Goal: Transaction & Acquisition: Purchase product/service

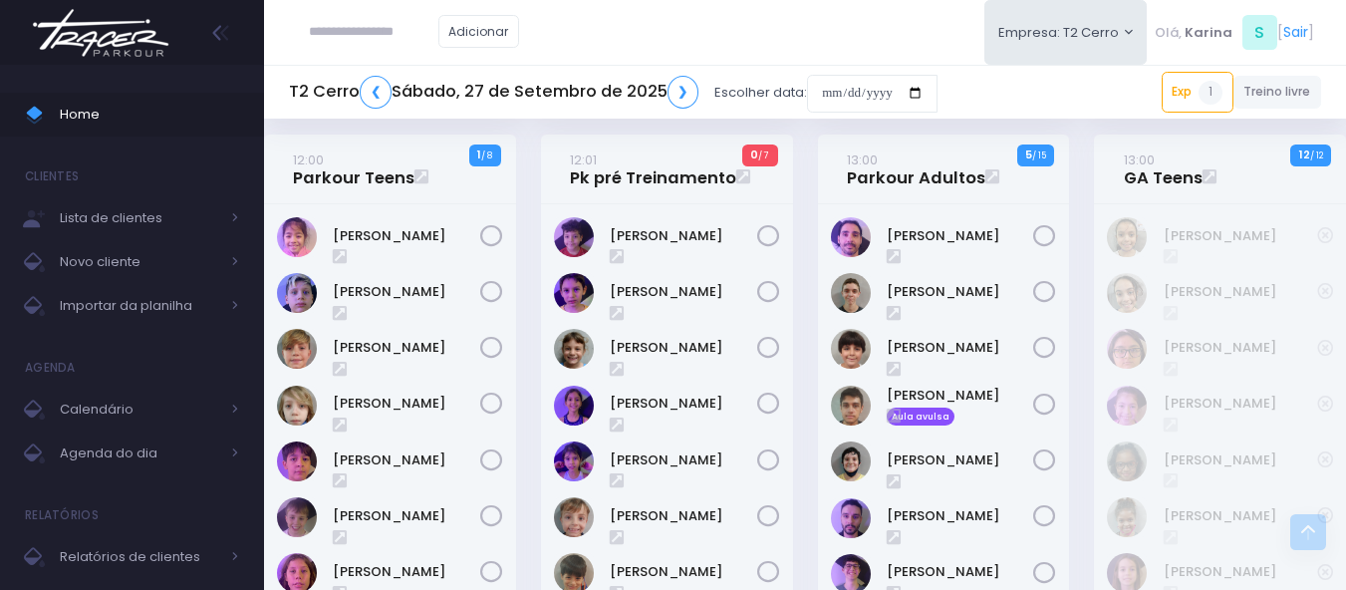
scroll to position [2276, 0]
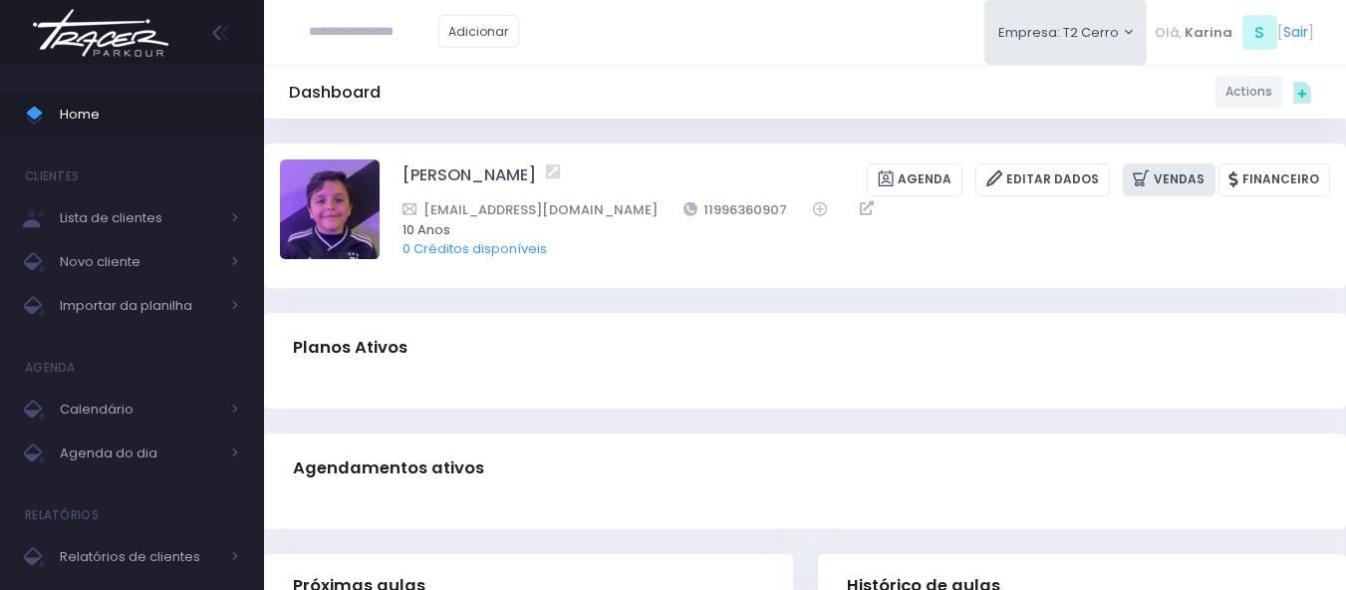
click at [1188, 176] on link "Vendas" at bounding box center [1169, 179] width 93 height 33
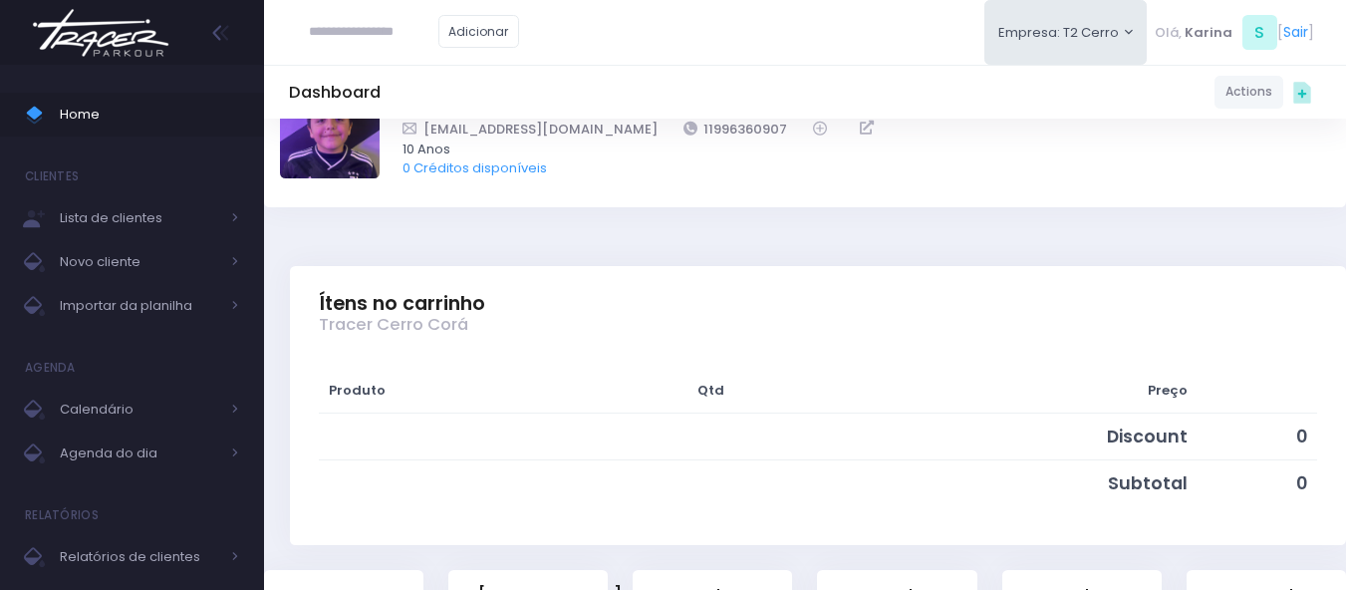
scroll to position [299, 0]
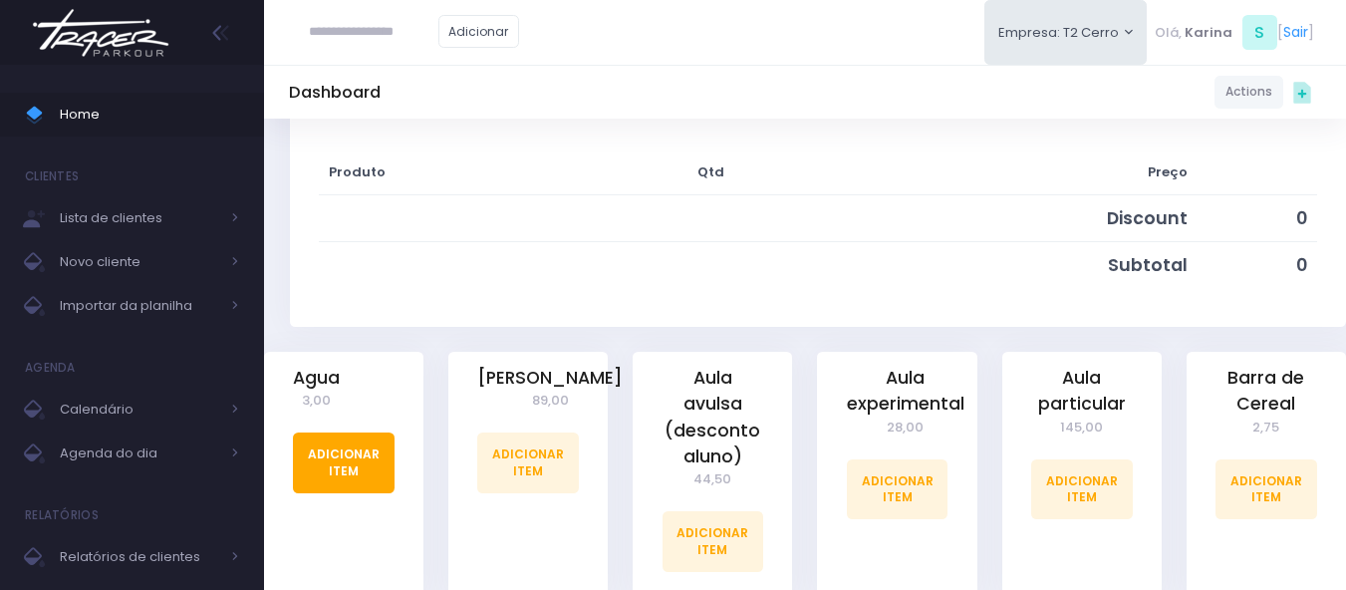
click at [339, 474] on link "Adicionar Item" at bounding box center [344, 463] width 102 height 60
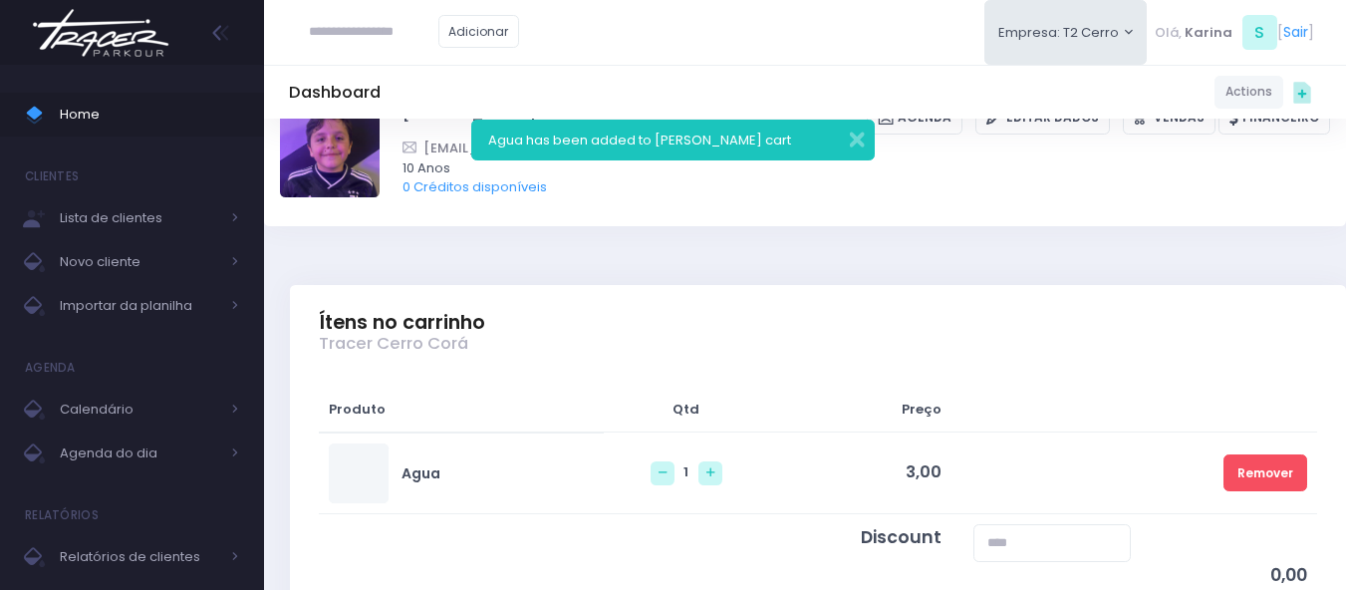
scroll to position [399, 0]
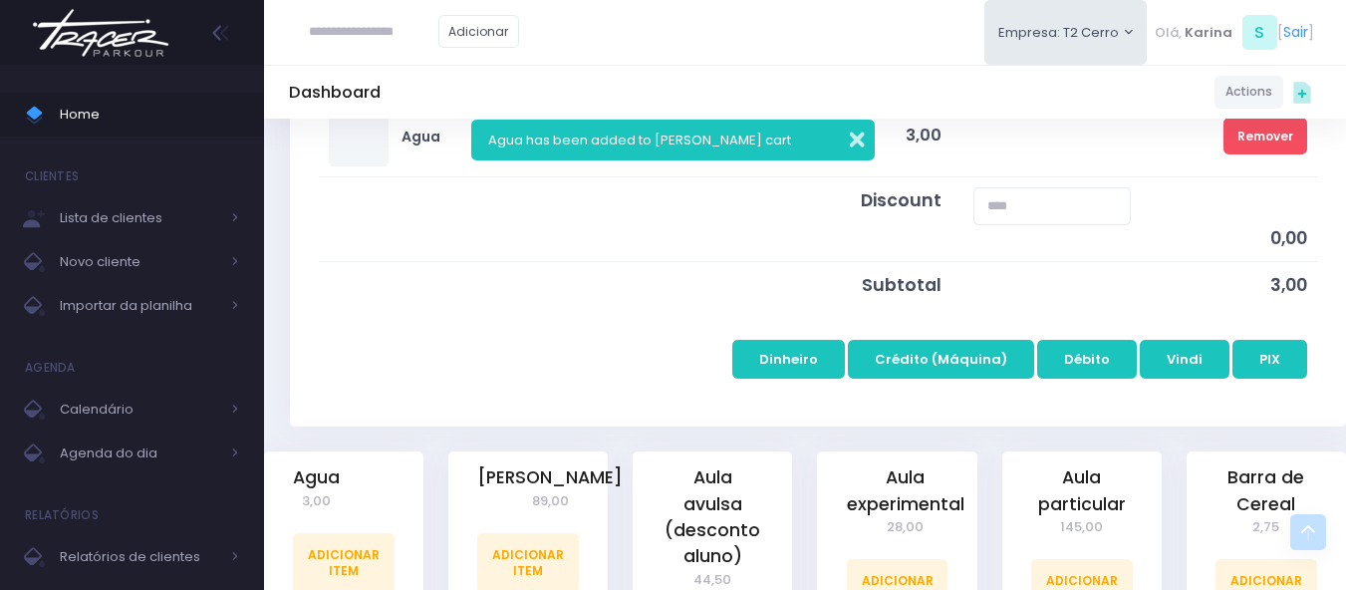
click at [858, 144] on button "button" at bounding box center [844, 137] width 40 height 23
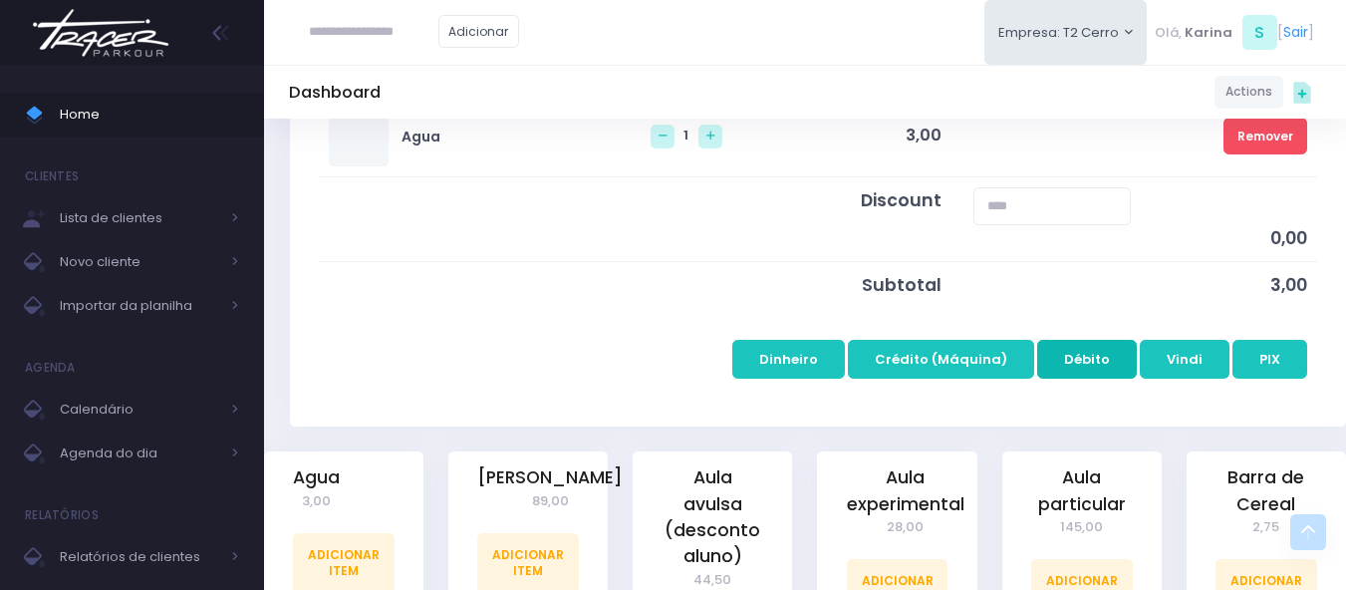
click at [1081, 347] on button "Débito" at bounding box center [1087, 359] width 100 height 38
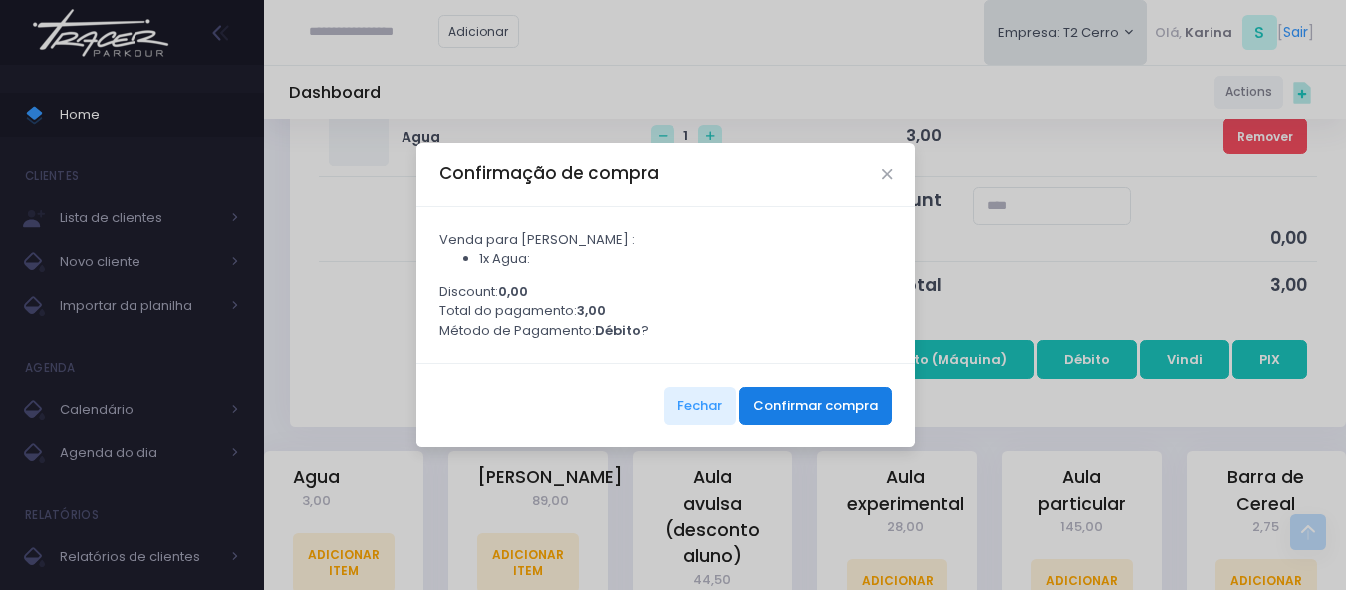
click at [827, 414] on button "Confirmar compra" at bounding box center [815, 406] width 152 height 38
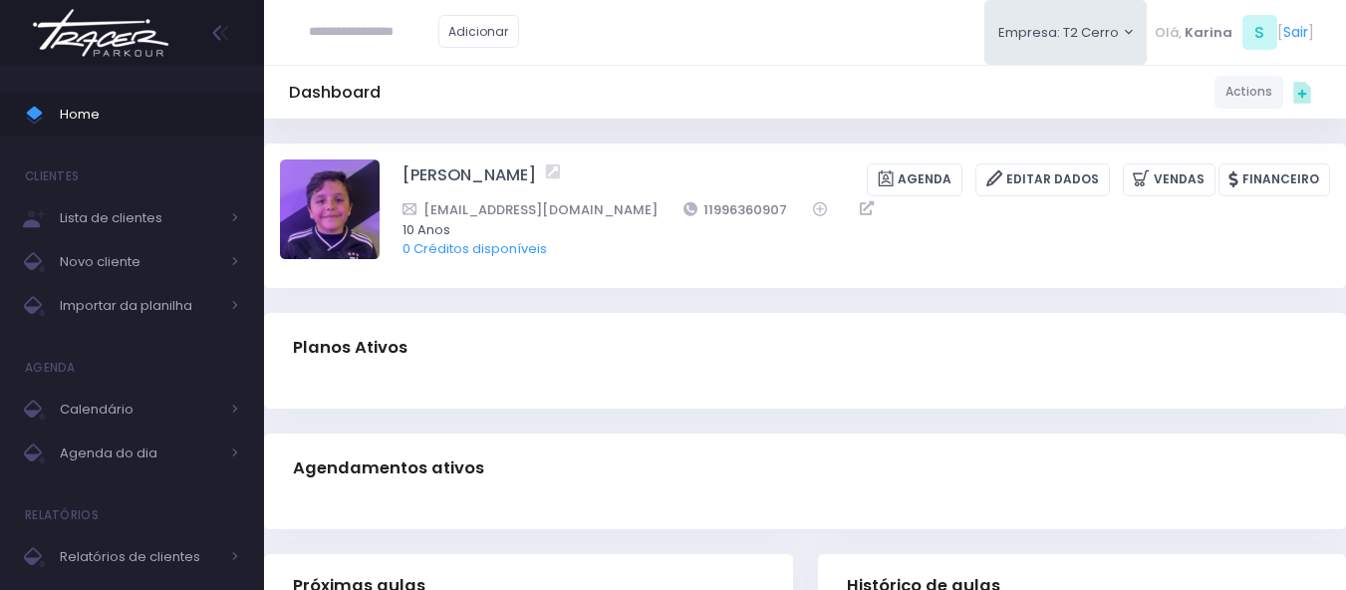
click at [814, 69] on div "Dashboard Actions Choose Label: Customer Partner Suplier Member Staff Add new" at bounding box center [805, 92] width 1082 height 54
click at [1172, 165] on link "Vendas" at bounding box center [1169, 179] width 93 height 33
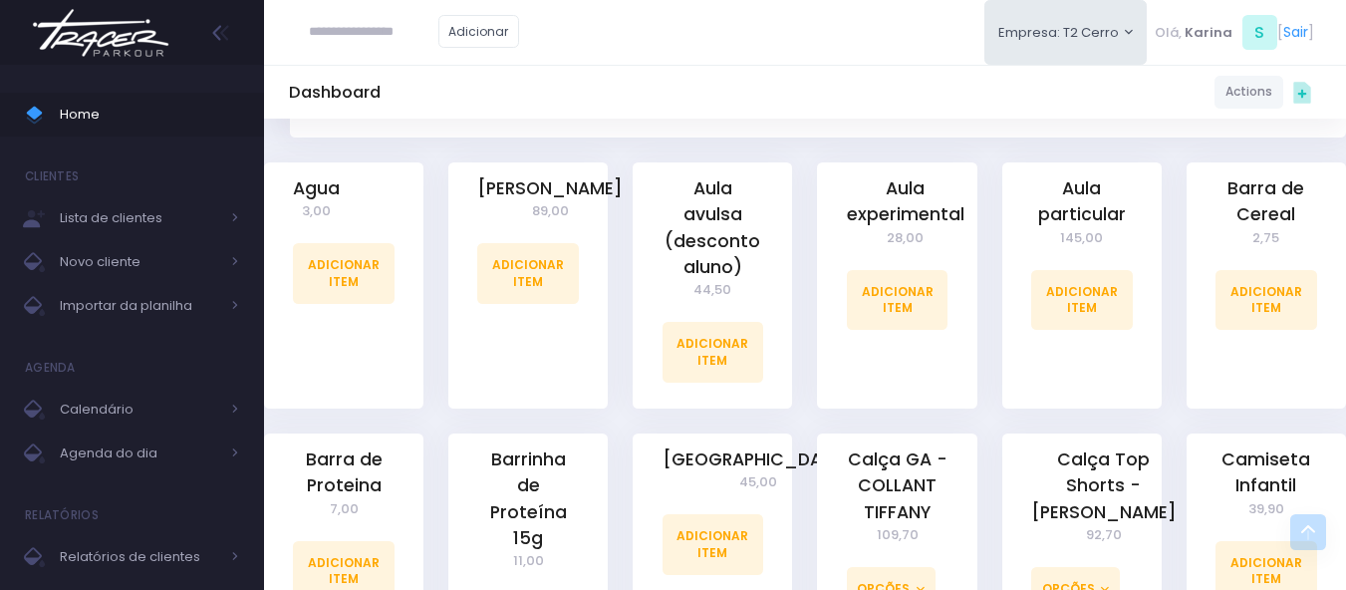
scroll to position [498, 0]
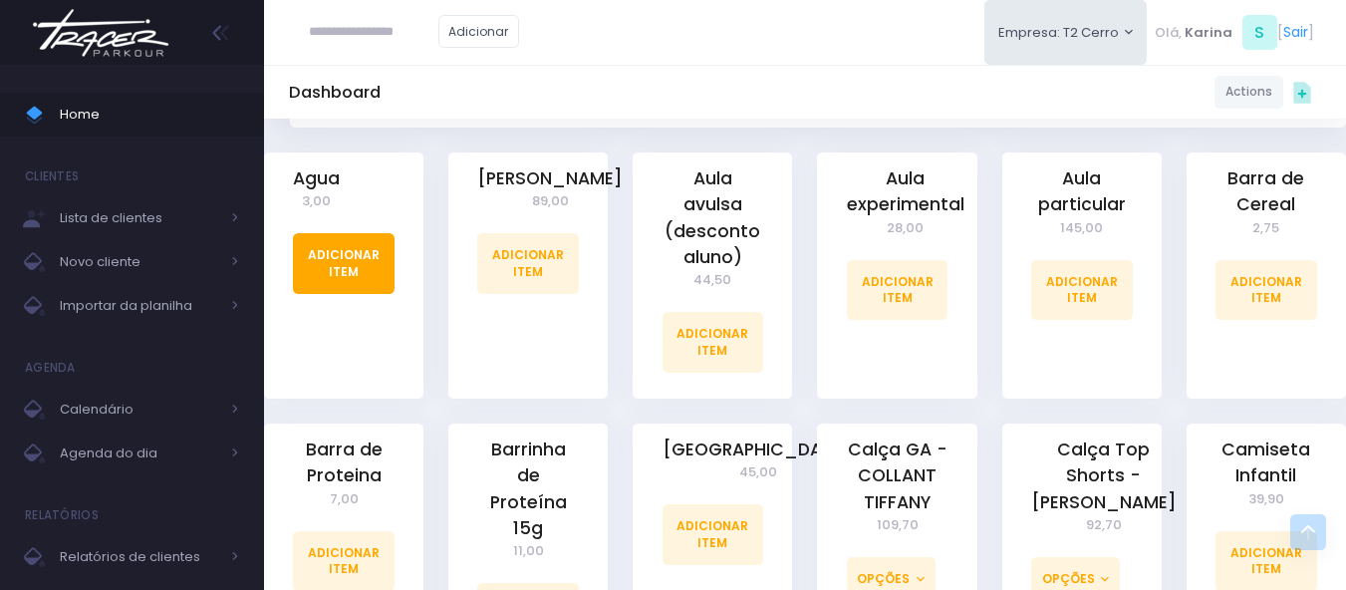
click at [345, 260] on link "Adicionar Item" at bounding box center [344, 263] width 102 height 60
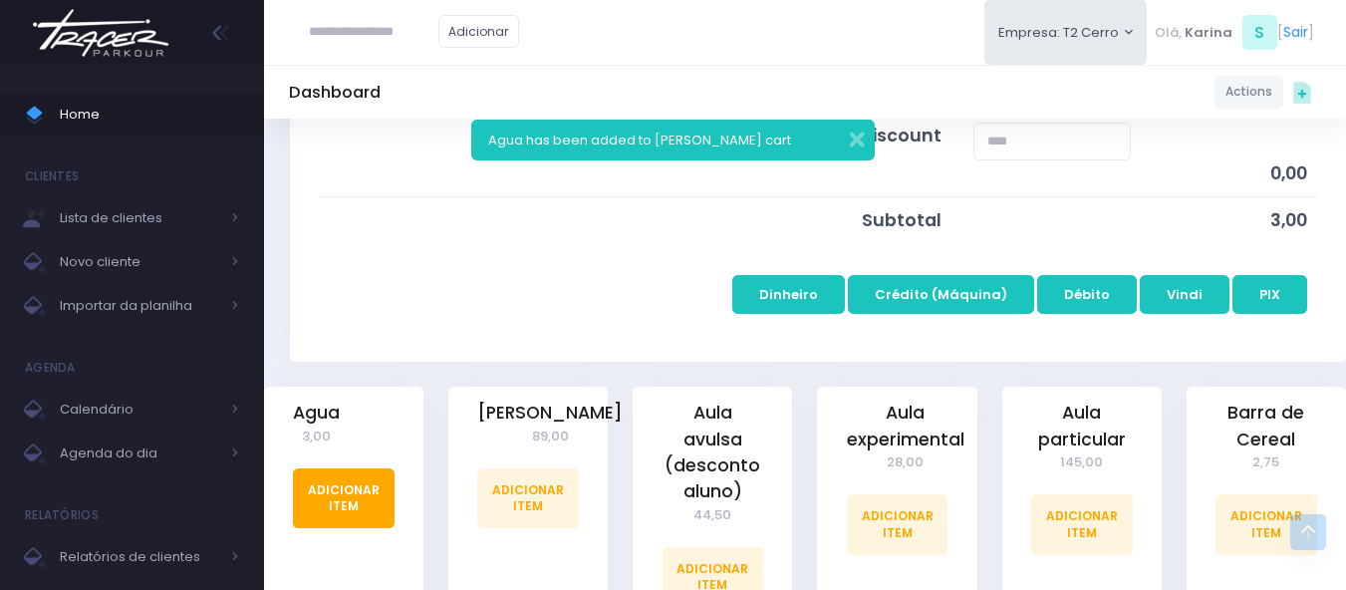
scroll to position [498, 0]
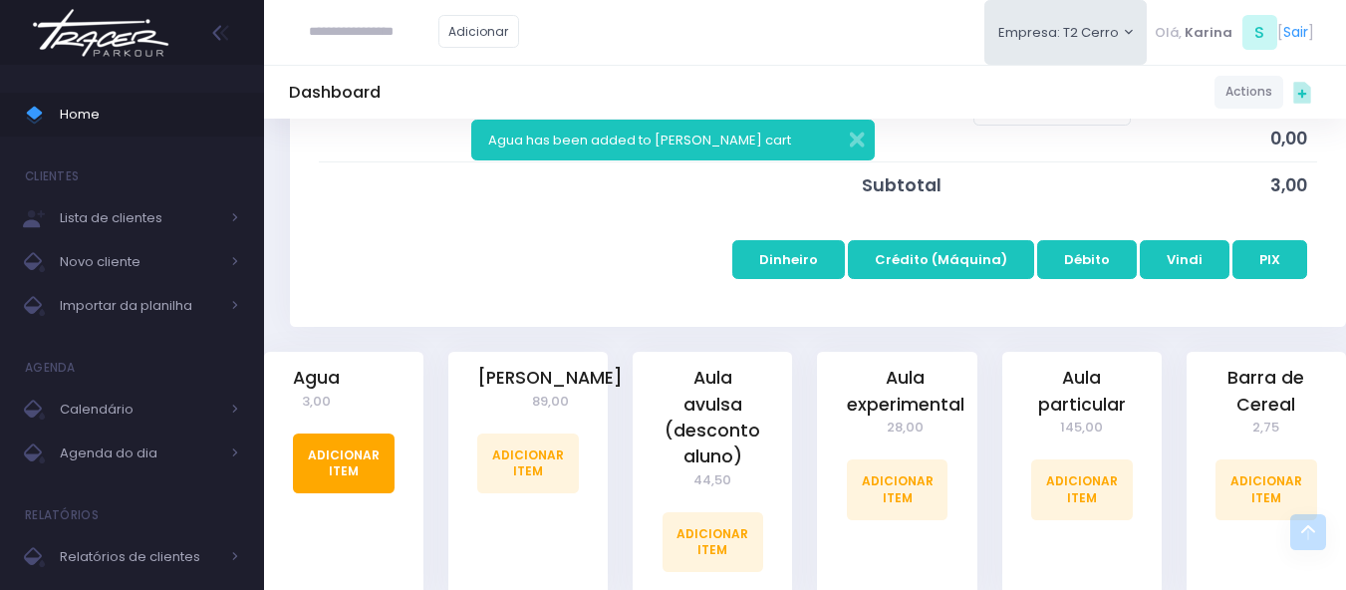
click at [367, 462] on link "Adicionar Item" at bounding box center [344, 463] width 102 height 60
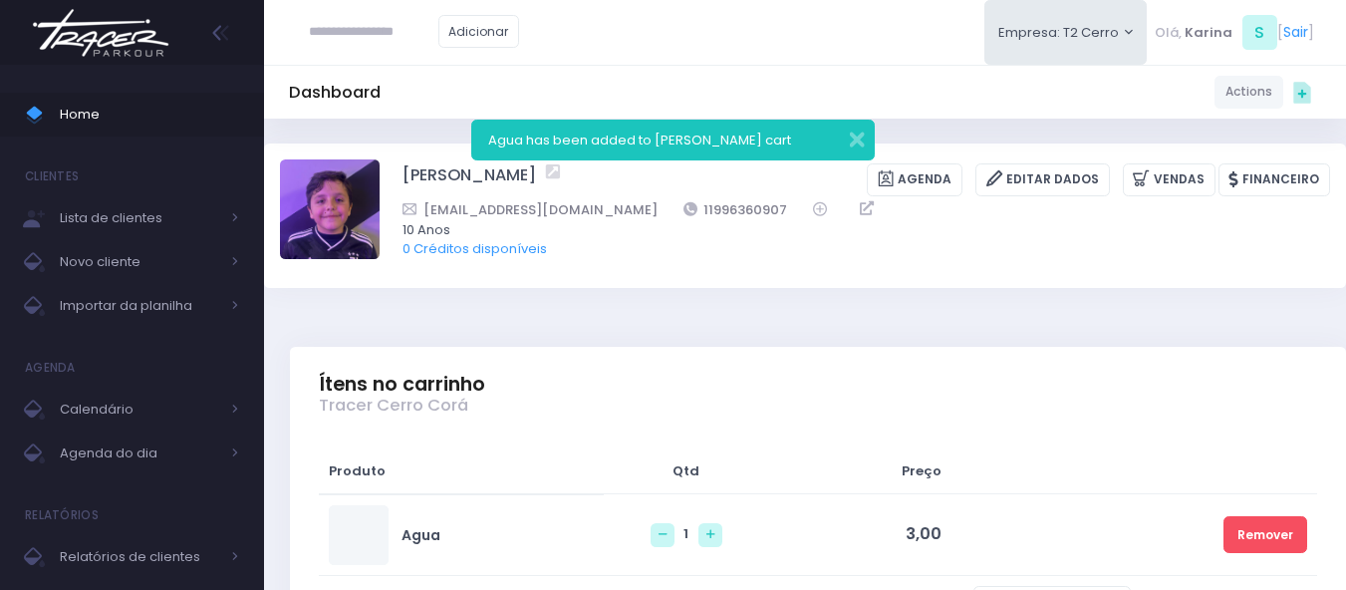
scroll to position [62, 0]
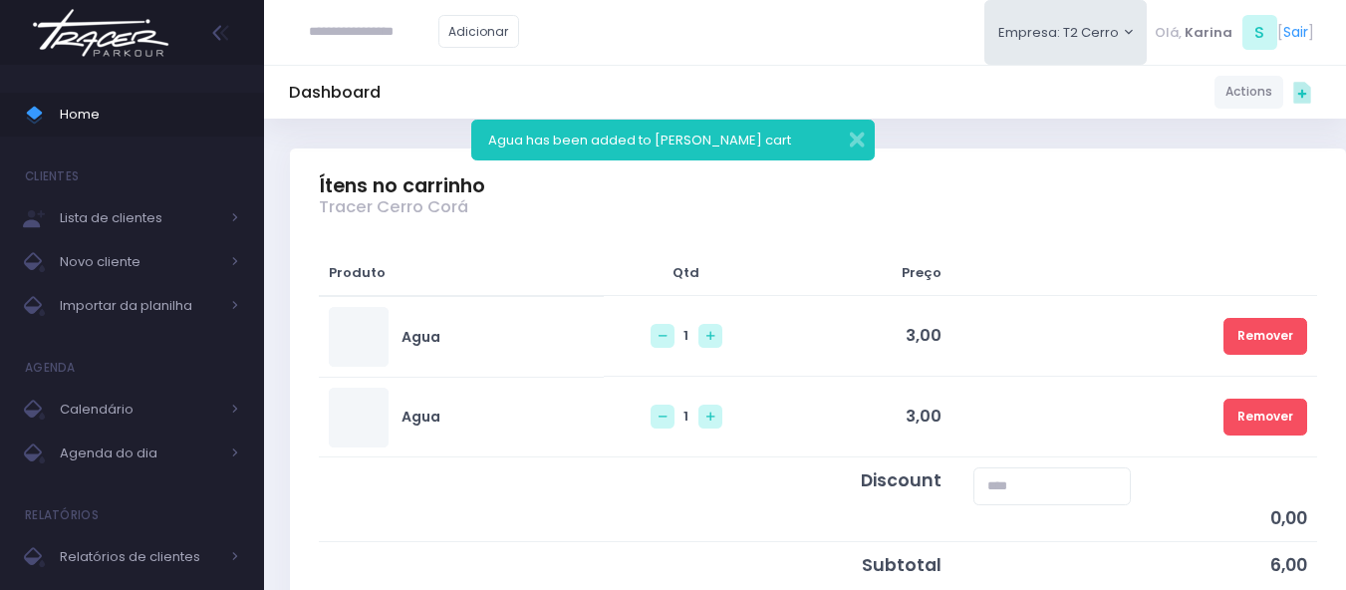
scroll to position [199, 0]
click at [653, 416] on link at bounding box center [663, 416] width 24 height 24
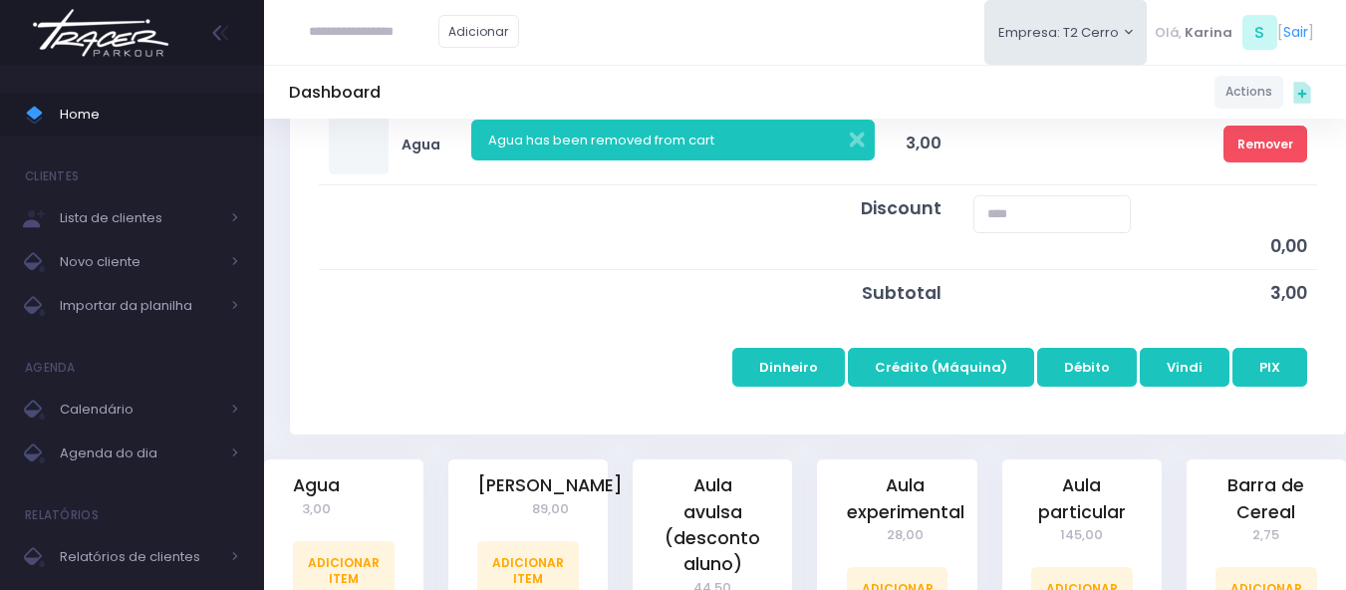
scroll to position [399, 0]
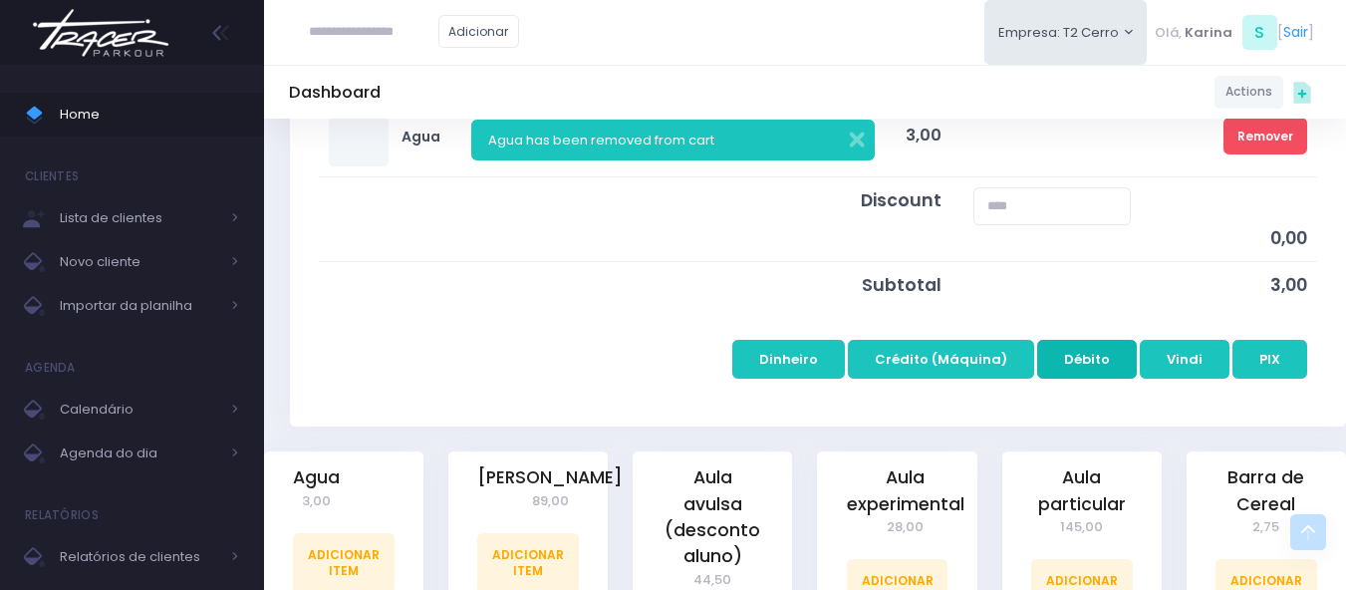
click at [1102, 352] on button "Débito" at bounding box center [1087, 359] width 100 height 38
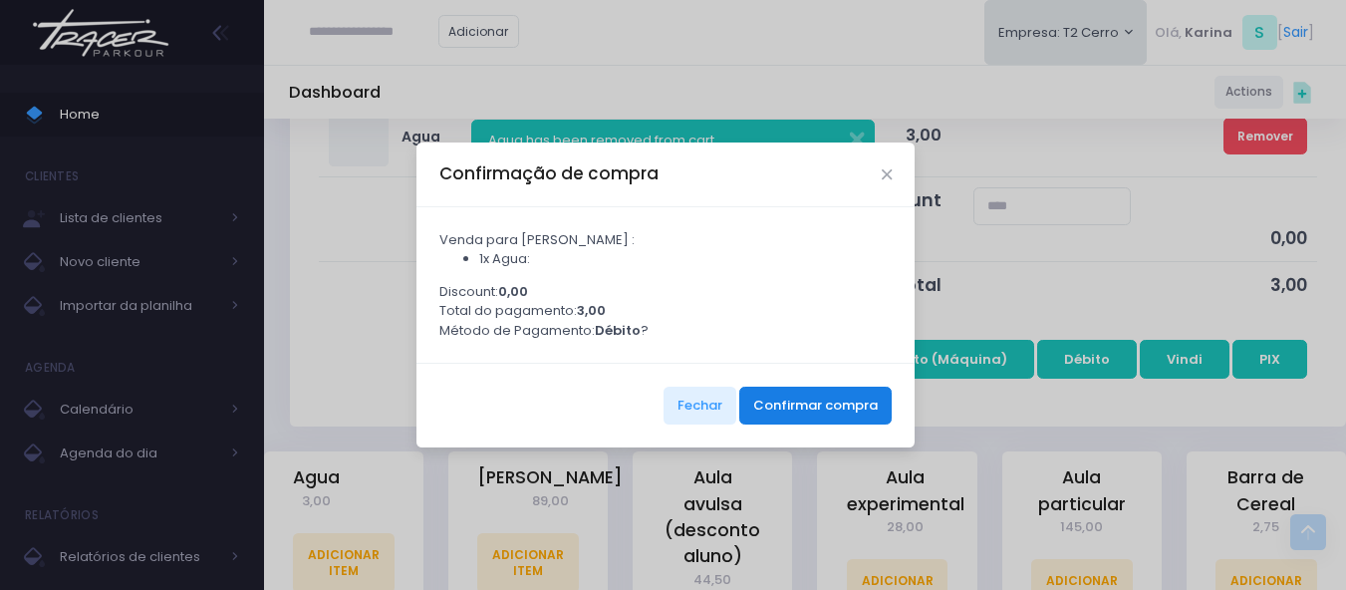
click at [812, 415] on button "Confirmar compra" at bounding box center [815, 406] width 152 height 38
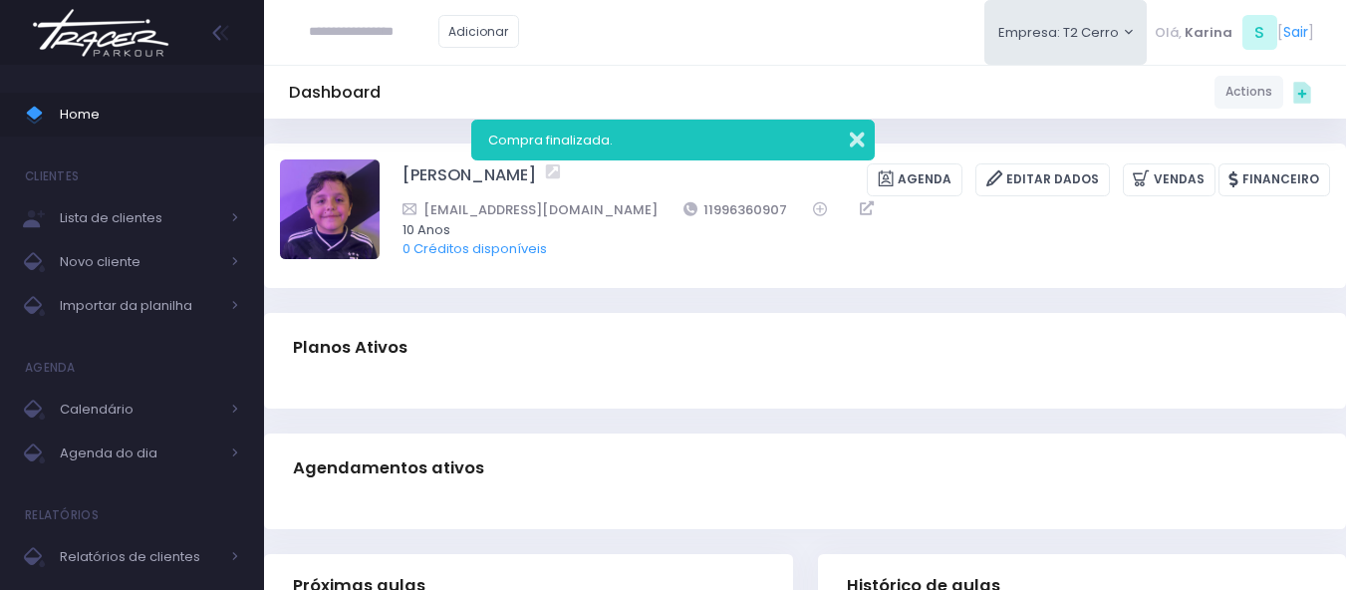
click at [857, 145] on button "button" at bounding box center [844, 137] width 40 height 23
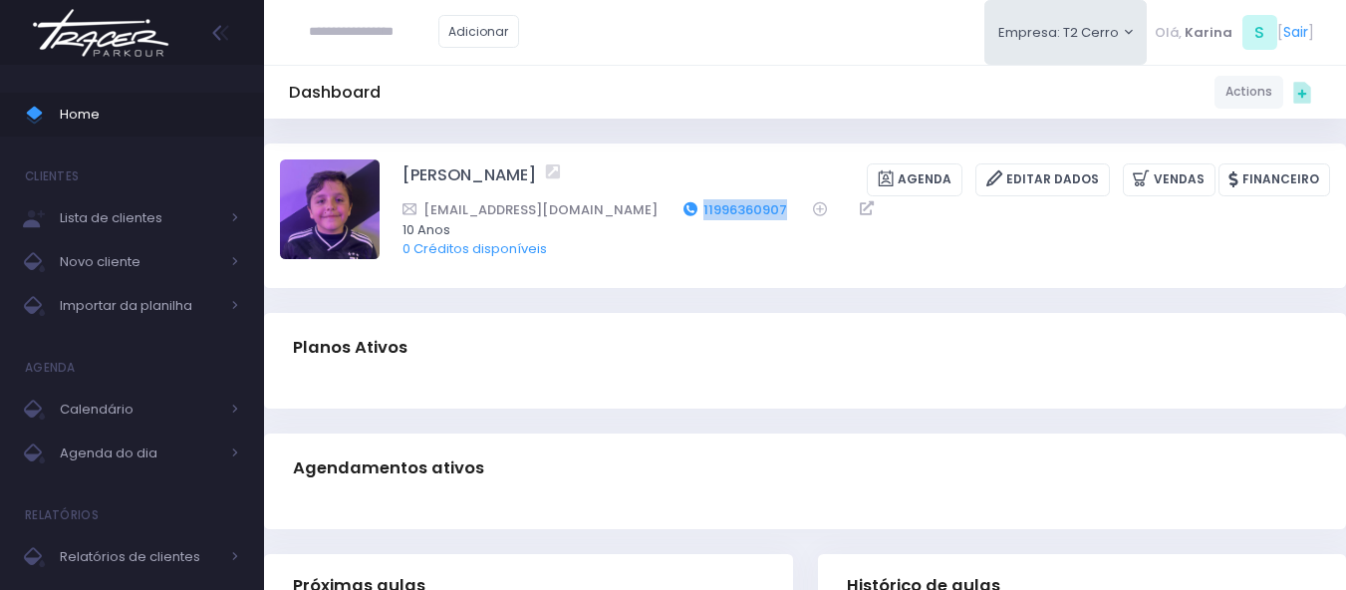
drag, startPoint x: 735, startPoint y: 207, endPoint x: 643, endPoint y: 209, distance: 92.7
click at [643, 209] on div "Andrade.terlia@gmail.com 11996360907" at bounding box center [854, 209] width 902 height 21
copy link "11996360907"
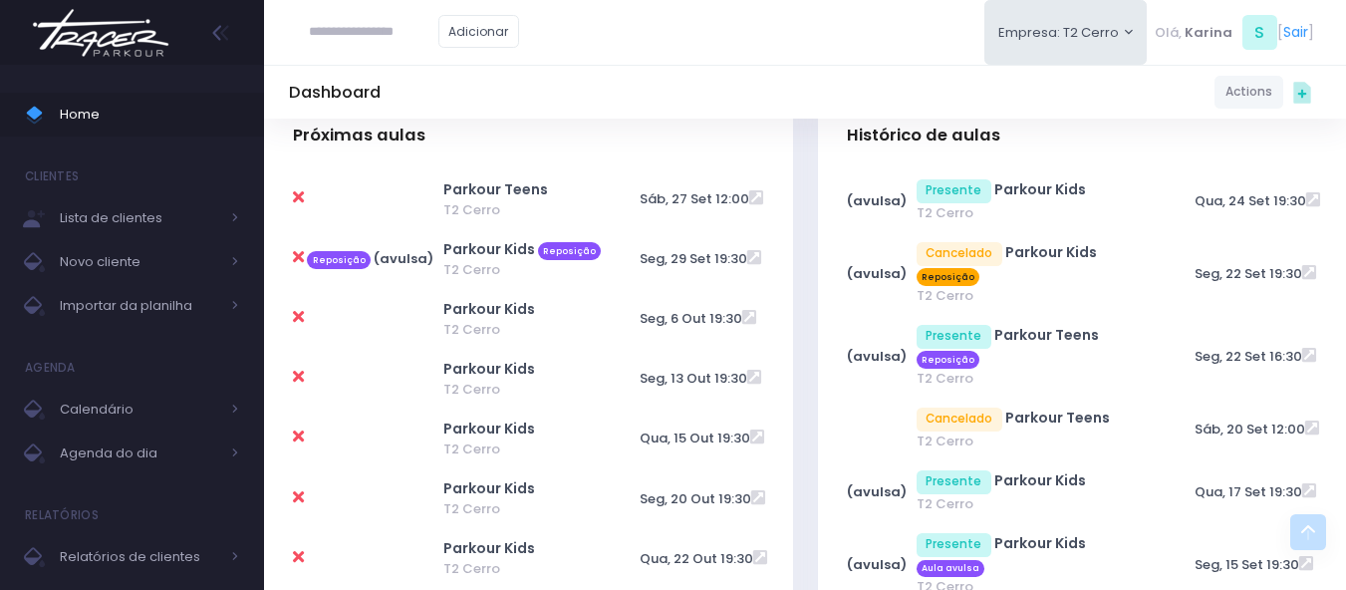
scroll to position [698, 0]
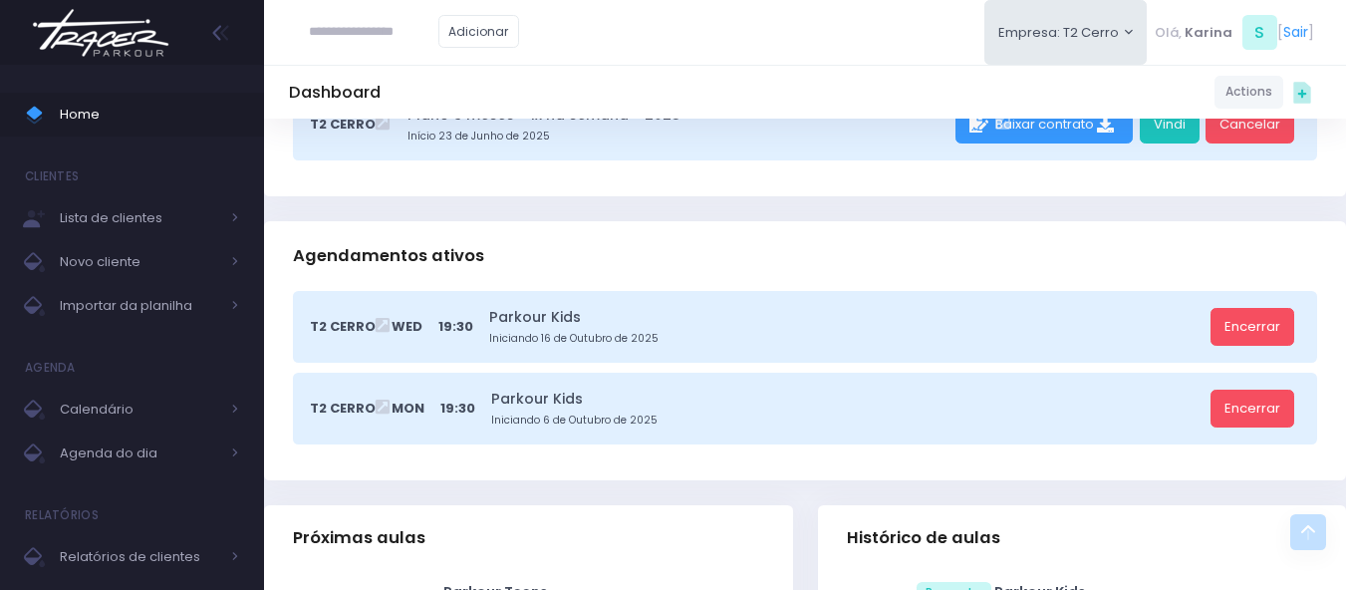
scroll to position [0, 0]
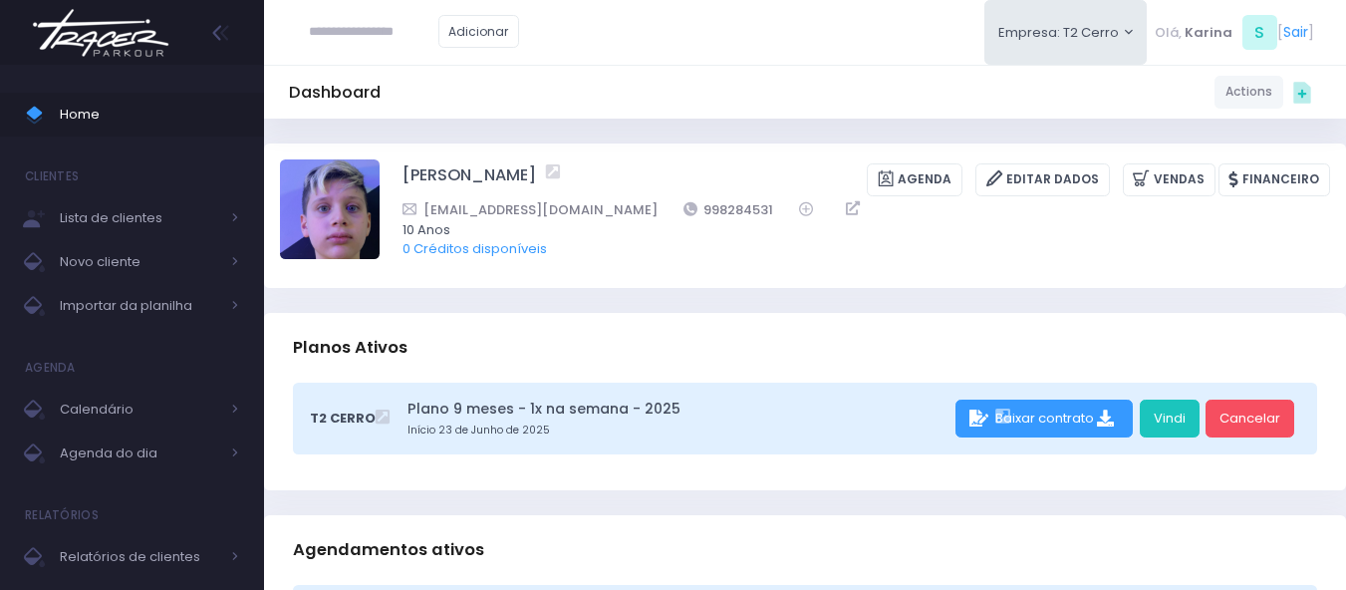
click at [680, 107] on div "Dashboard Actions Choose Label: Customer Partner Suplier Member Staff Add new" at bounding box center [805, 92] width 1082 height 38
drag, startPoint x: 393, startPoint y: 170, endPoint x: 615, endPoint y: 185, distance: 222.7
click at [615, 185] on div "Joaquim Beraldo Amorim Agenda Editar Dados Vendas Financeiro vvberaldo@gmail.com" at bounding box center [805, 215] width 1050 height 112
copy link "[PERSON_NAME]"
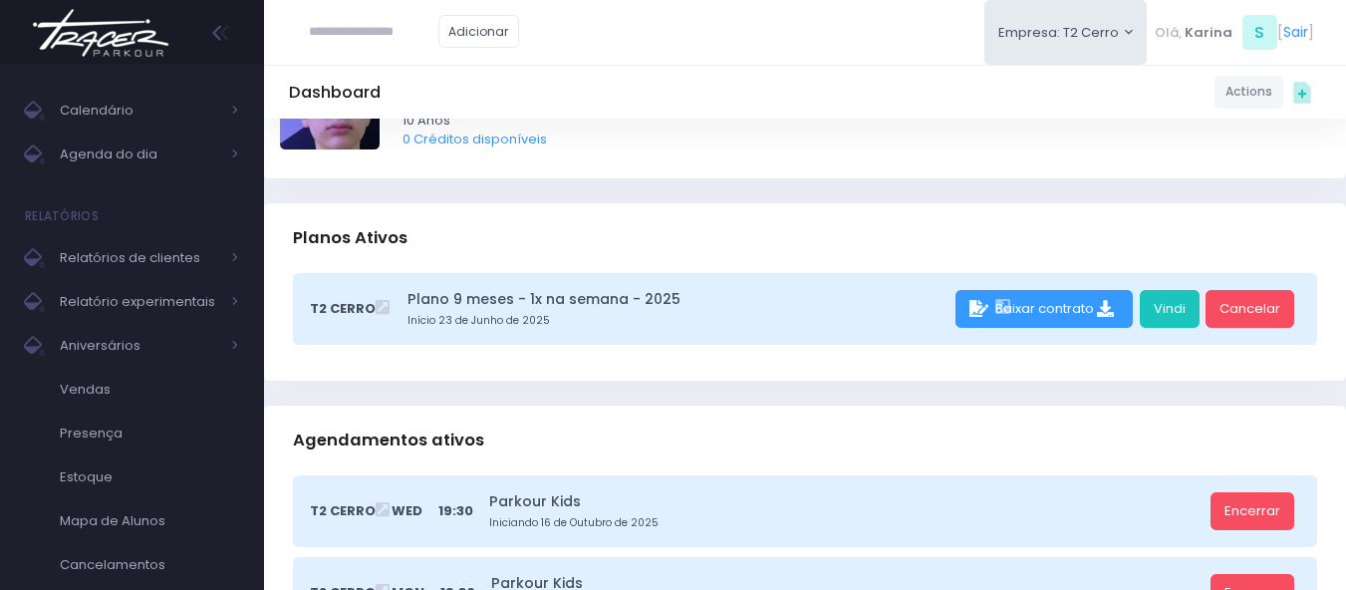
scroll to position [100, 0]
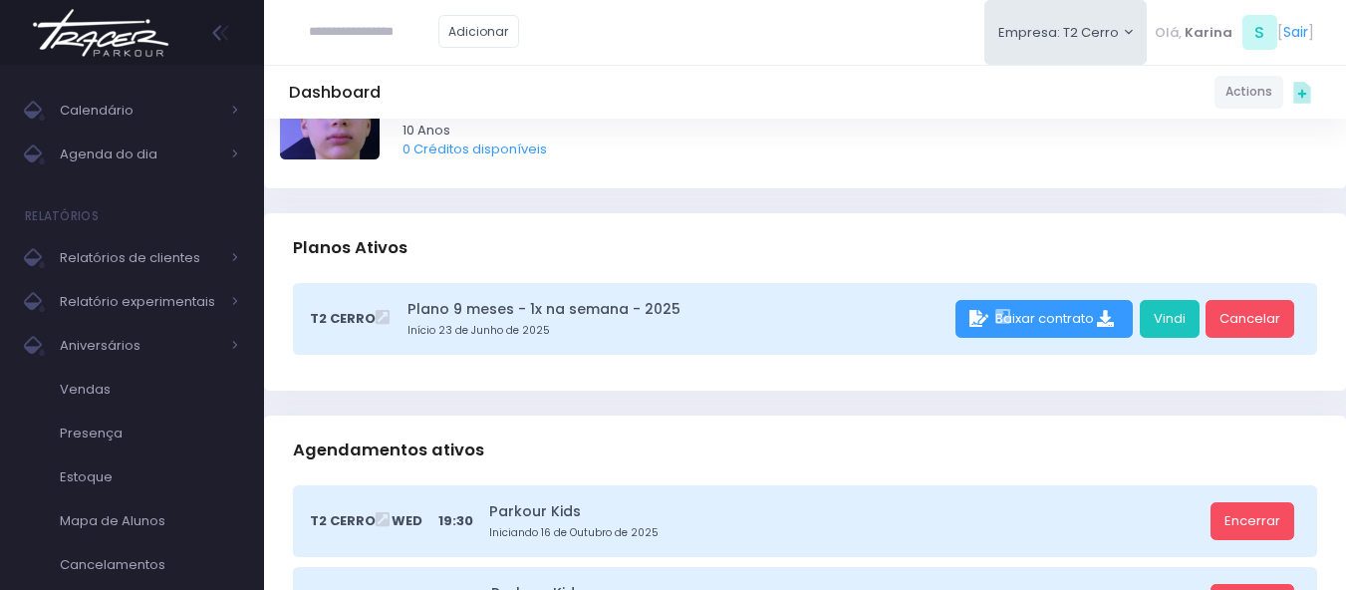
click at [136, 29] on img at bounding box center [100, 33] width 151 height 70
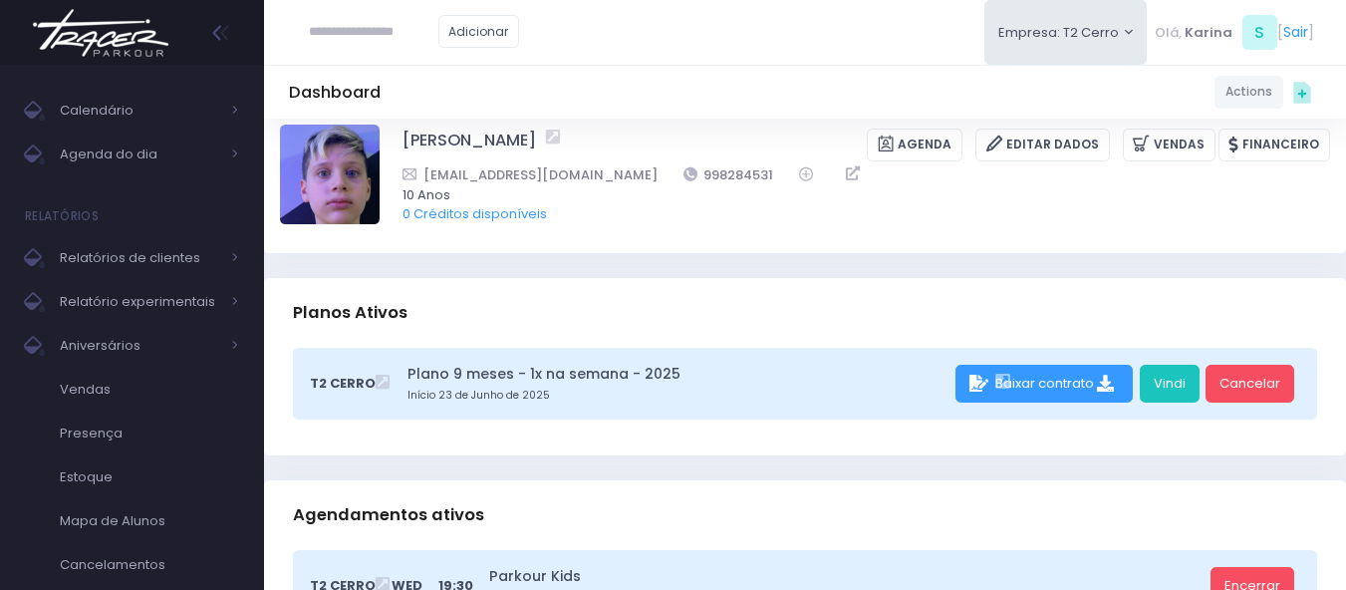
scroll to position [0, 0]
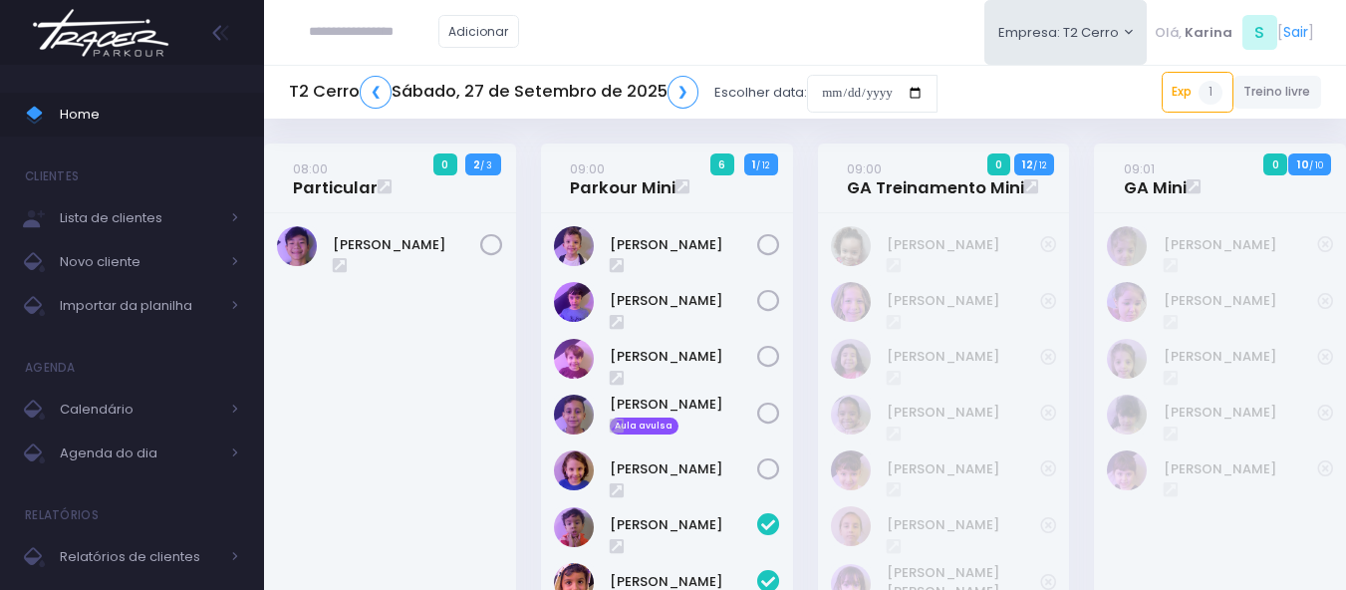
scroll to position [1566, 0]
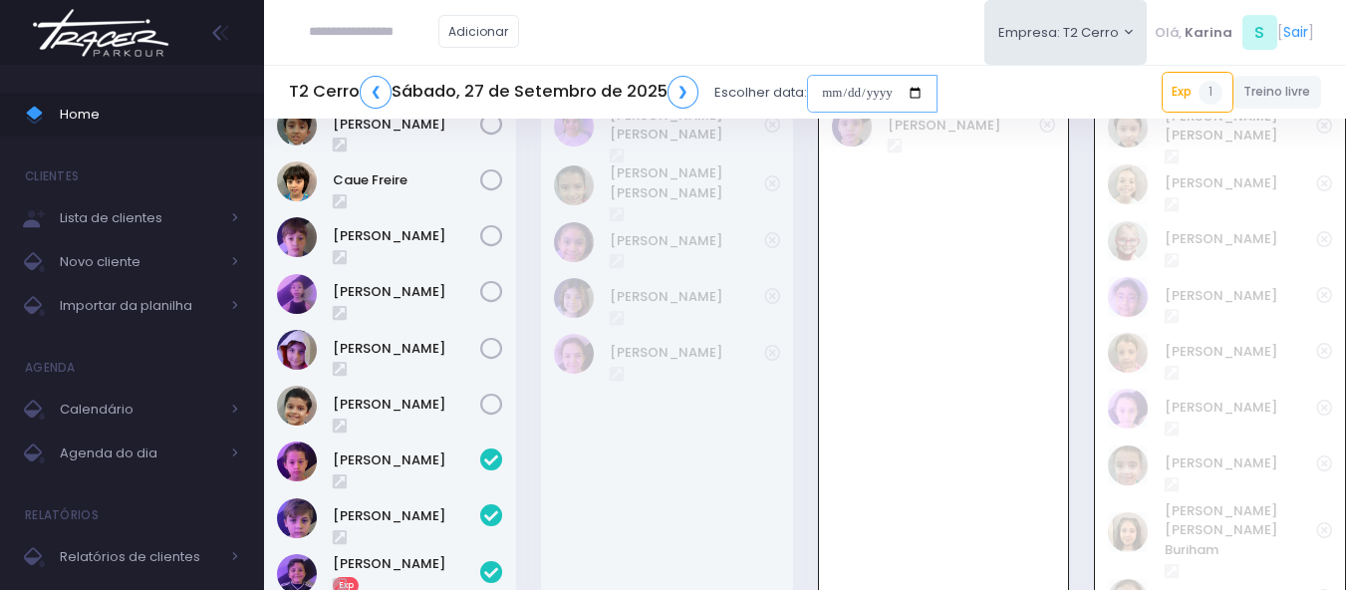
click at [877, 97] on input "date" at bounding box center [872, 94] width 131 height 38
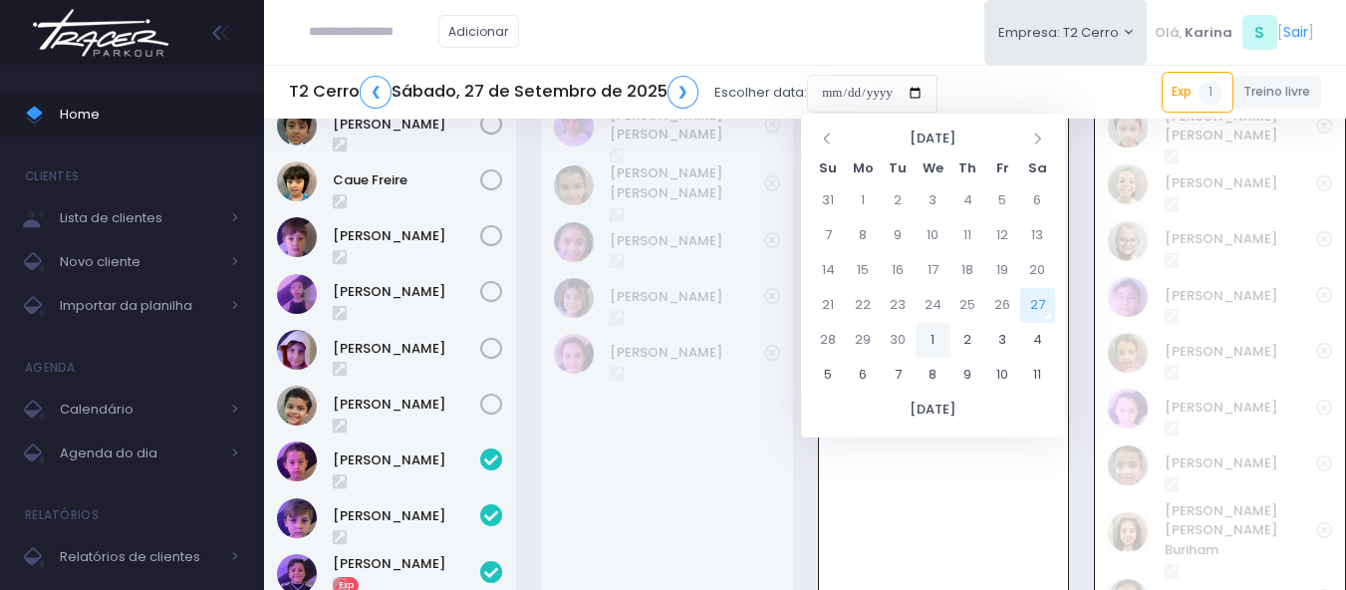
click at [932, 342] on td "1" at bounding box center [933, 340] width 35 height 35
type input "**********"
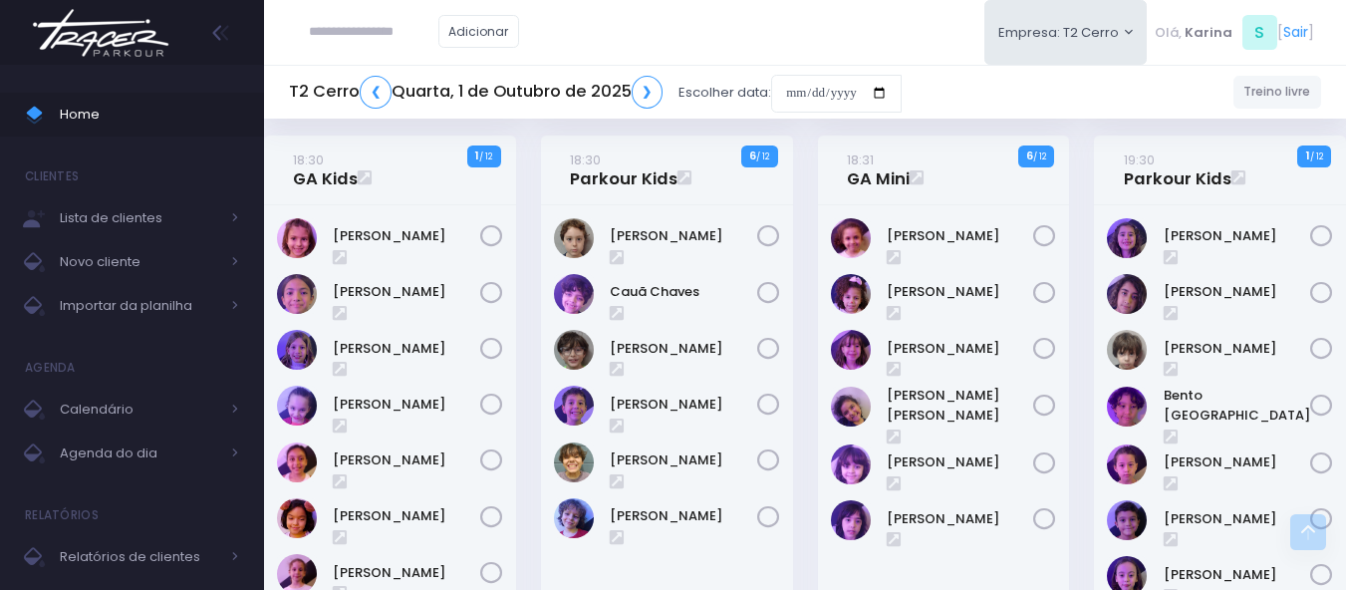
scroll to position [1247, 0]
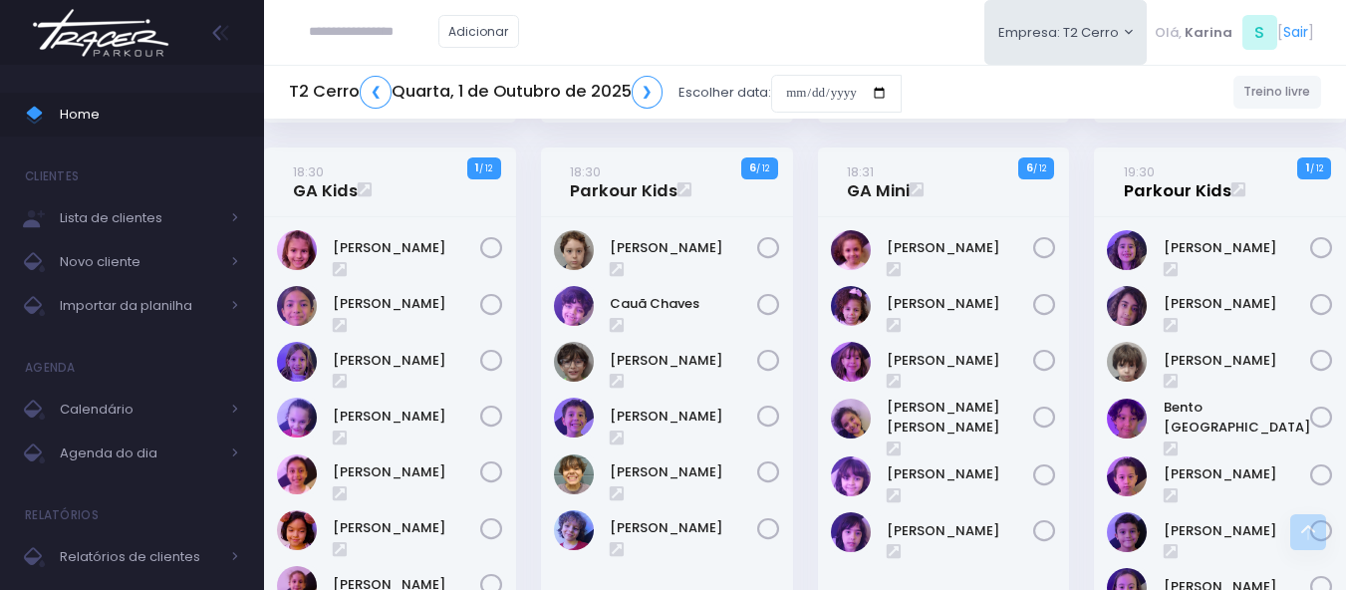
click at [1137, 182] on link "19:30 Parkour Kids" at bounding box center [1178, 181] width 108 height 40
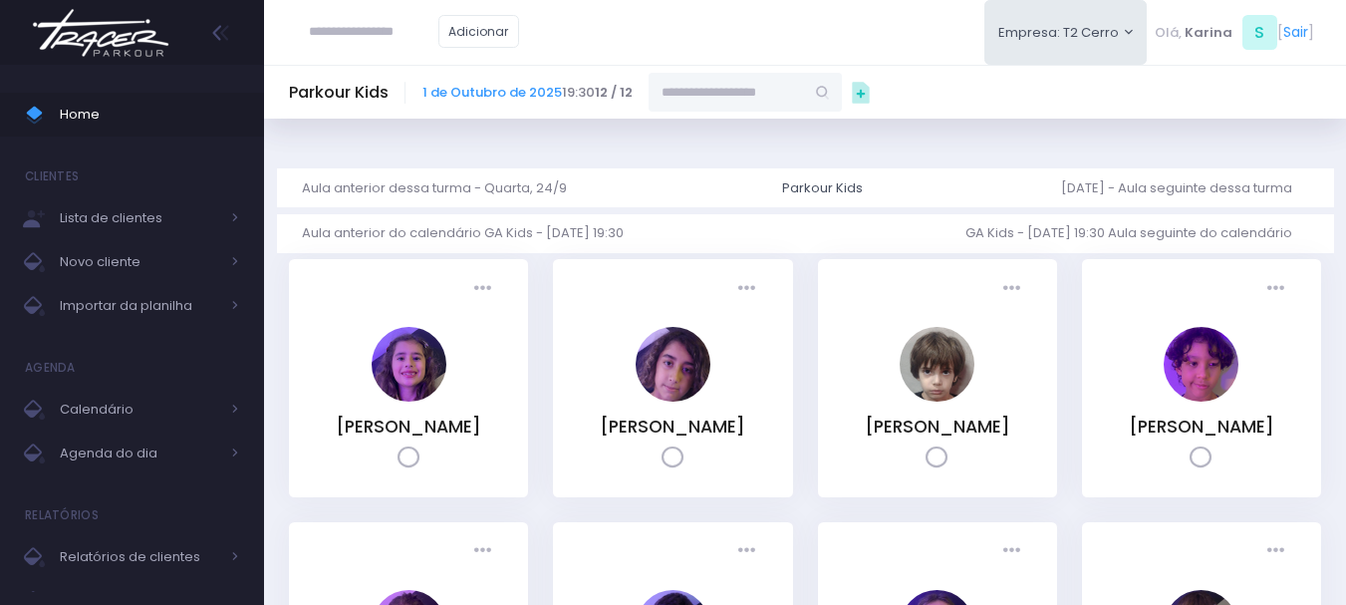
click at [712, 78] on input "text" at bounding box center [726, 92] width 155 height 38
paste input "**********"
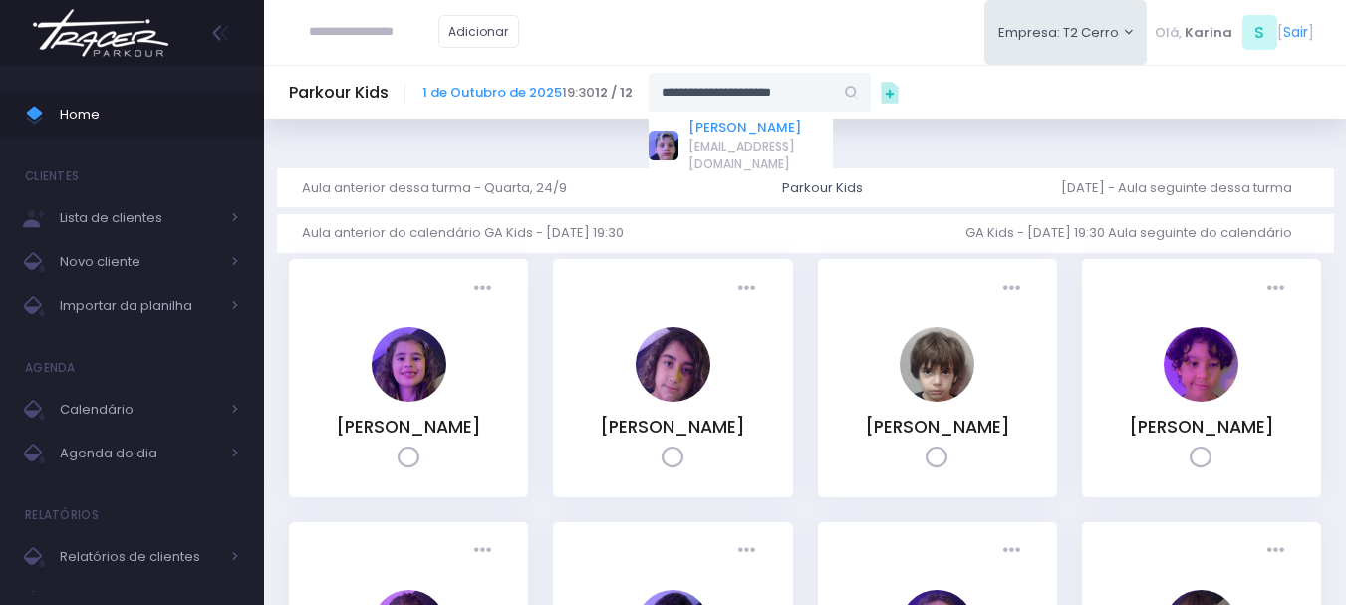
click at [748, 130] on link "[PERSON_NAME]" at bounding box center [761, 128] width 144 height 20
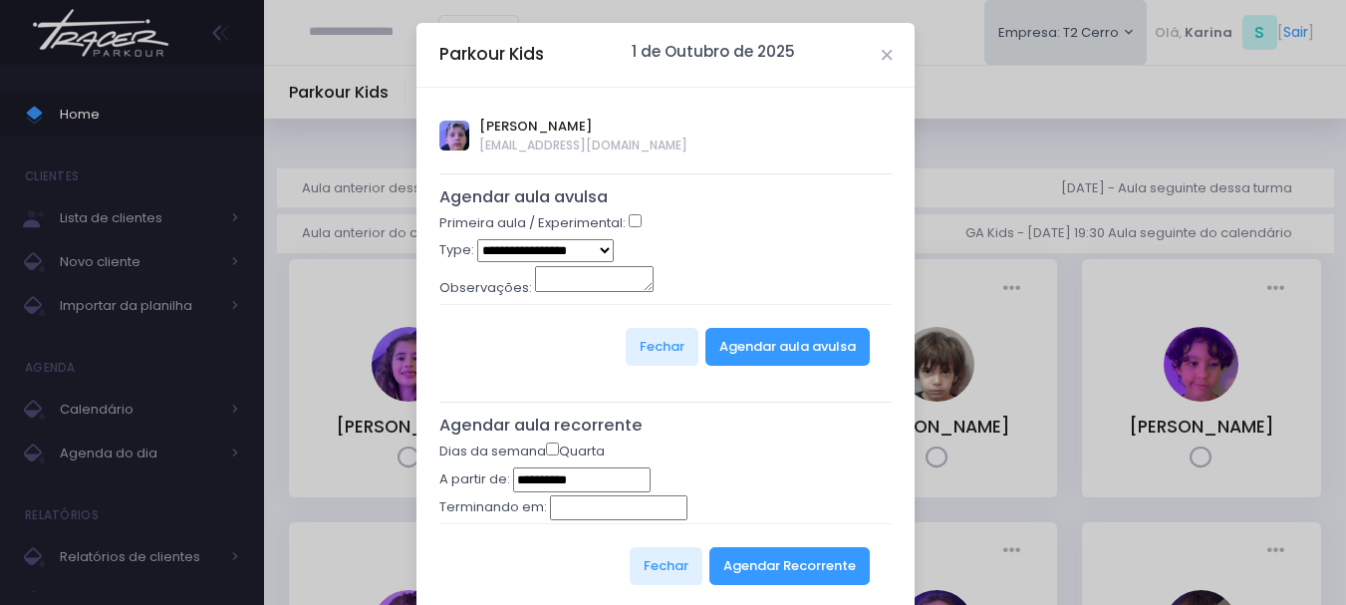
type input "**********"
click at [779, 366] on button "Agendar aula avulsa" at bounding box center [788, 347] width 164 height 38
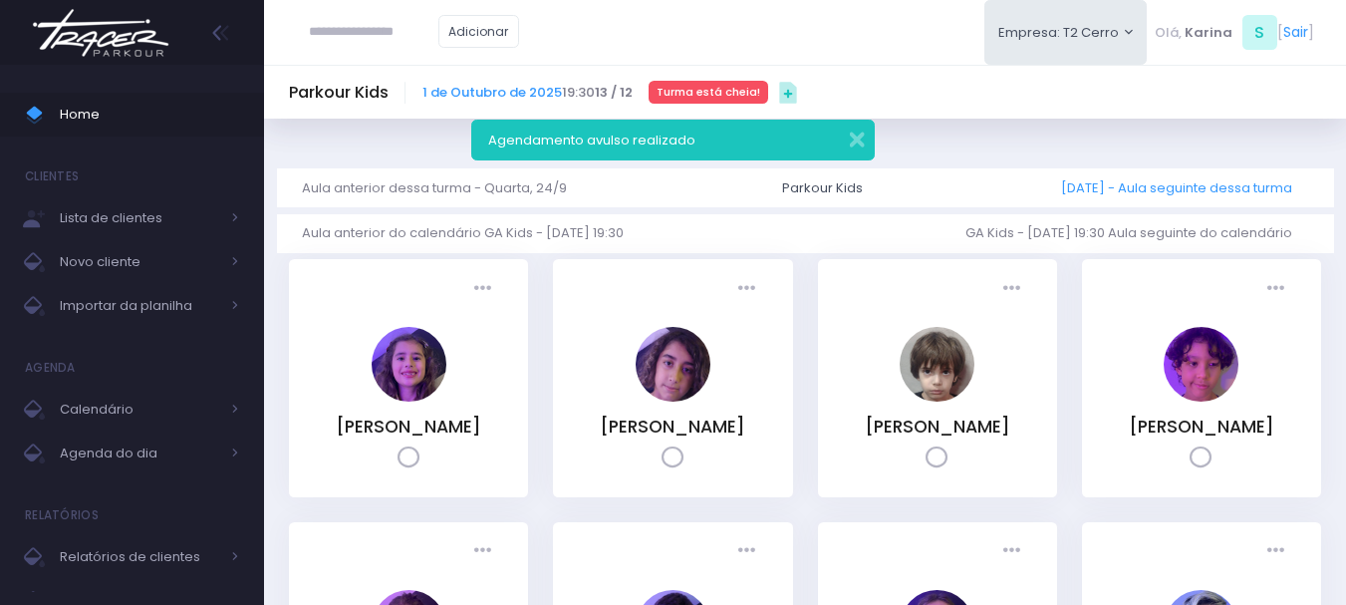
click at [1128, 191] on link "Quarta, 8/10 - Aula seguinte dessa turma" at bounding box center [1184, 187] width 247 height 39
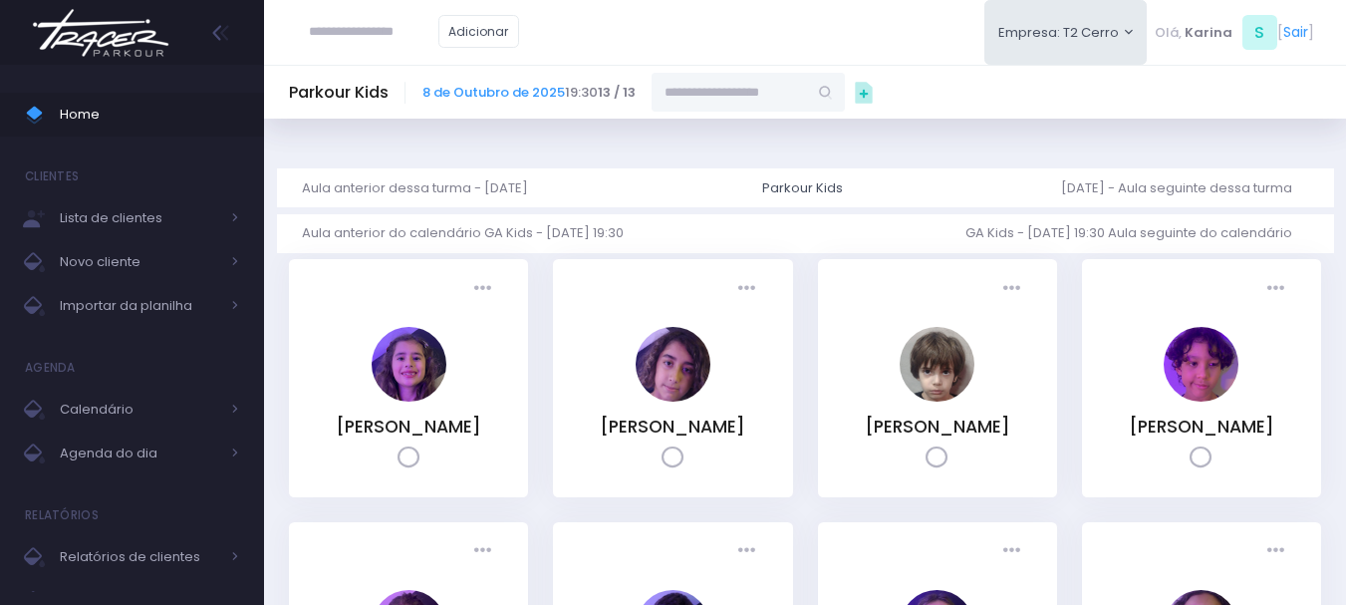
click at [796, 93] on input "text" at bounding box center [729, 92] width 155 height 38
paste input "**********"
type input "**********"
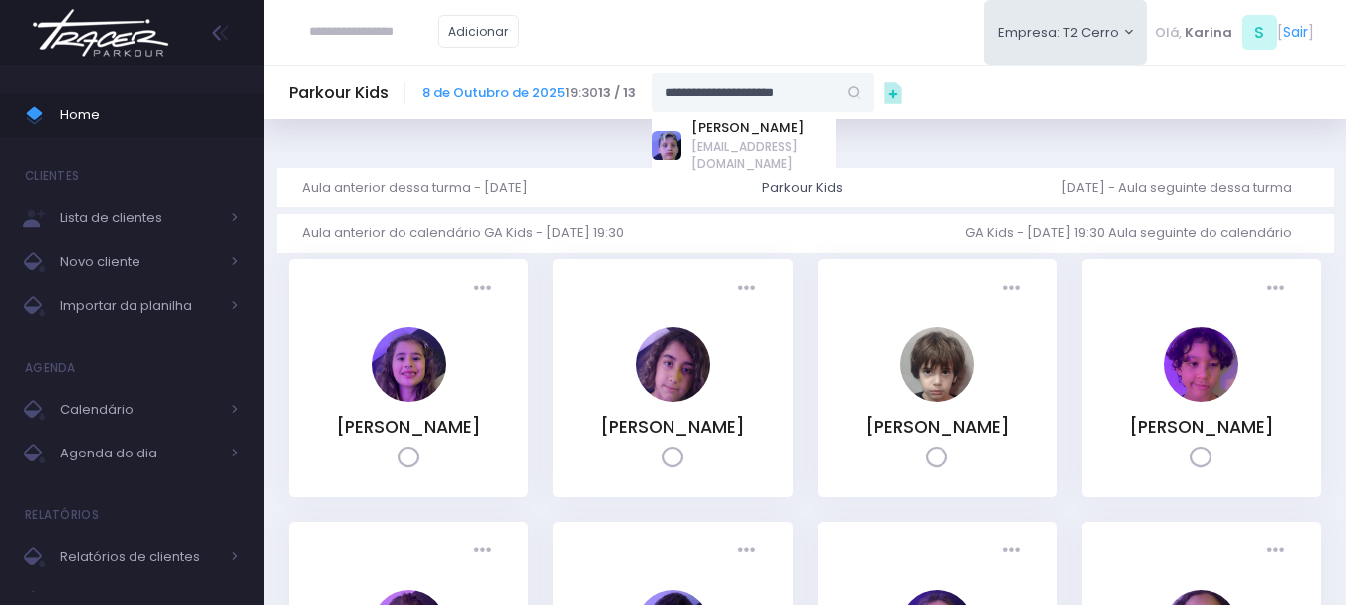
scroll to position [0, 0]
click at [906, 95] on icon at bounding box center [893, 93] width 26 height 26
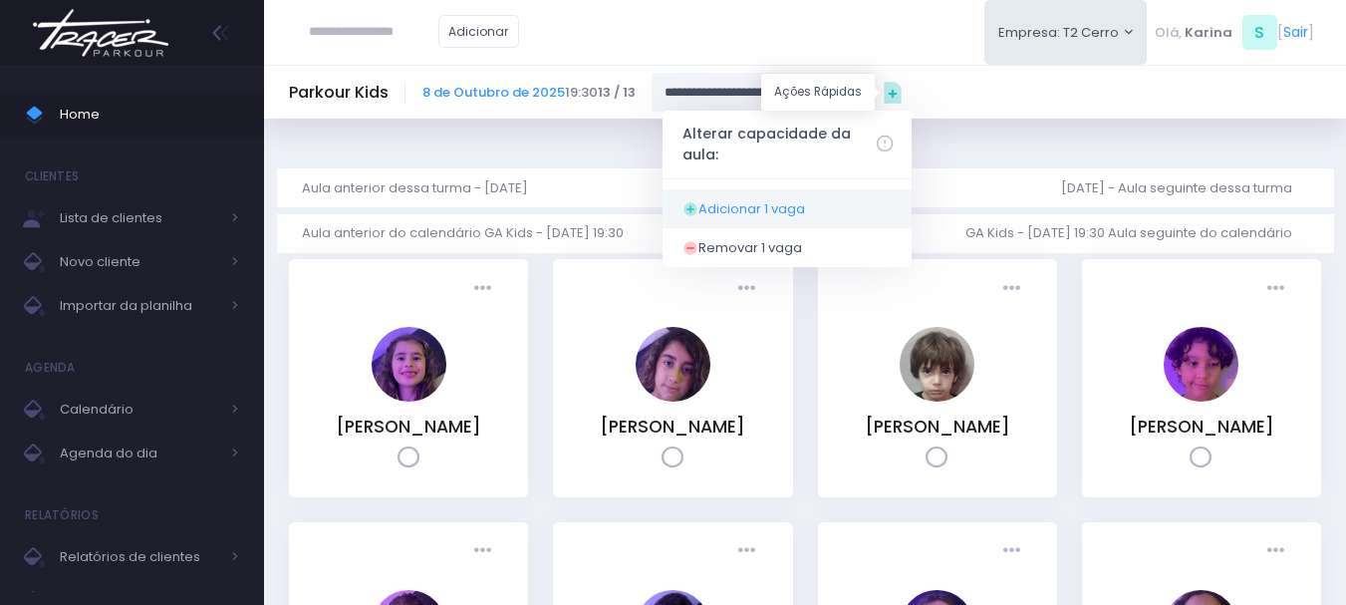
click at [752, 208] on span "Adicionar 1 vaga" at bounding box center [752, 208] width 107 height 19
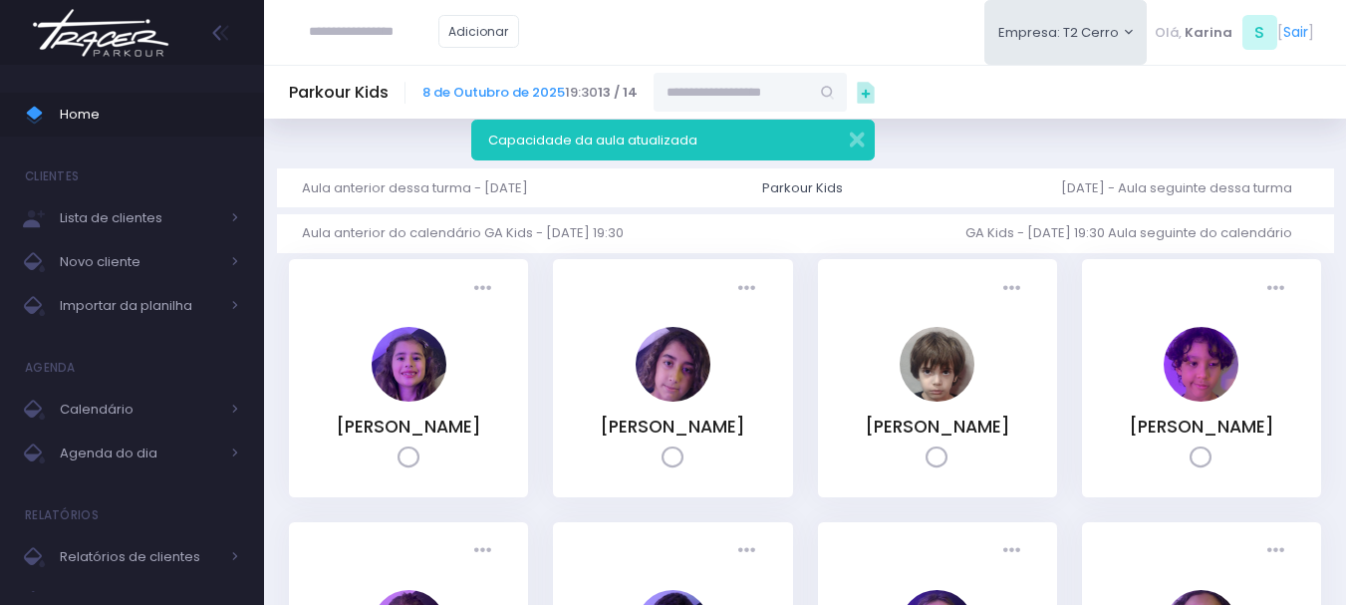
click at [722, 92] on input "text" at bounding box center [731, 92] width 155 height 38
click at [852, 142] on button "button" at bounding box center [844, 137] width 40 height 23
click at [695, 96] on input "text" at bounding box center [731, 92] width 155 height 38
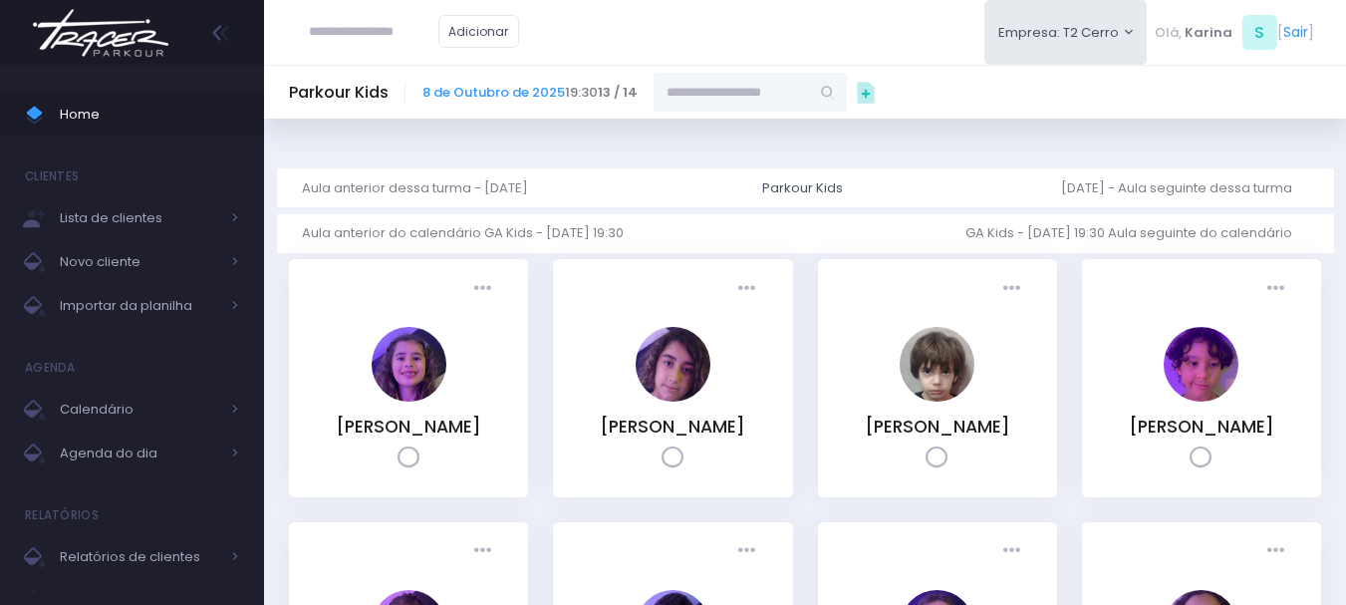
paste input "**********"
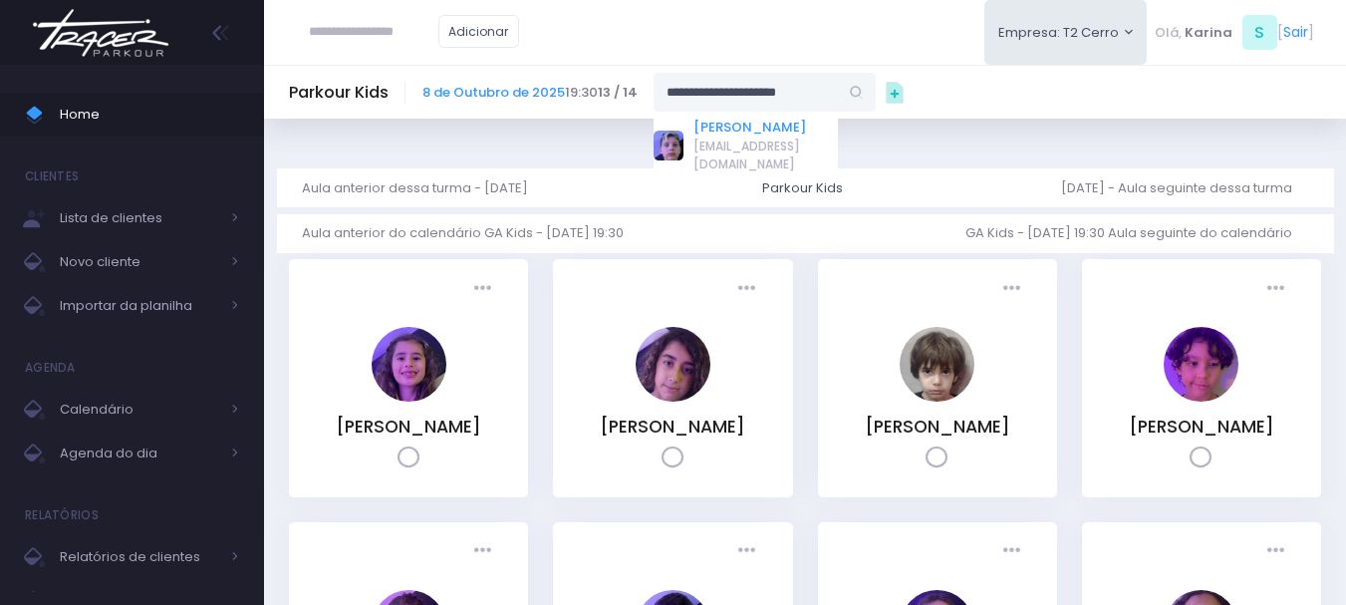
click at [706, 126] on link "Joaquim Beraldo Amorim" at bounding box center [766, 128] width 144 height 20
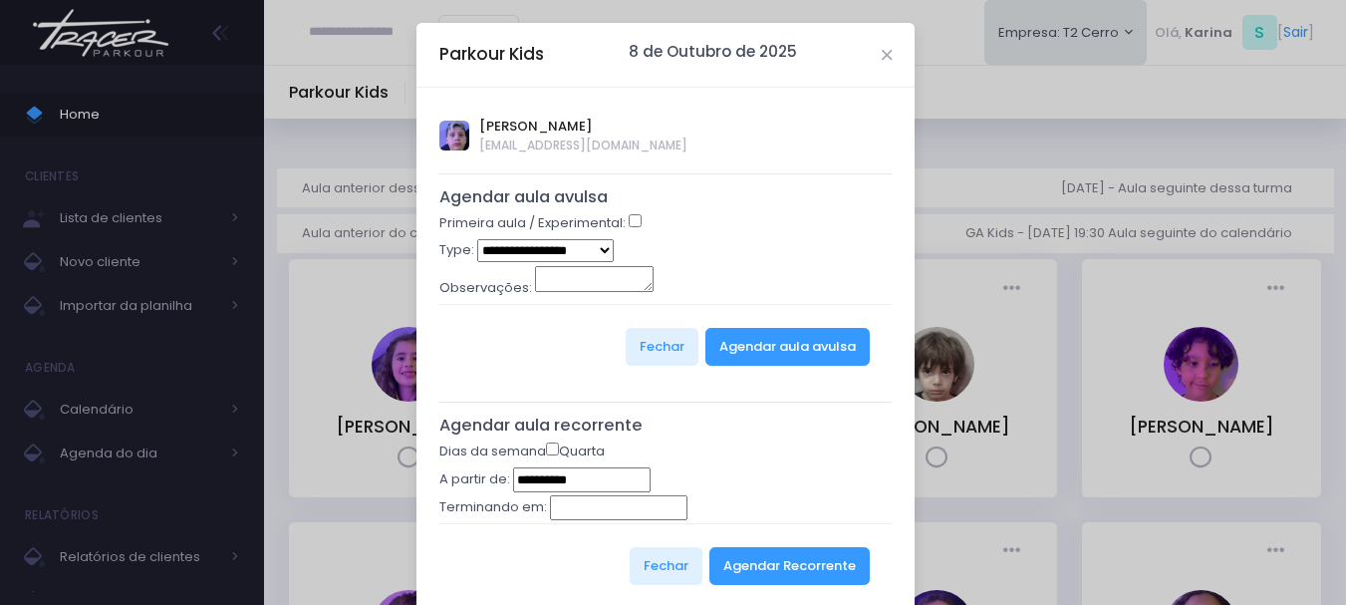
type input "**********"
drag, startPoint x: 770, startPoint y: 237, endPoint x: 766, endPoint y: 280, distance: 43.0
click at [772, 237] on div "Primeira aula / Experimental:" at bounding box center [665, 226] width 453 height 26
click at [756, 346] on button "Agendar aula avulsa" at bounding box center [788, 347] width 164 height 38
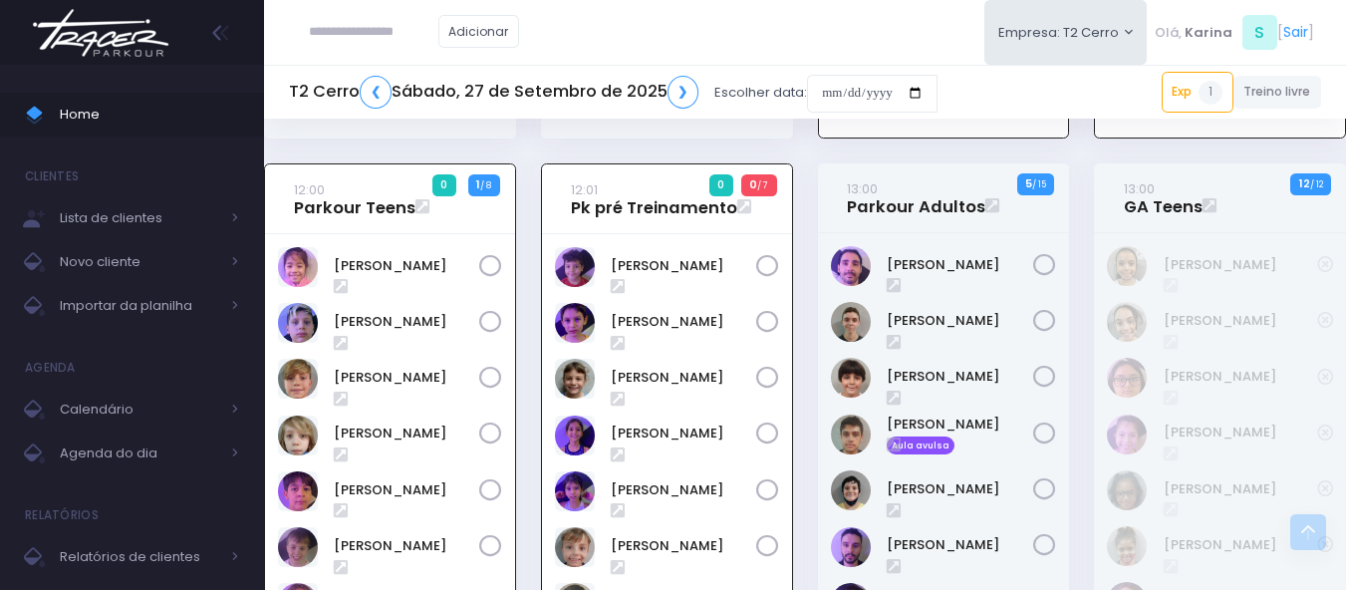
scroll to position [2363, 0]
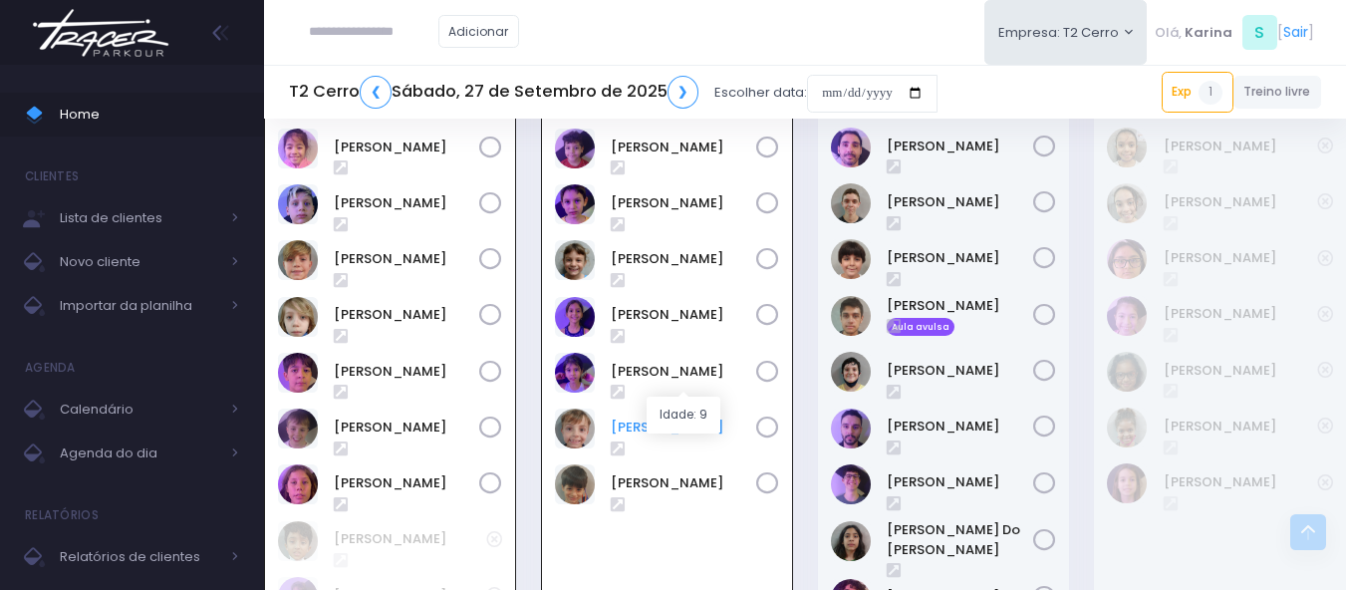
click at [670, 418] on link "[PERSON_NAME]" at bounding box center [683, 428] width 145 height 20
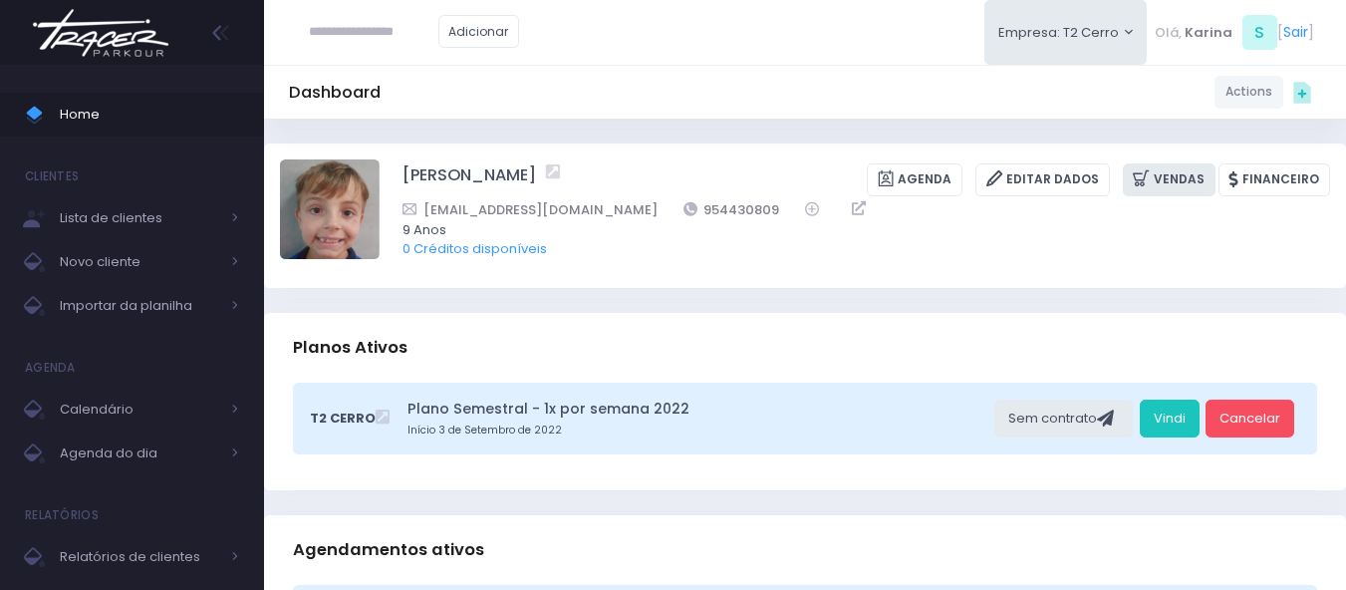
click at [1209, 165] on link "Vendas" at bounding box center [1169, 179] width 93 height 33
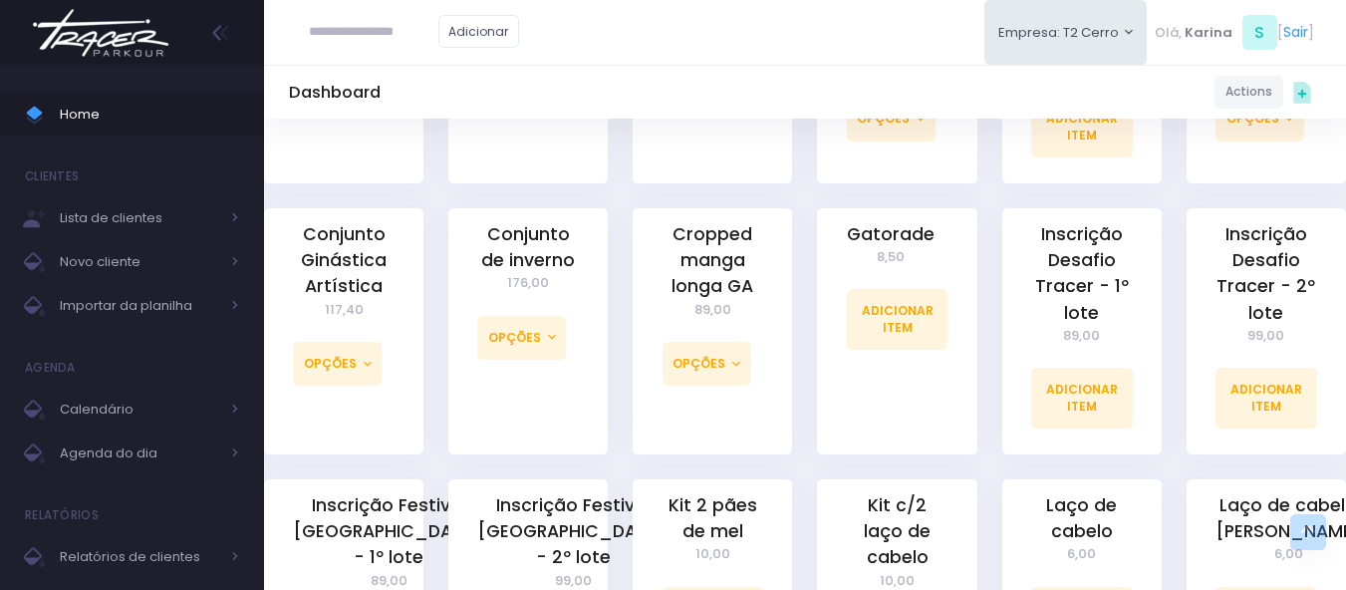
scroll to position [1296, 0]
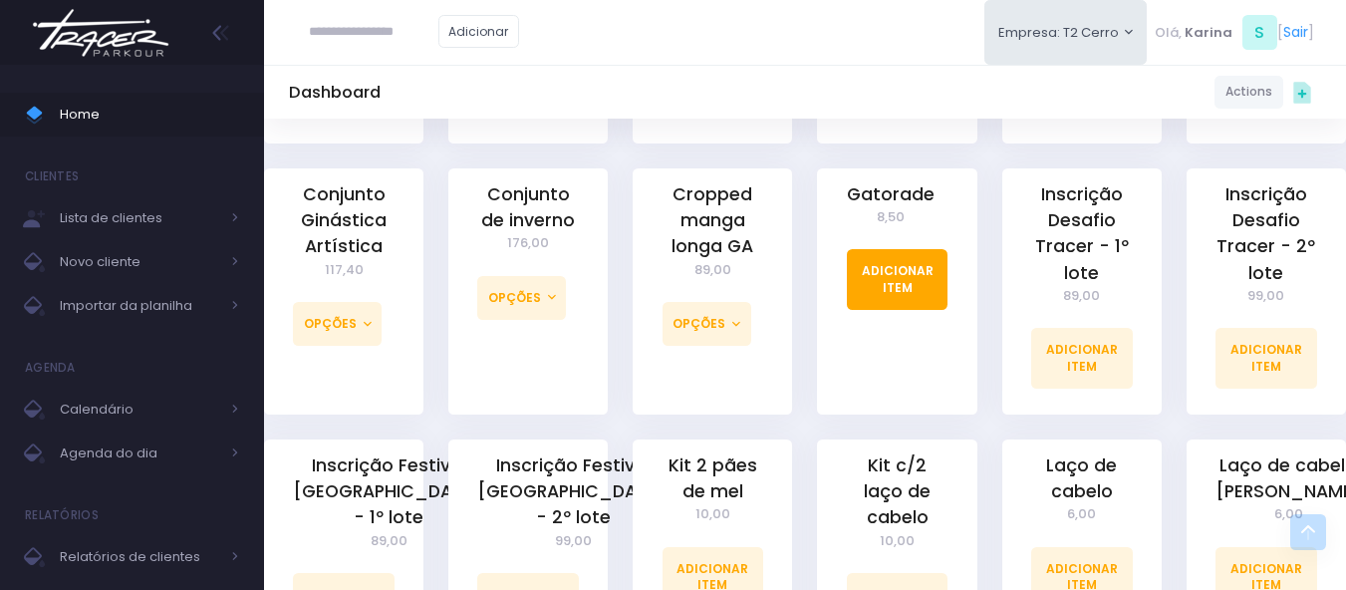
click at [894, 253] on link "Adicionar Item" at bounding box center [898, 279] width 102 height 60
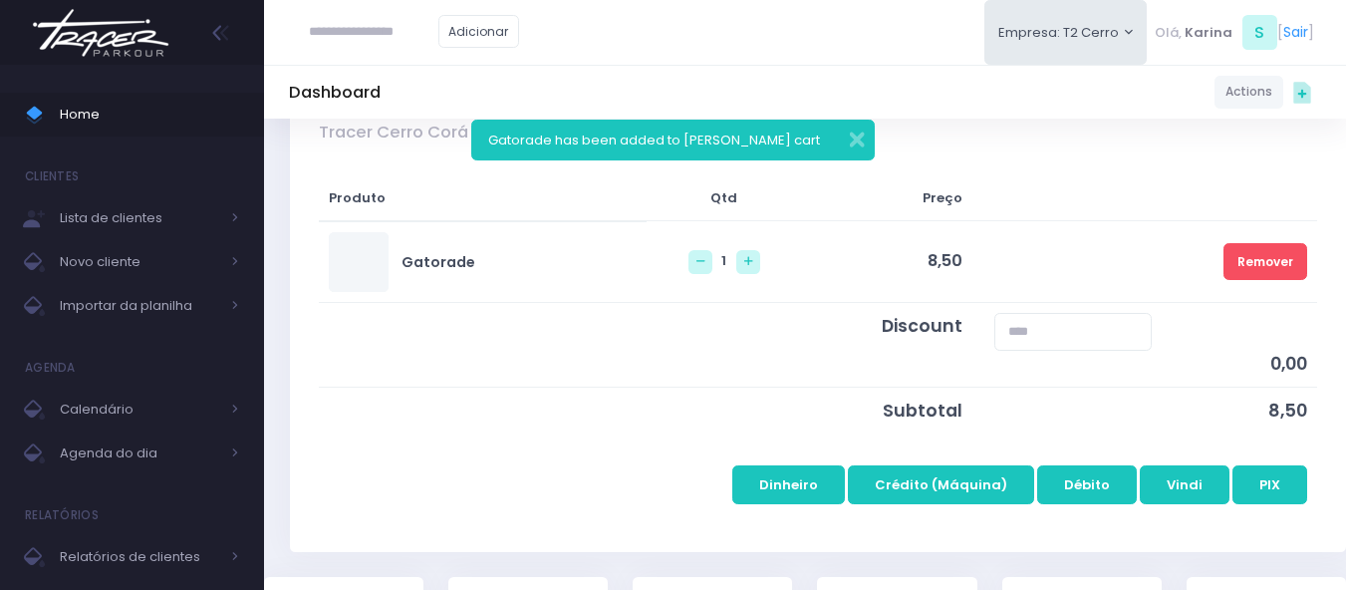
scroll to position [199, 0]
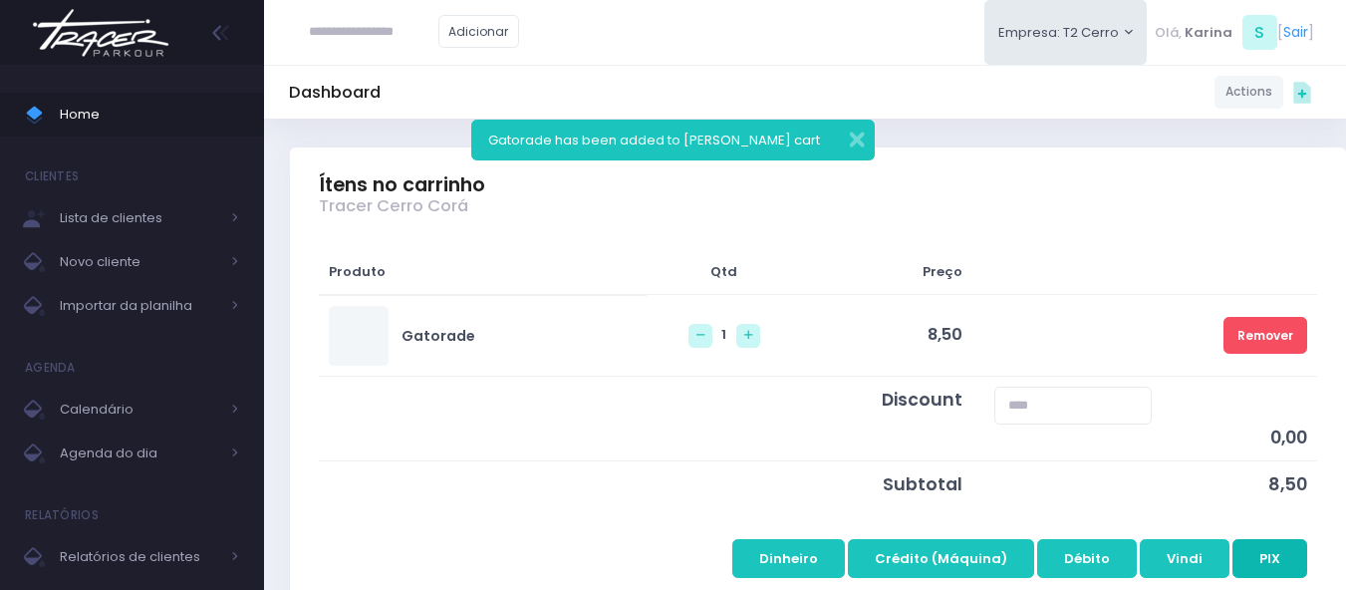
click at [1266, 563] on button "PIX" at bounding box center [1270, 558] width 75 height 38
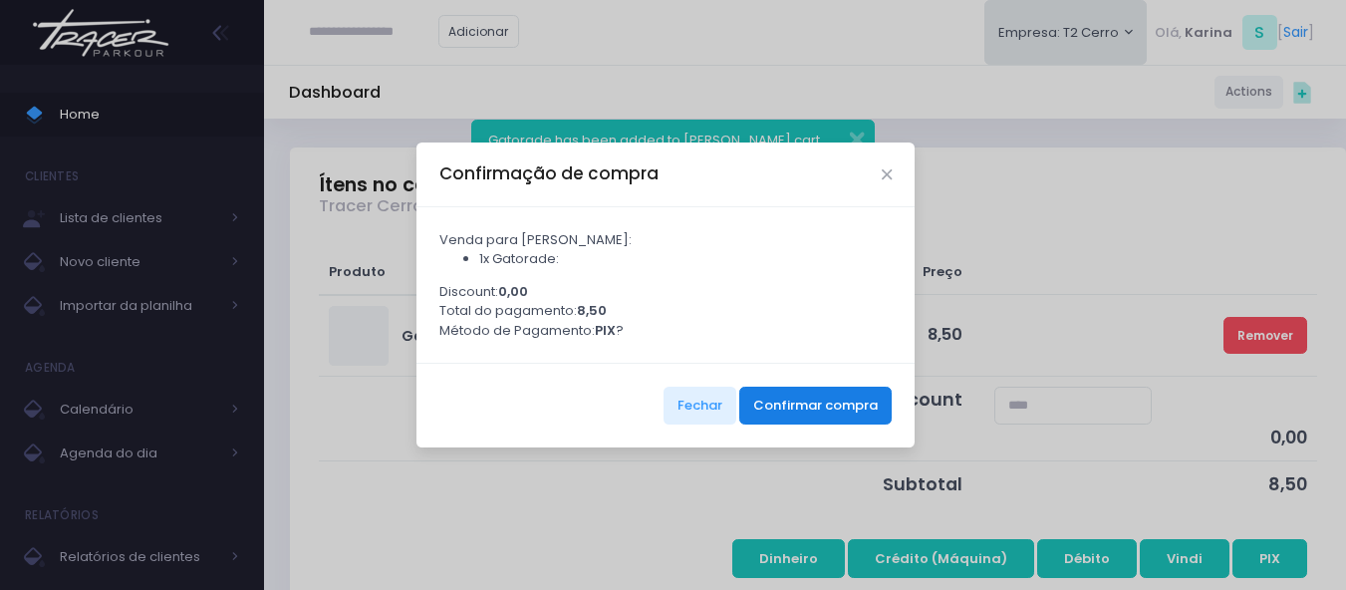
click at [817, 401] on button "Confirmar compra" at bounding box center [815, 406] width 152 height 38
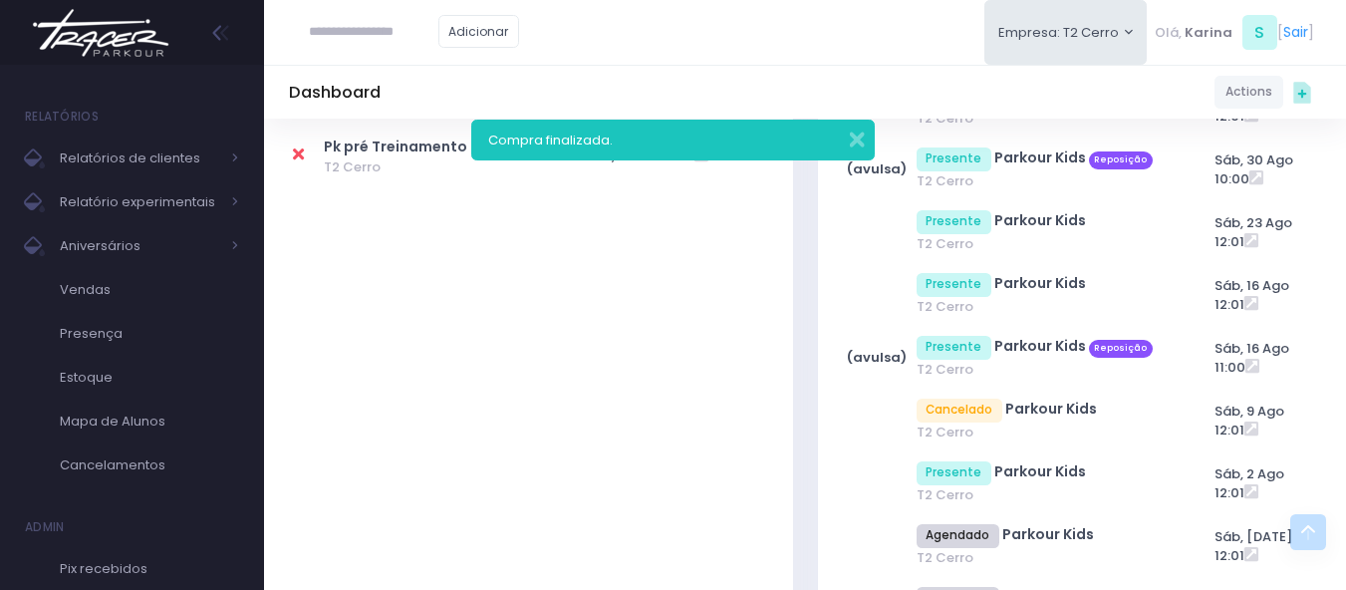
scroll to position [676, 0]
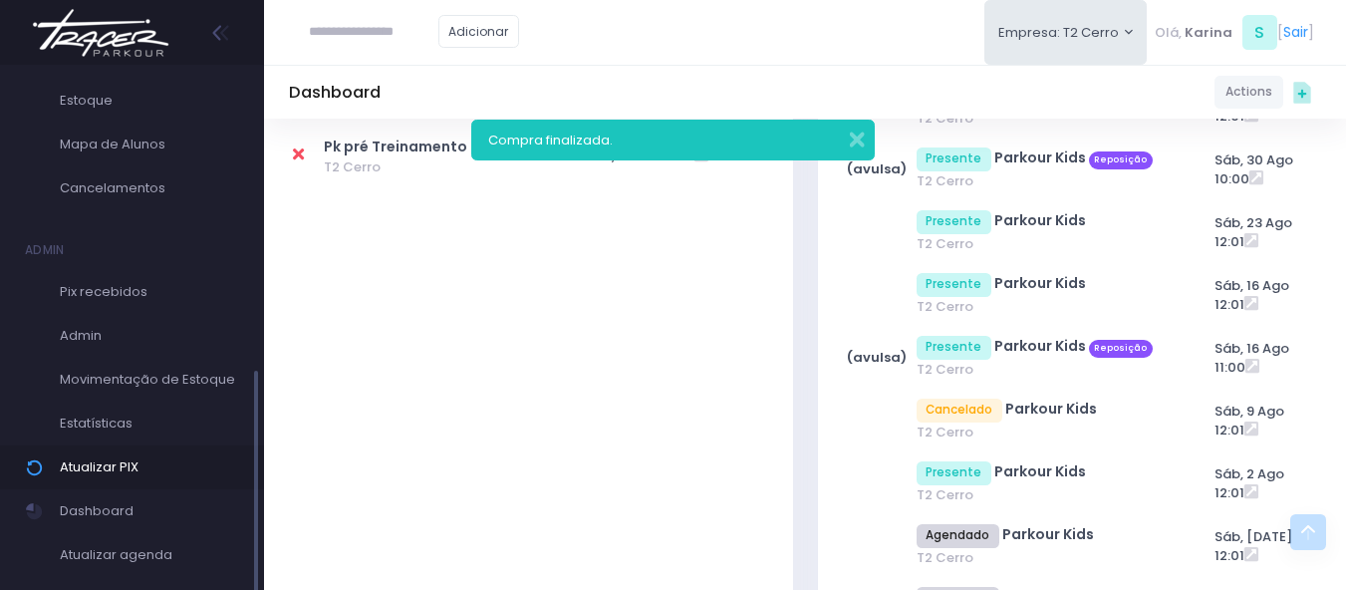
click at [109, 468] on span "Atualizar PIX" at bounding box center [149, 467] width 179 height 26
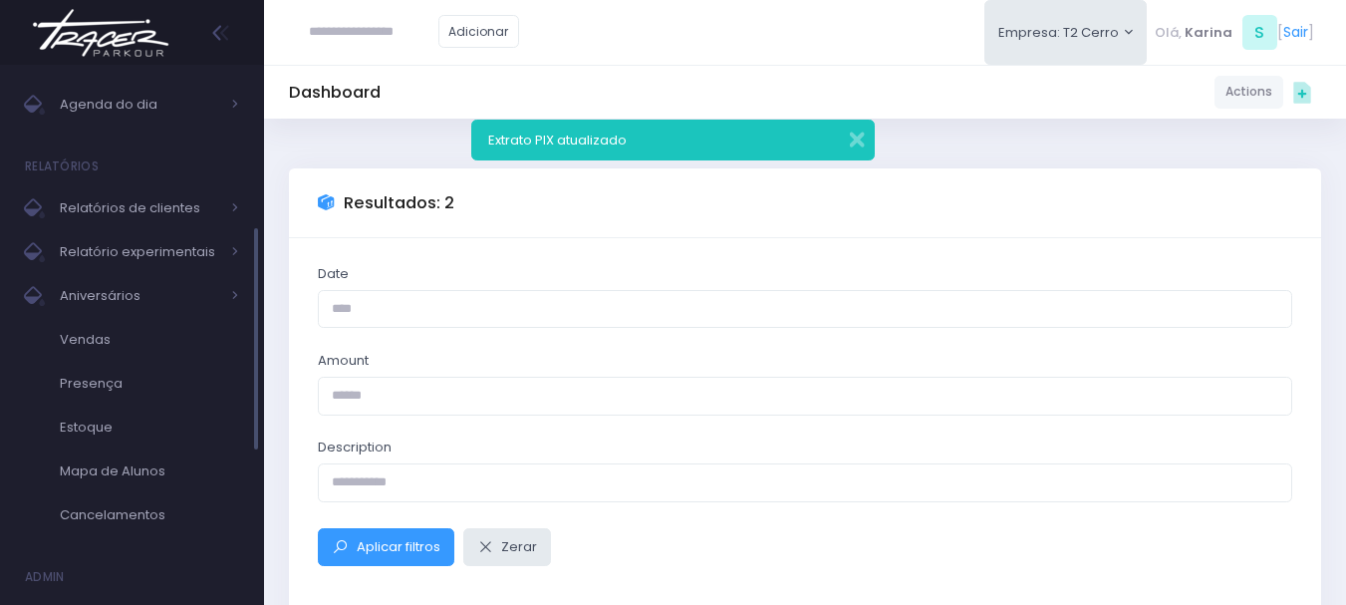
scroll to position [308, 0]
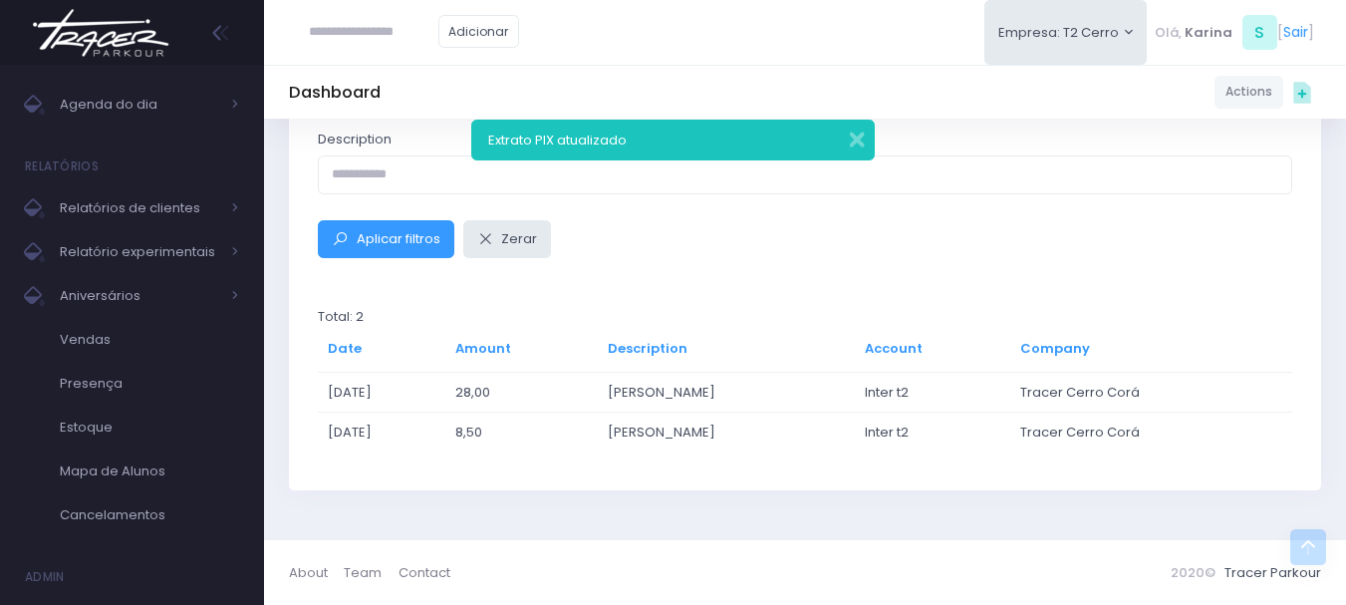
click at [727, 479] on div "Date Amount Description Aplicar filtros Zerar Total: 2 Date Amount Description …" at bounding box center [805, 210] width 1032 height 560
click at [40, 5] on img at bounding box center [100, 33] width 151 height 70
click at [861, 147] on button "button" at bounding box center [844, 137] width 40 height 23
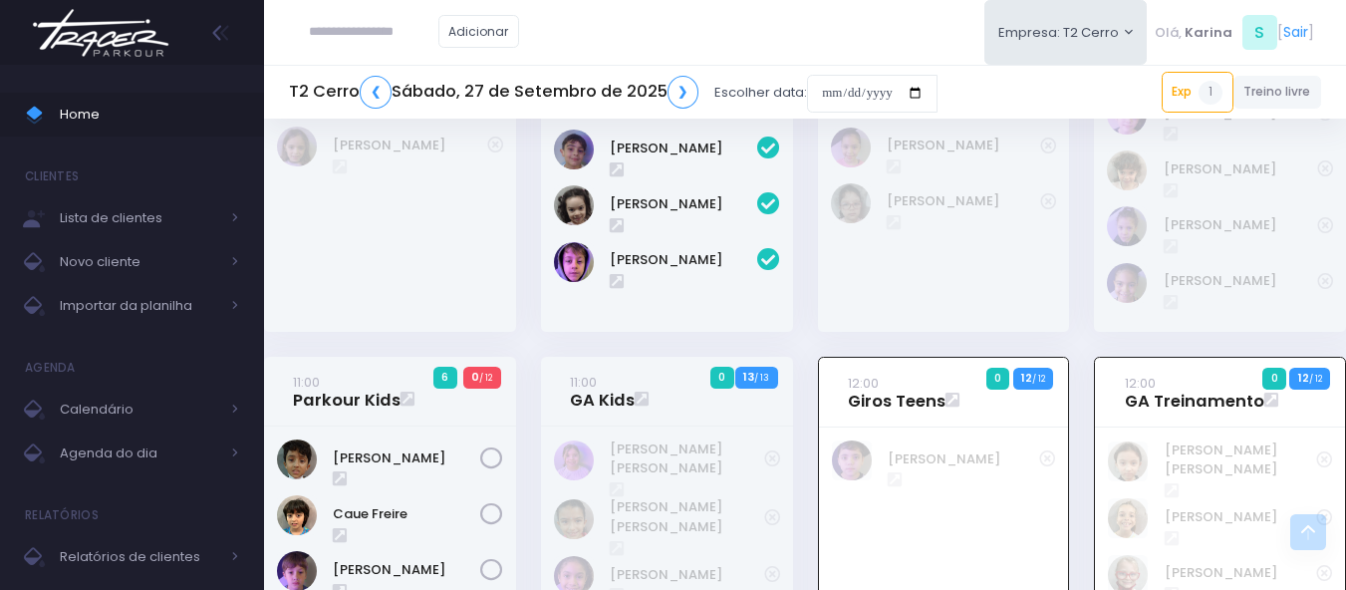
scroll to position [1167, 0]
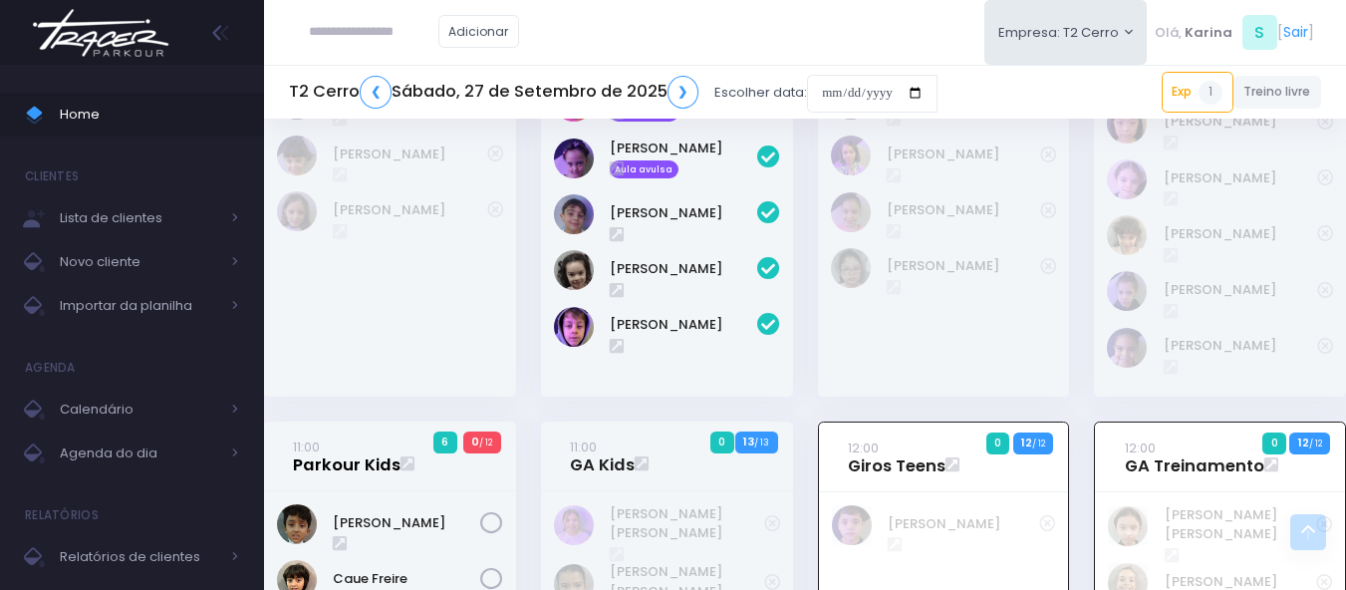
click at [304, 440] on link "11:00 Parkour Kids" at bounding box center [347, 456] width 108 height 40
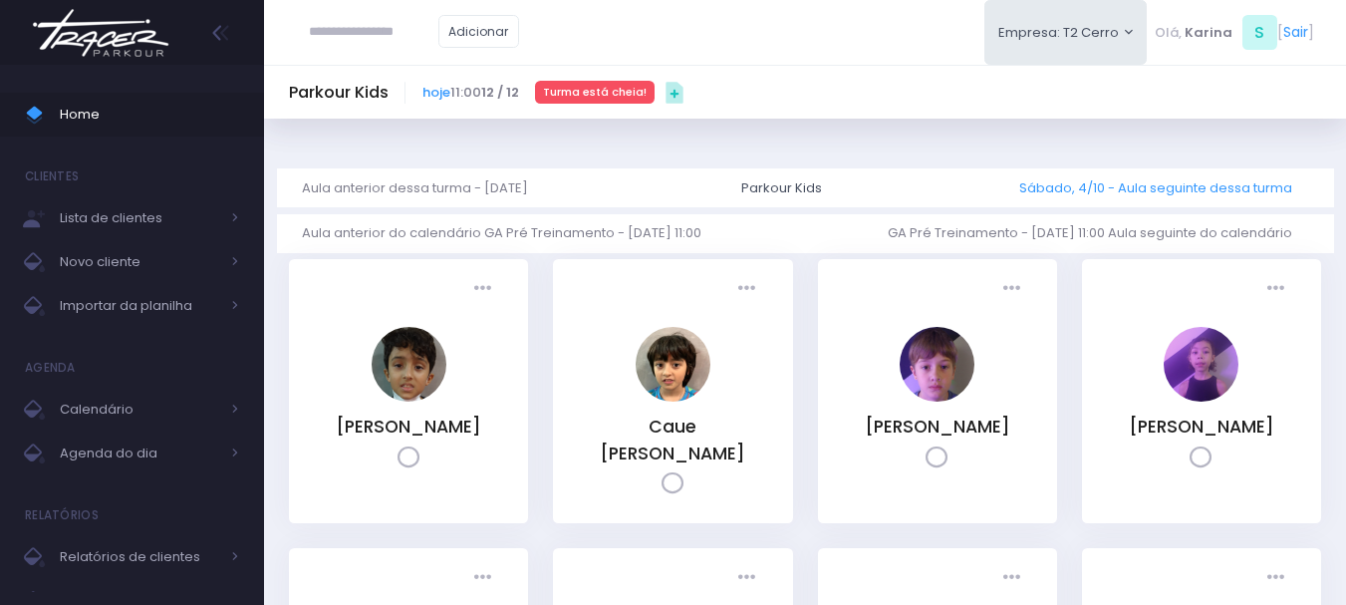
click at [1166, 186] on link "Sábado, 4/10 - Aula seguinte dessa turma" at bounding box center [1163, 187] width 289 height 39
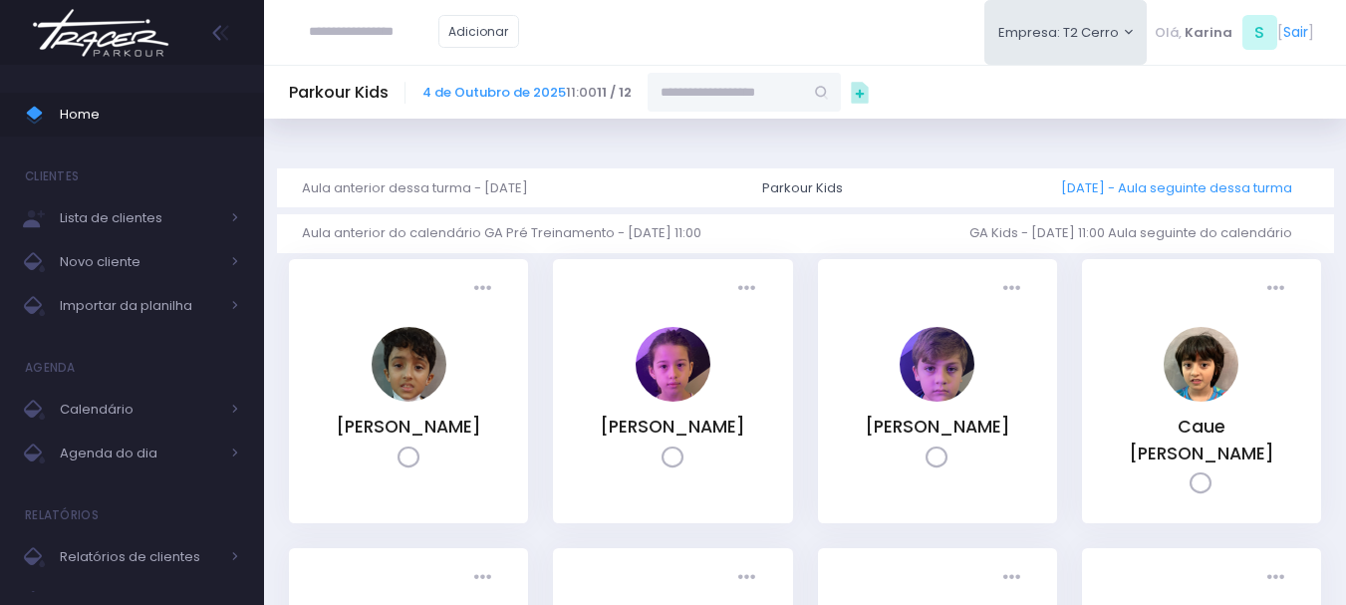
click at [1074, 189] on link "Sábado, 11/10 - Aula seguinte dessa turma" at bounding box center [1184, 187] width 247 height 39
click at [98, 24] on img at bounding box center [100, 33] width 151 height 70
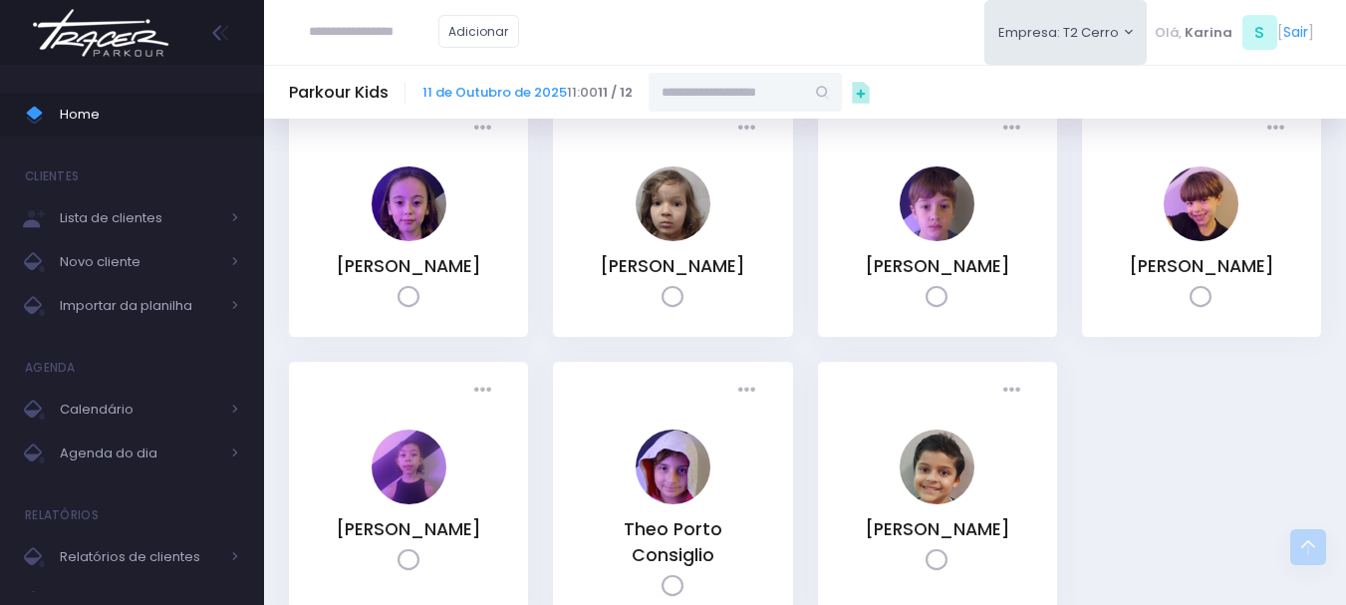
scroll to position [138, 0]
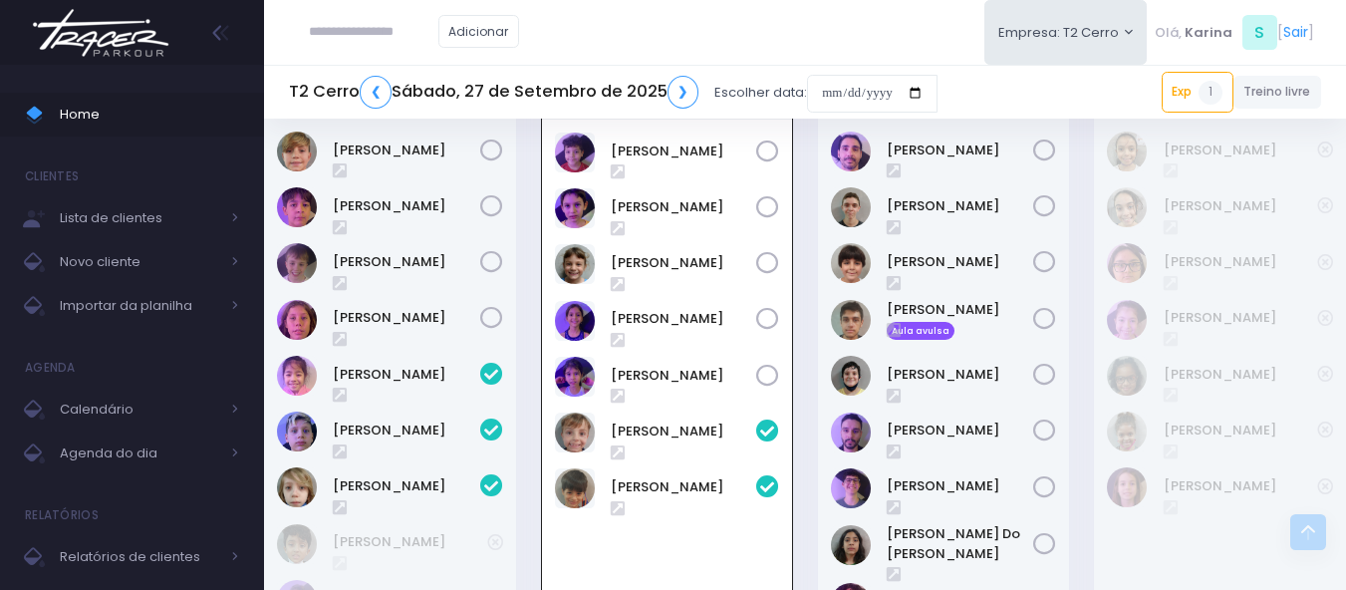
scroll to position [2361, 0]
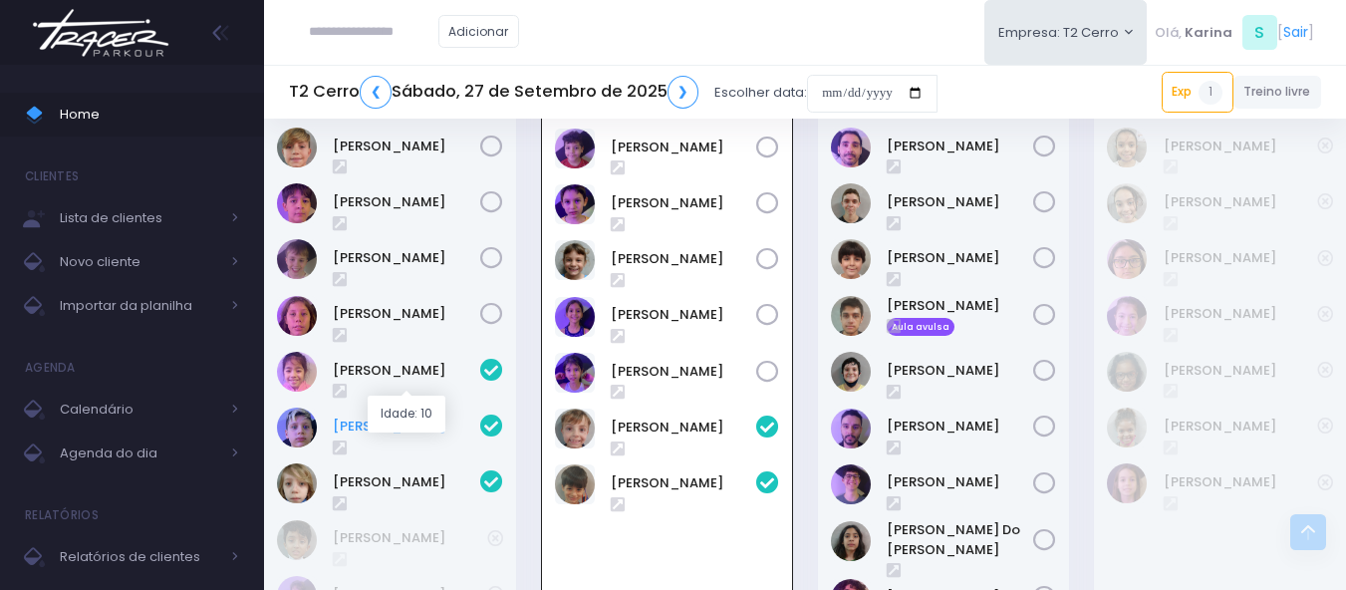
click at [376, 417] on link "Joaquim Beraldo" at bounding box center [406, 427] width 147 height 20
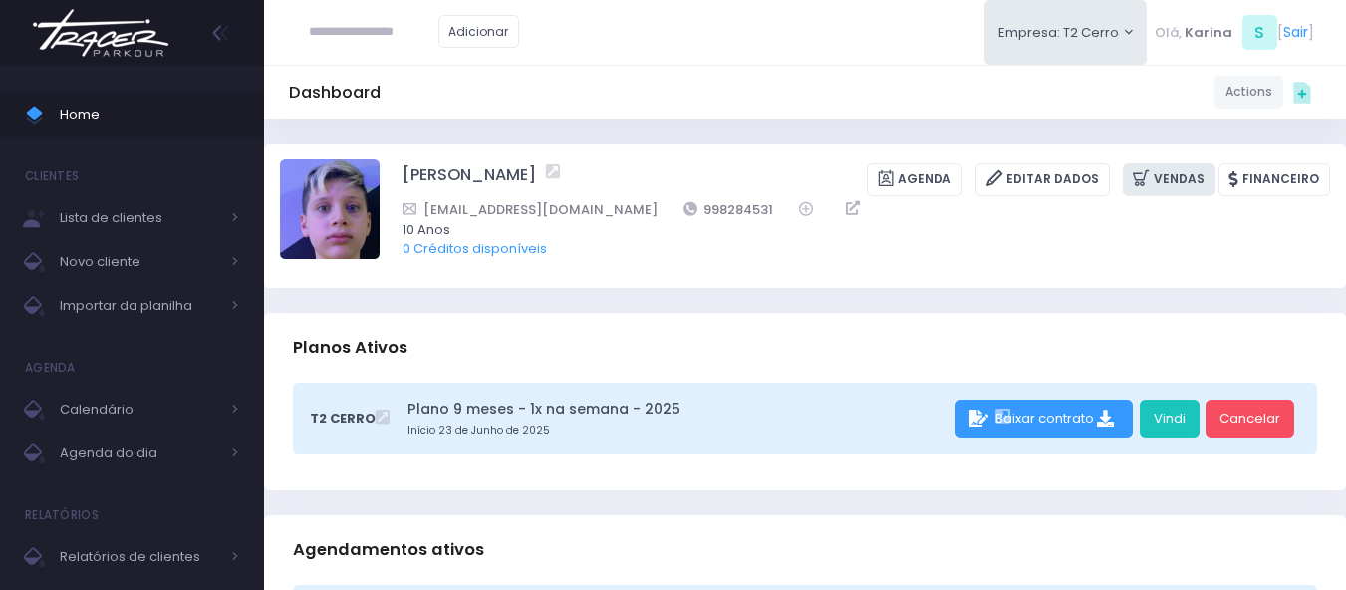
click at [1197, 188] on link "Vendas" at bounding box center [1169, 179] width 93 height 33
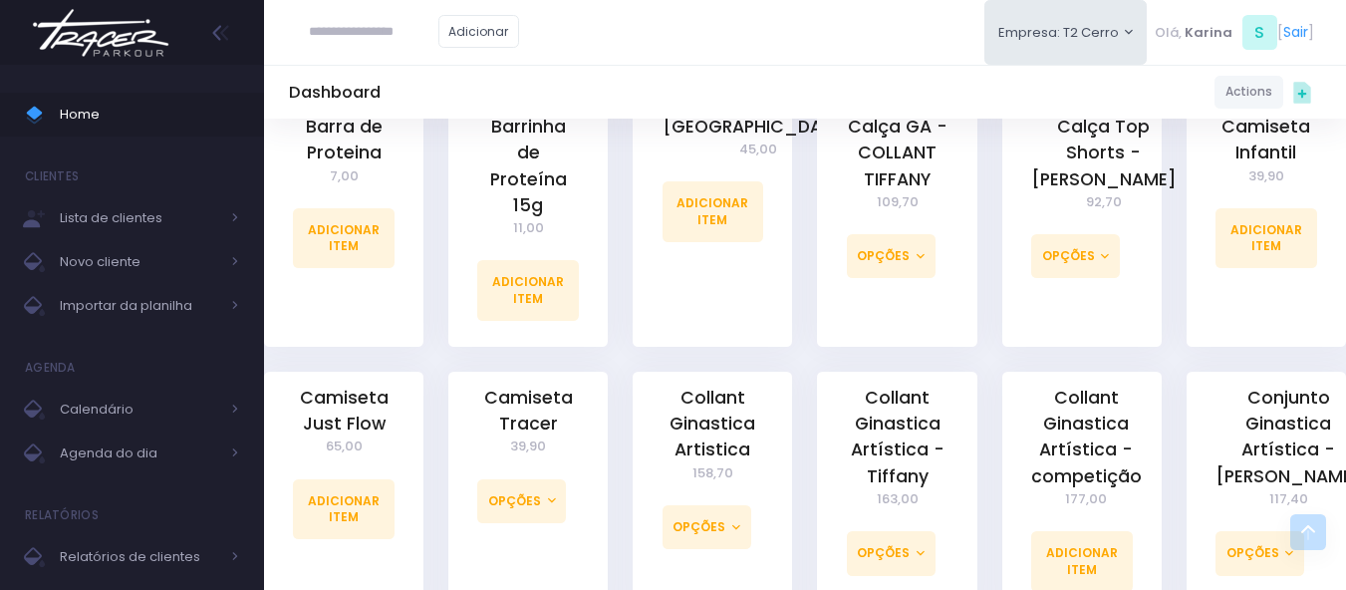
scroll to position [897, 0]
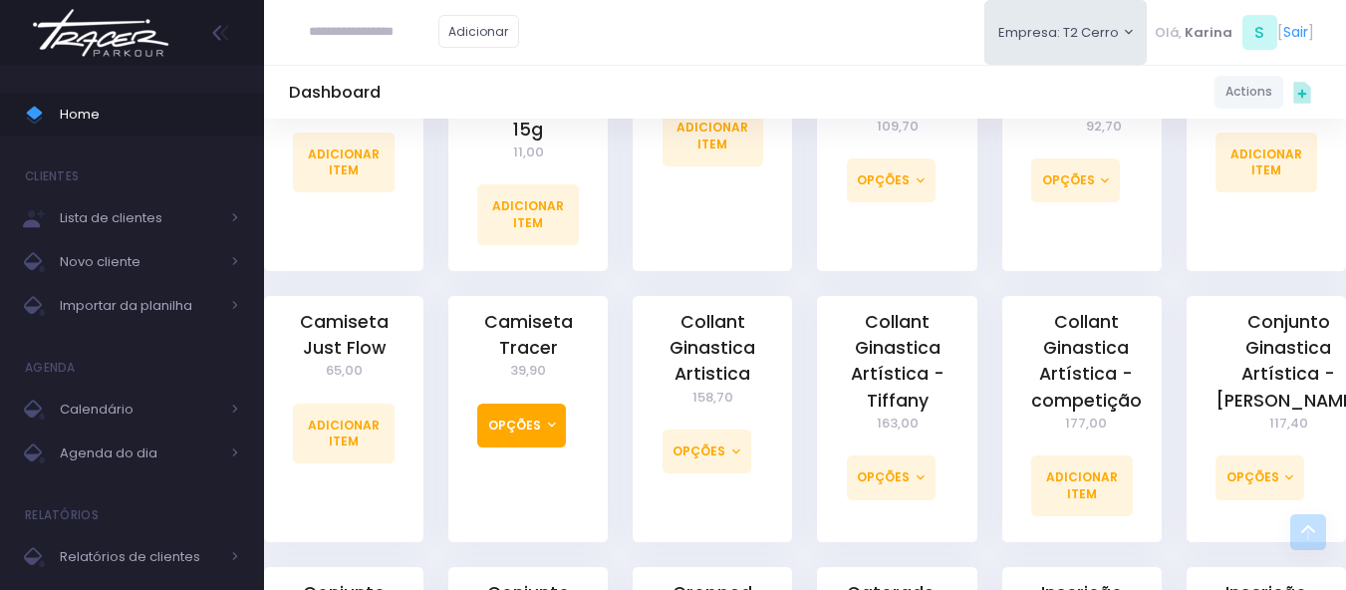
click at [521, 408] on button "Opções" at bounding box center [521, 426] width 89 height 44
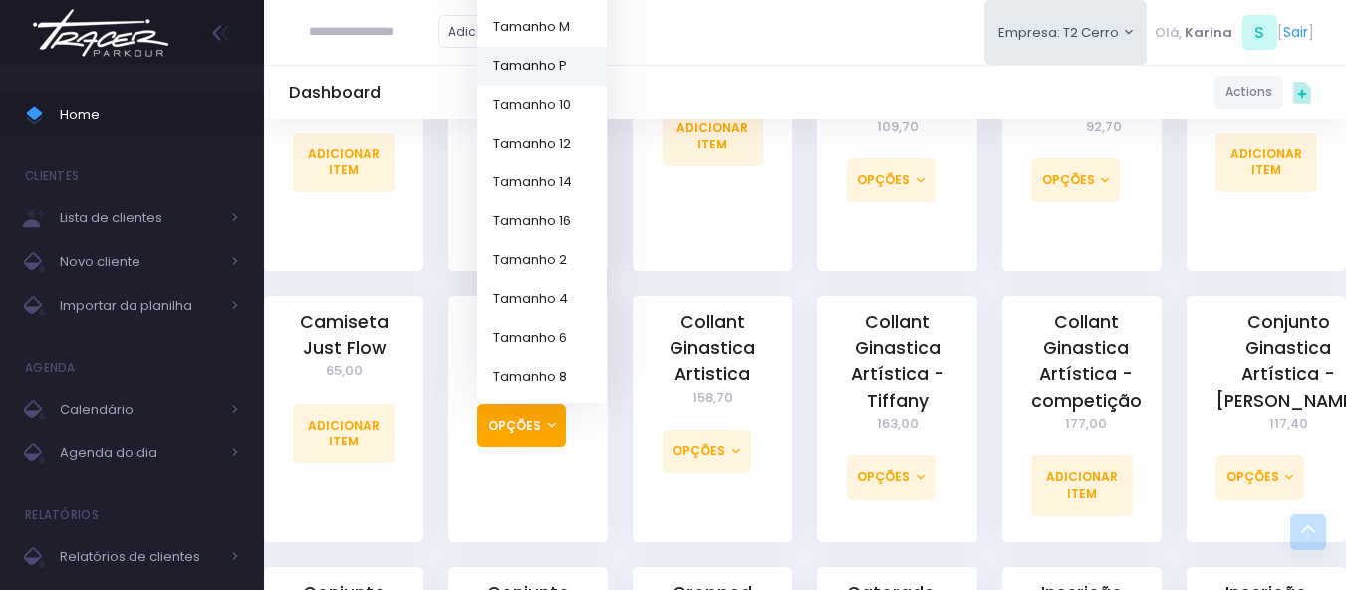
click at [561, 47] on link "Tamanho P" at bounding box center [542, 66] width 130 height 39
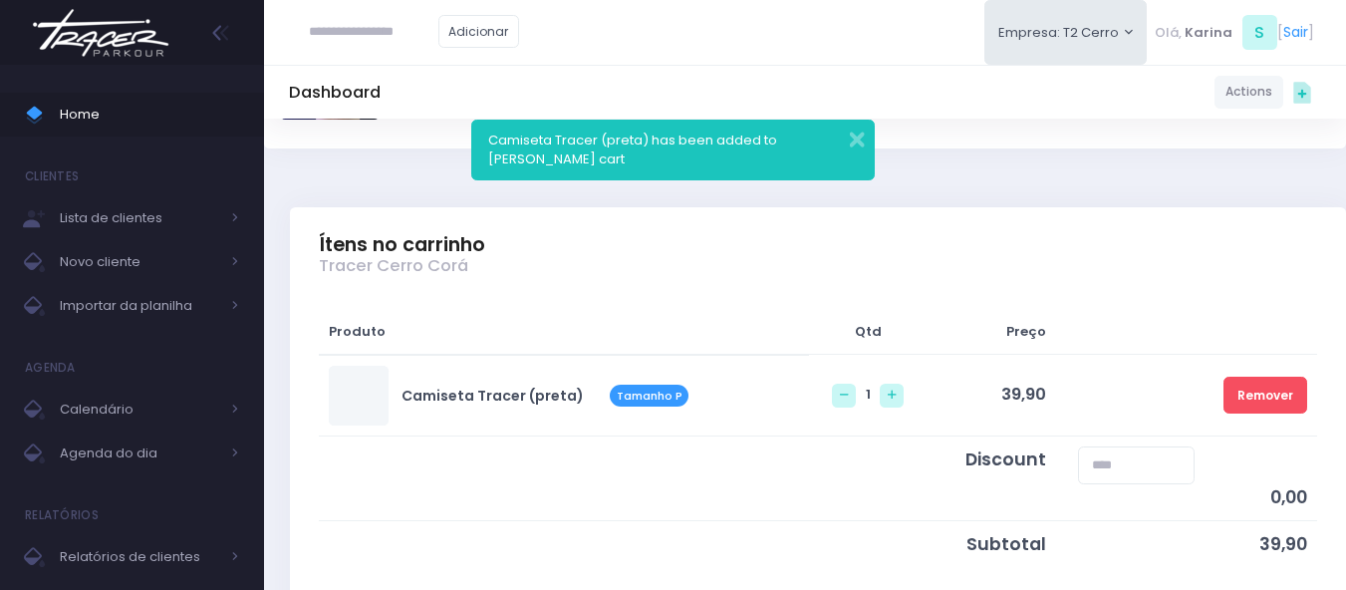
scroll to position [199, 0]
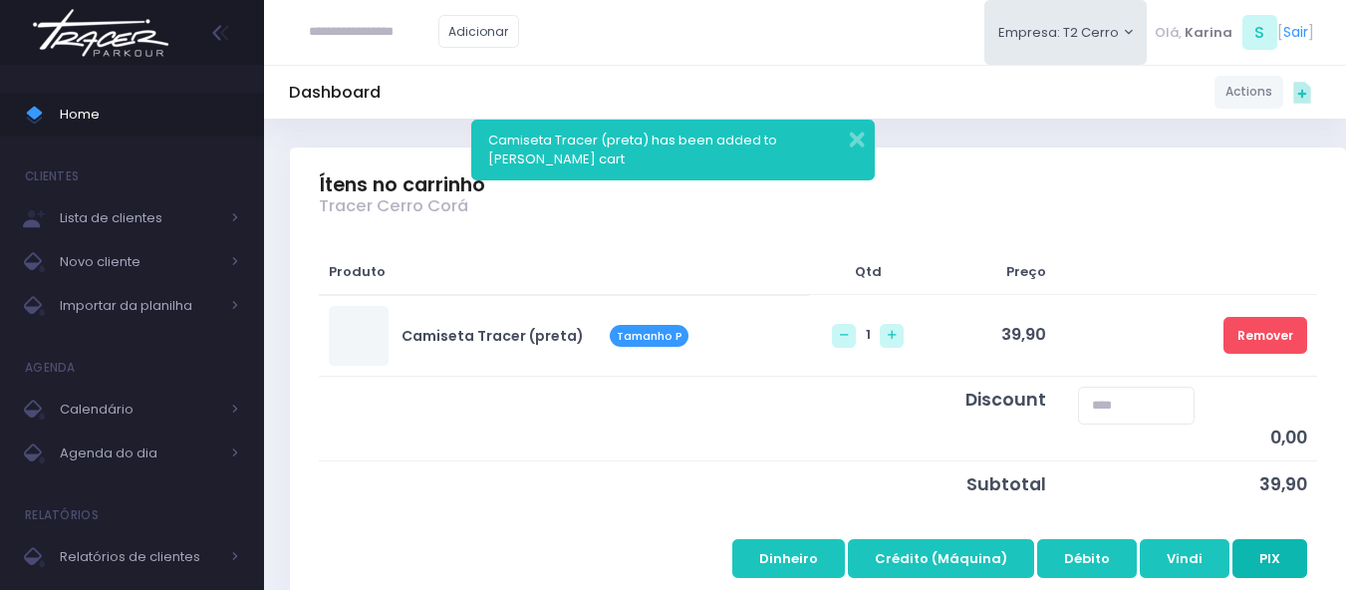
click at [1280, 556] on button "PIX" at bounding box center [1270, 558] width 75 height 38
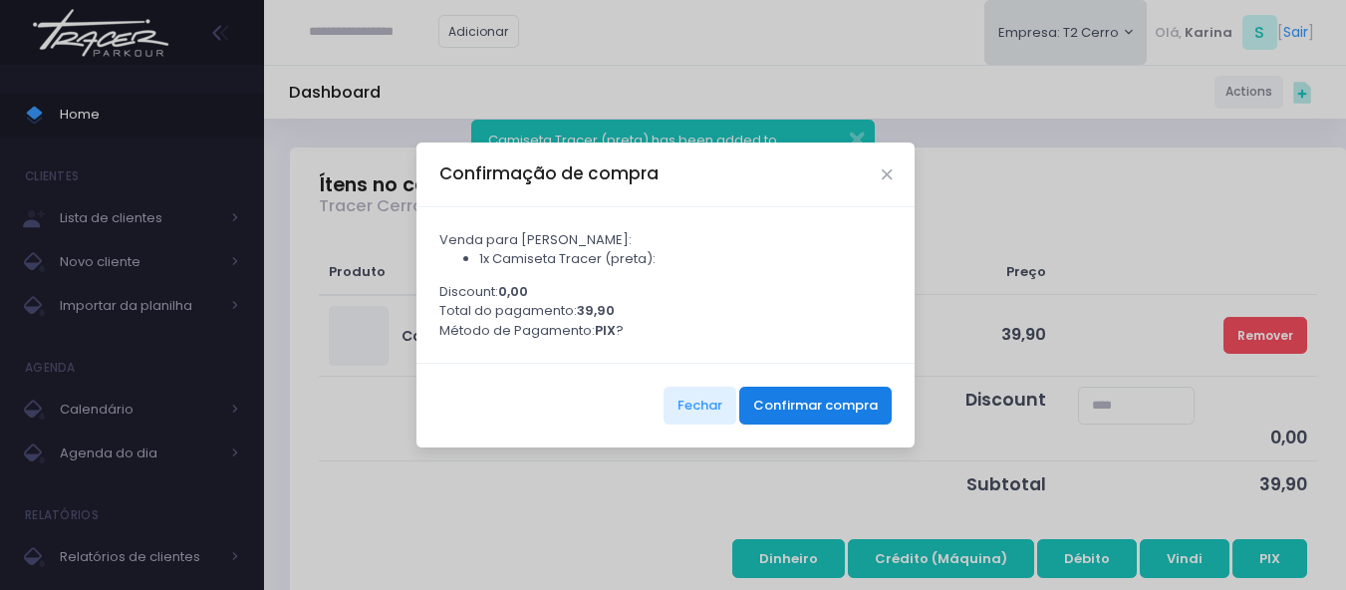
click at [793, 408] on button "Confirmar compra" at bounding box center [815, 406] width 152 height 38
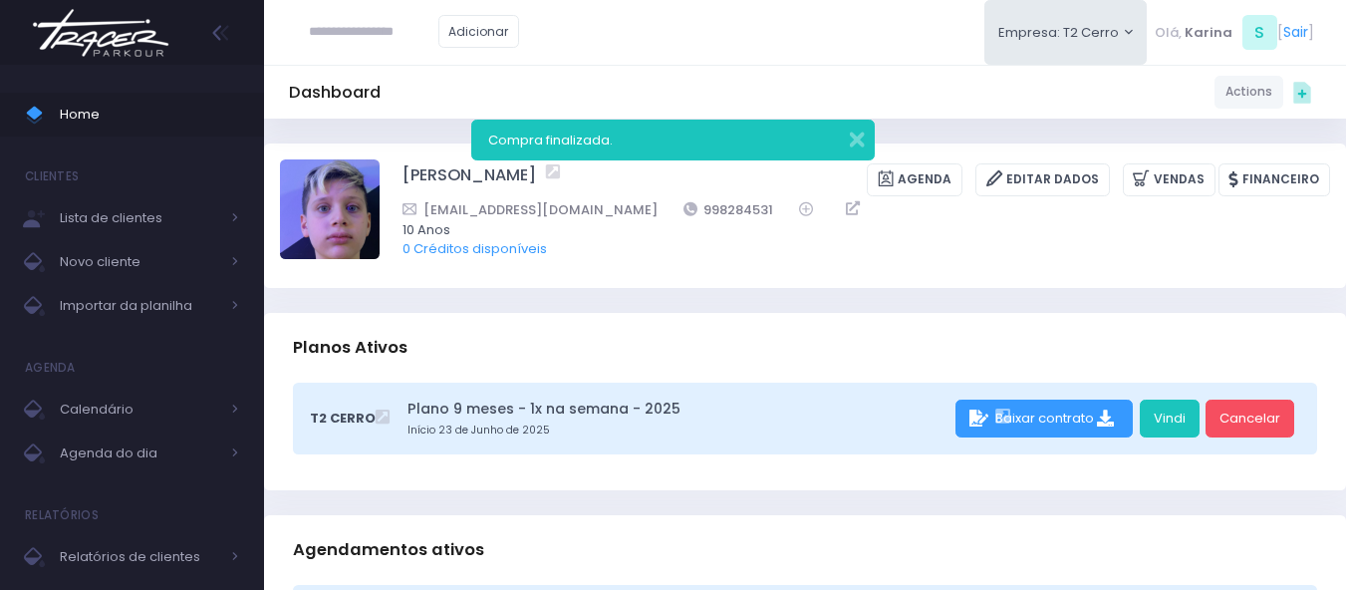
click at [866, 132] on div "Compra finalizada." at bounding box center [673, 140] width 404 height 41
click at [861, 141] on button "button" at bounding box center [844, 137] width 40 height 23
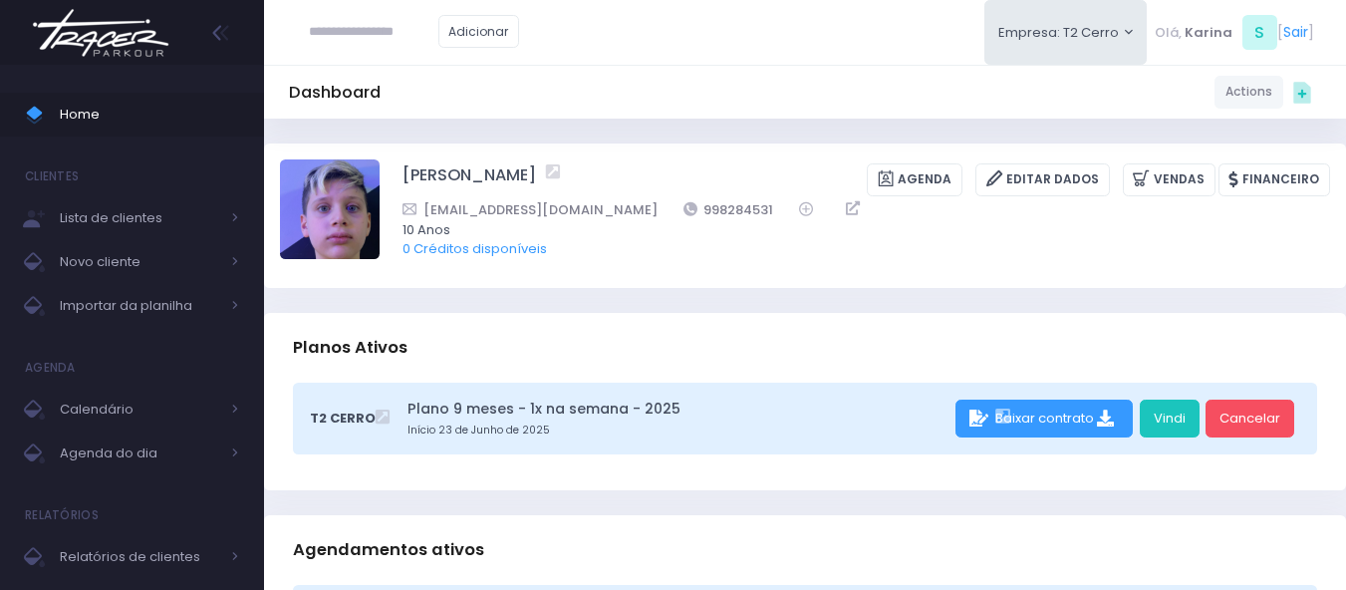
click at [147, 30] on img at bounding box center [100, 33] width 151 height 70
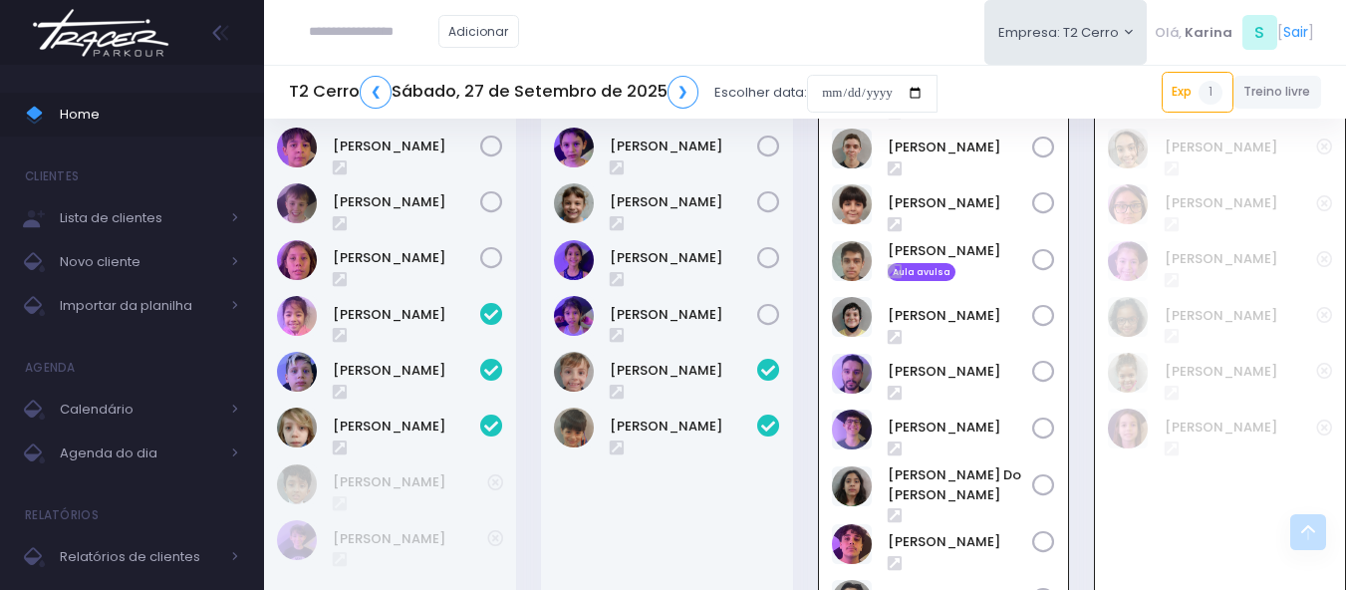
scroll to position [2448, 0]
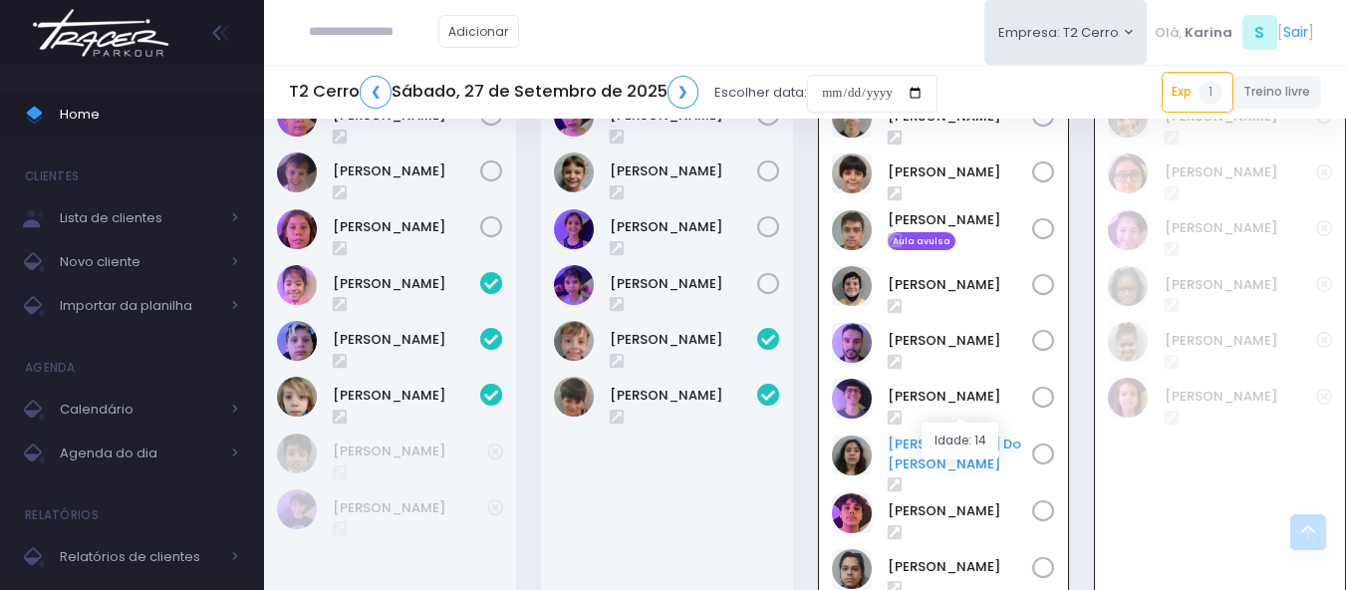
click at [947, 434] on link "Miguel Do Val" at bounding box center [960, 453] width 145 height 39
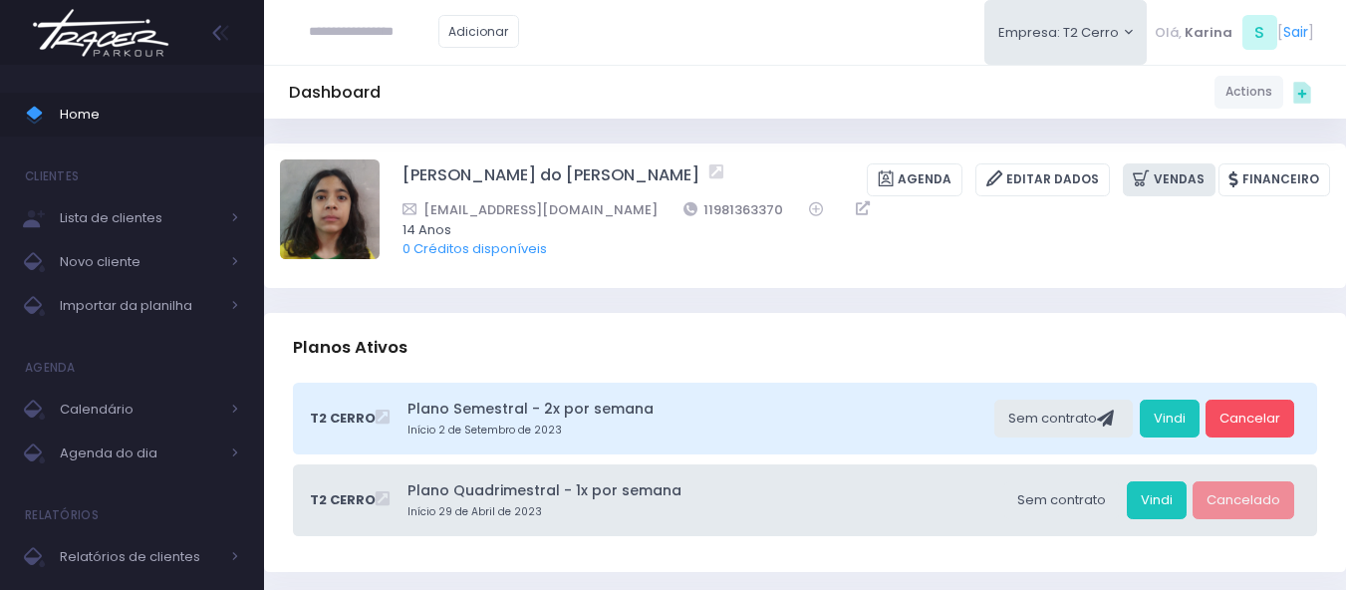
click at [1193, 175] on link "Vendas" at bounding box center [1169, 179] width 93 height 33
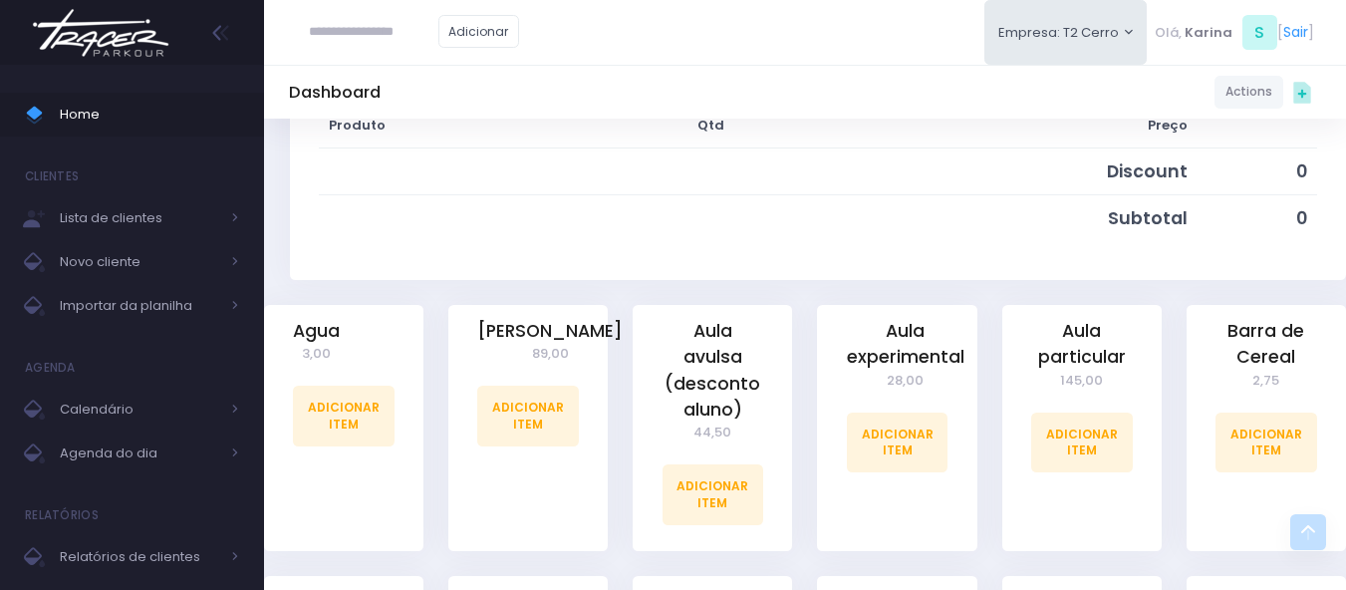
scroll to position [399, 0]
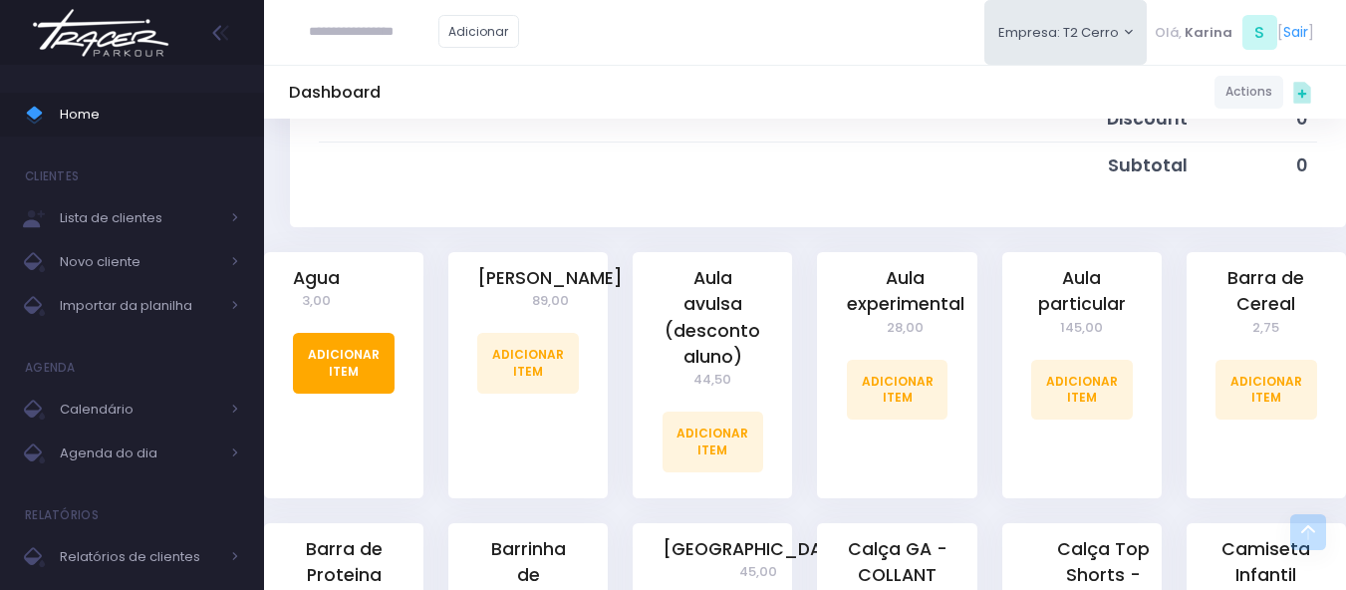
click at [342, 375] on link "Adicionar Item" at bounding box center [344, 363] width 102 height 60
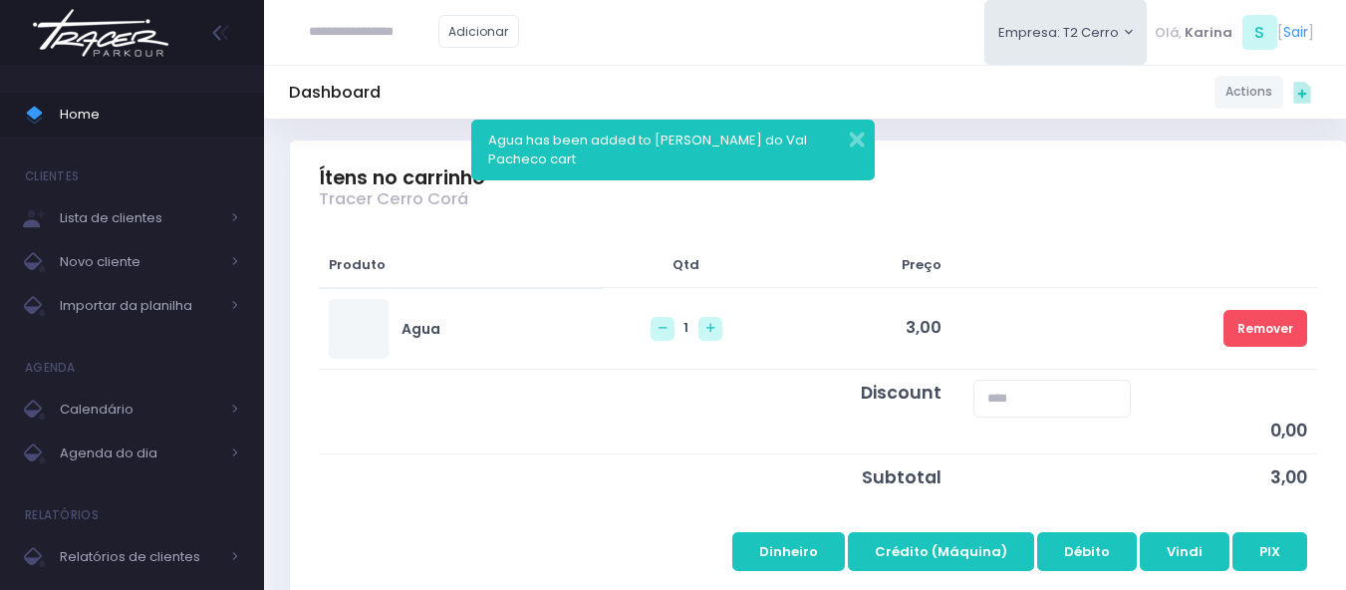
scroll to position [199, 0]
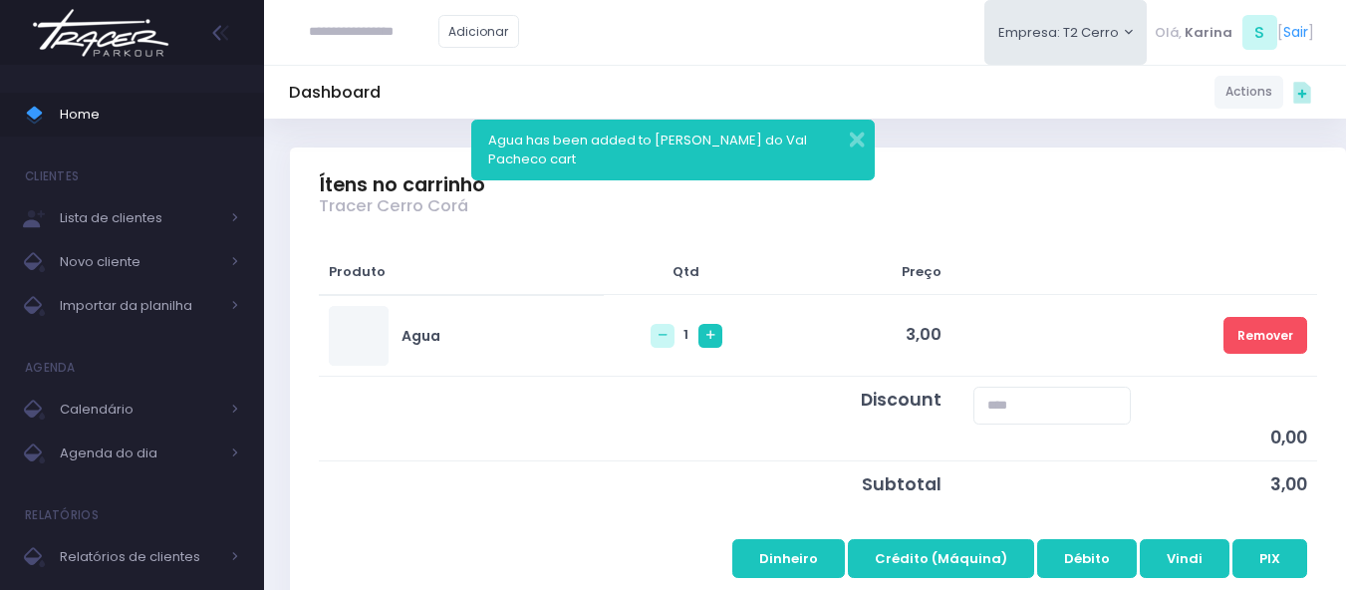
click at [699, 334] on link at bounding box center [711, 336] width 24 height 24
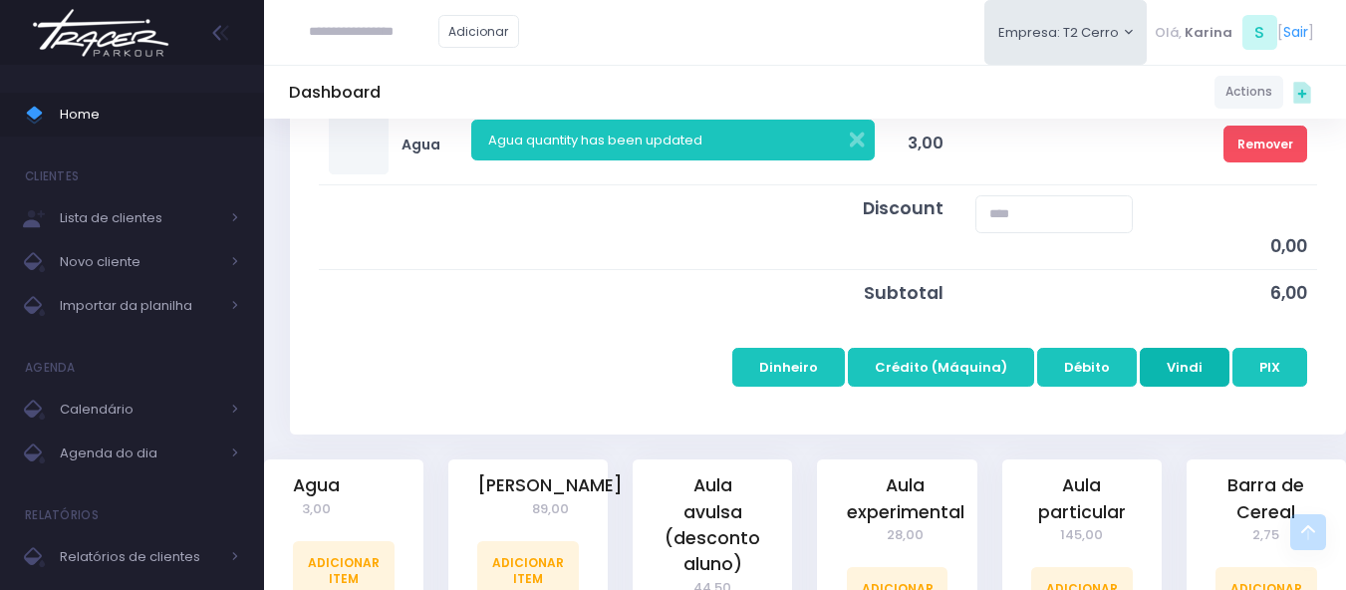
scroll to position [399, 0]
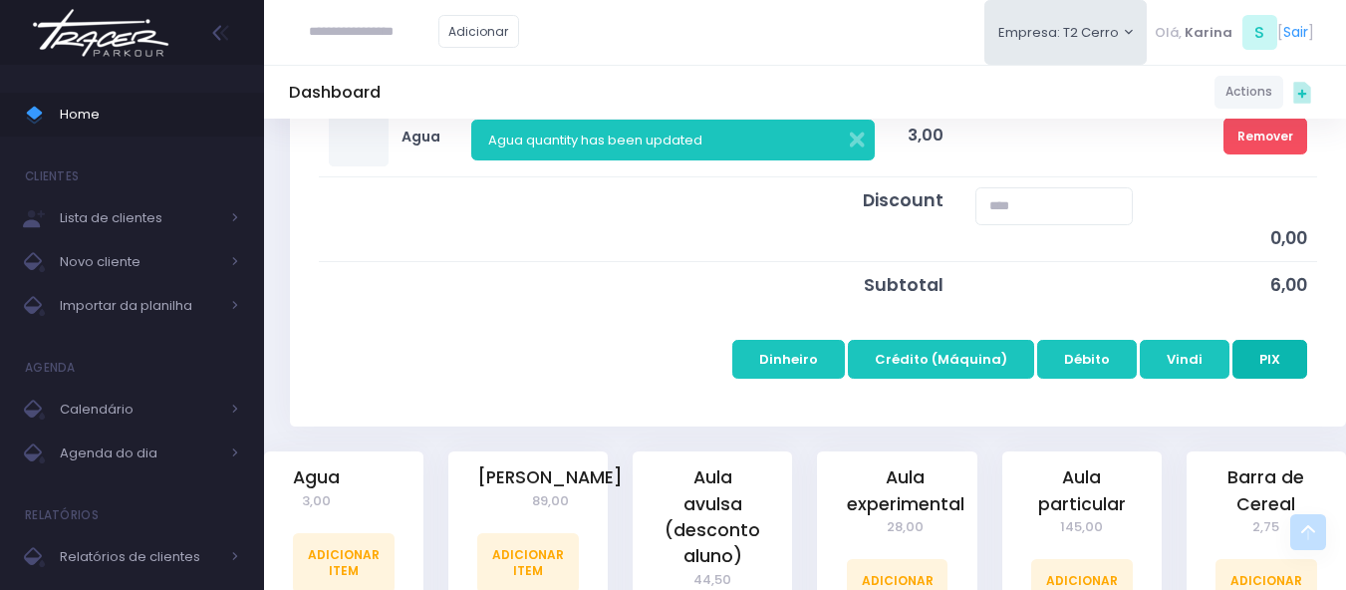
click at [1286, 360] on button "PIX" at bounding box center [1270, 359] width 75 height 38
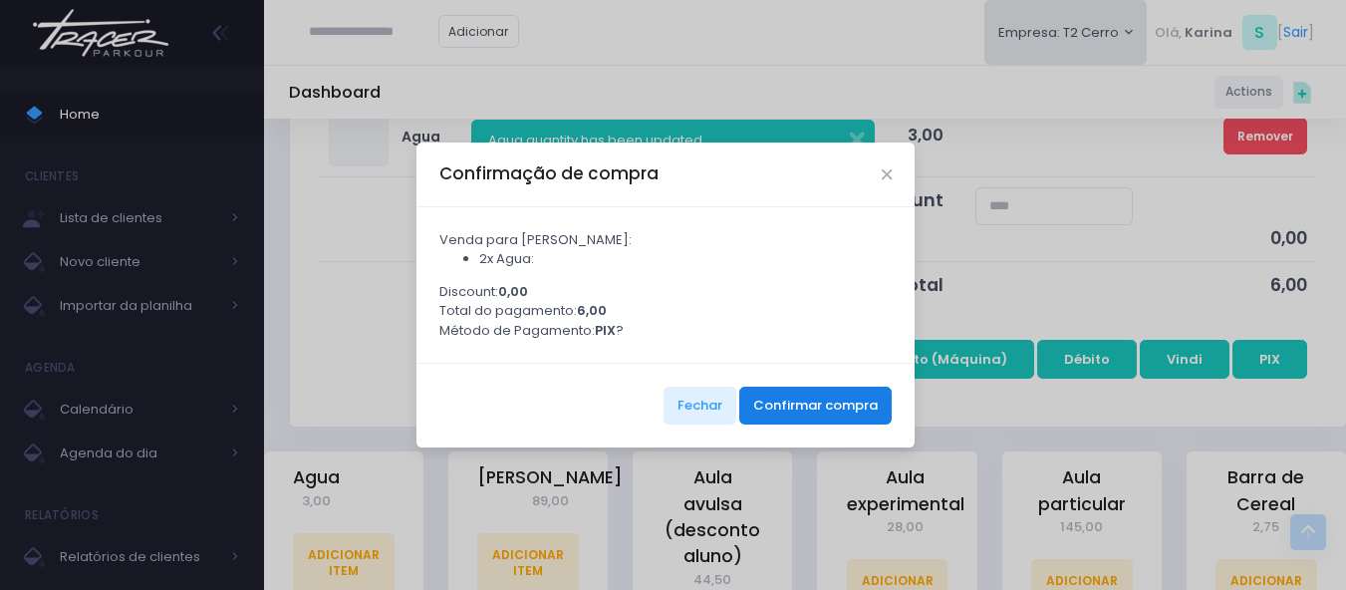
click at [852, 403] on button "Confirmar compra" at bounding box center [815, 406] width 152 height 38
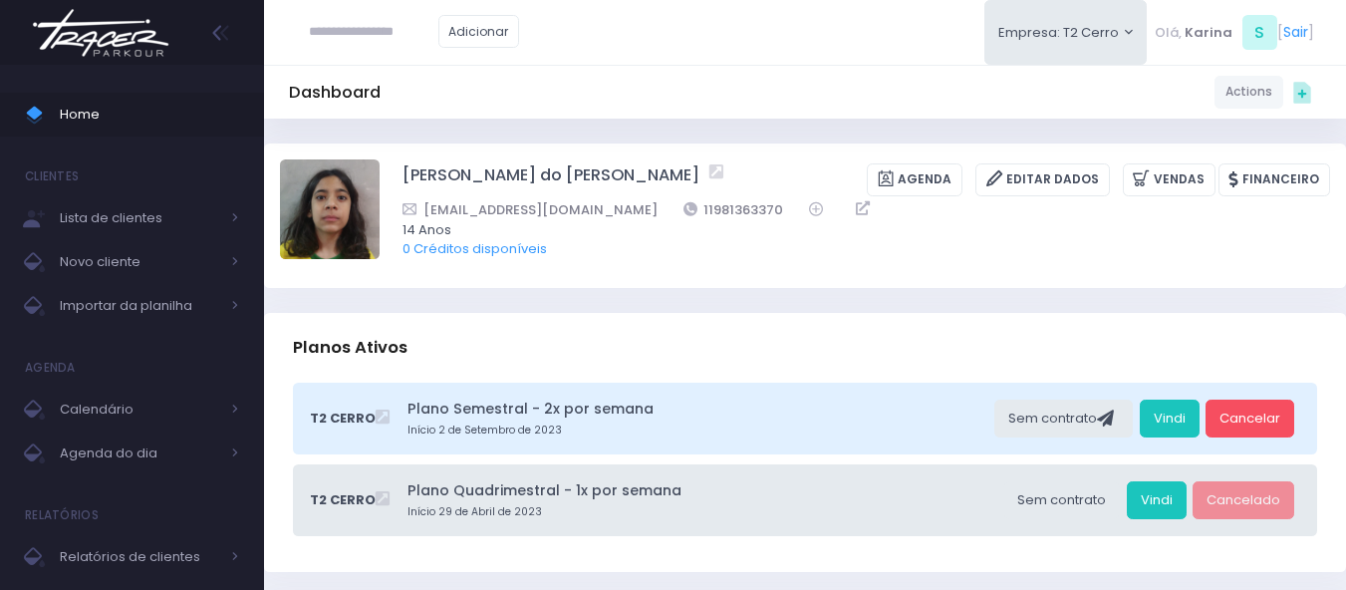
click at [396, 34] on input "text" at bounding box center [374, 32] width 130 height 38
click at [420, 69] on link "Brenda Yume Marins Pessoa" at bounding box center [404, 68] width 113 height 20
type input "**********"
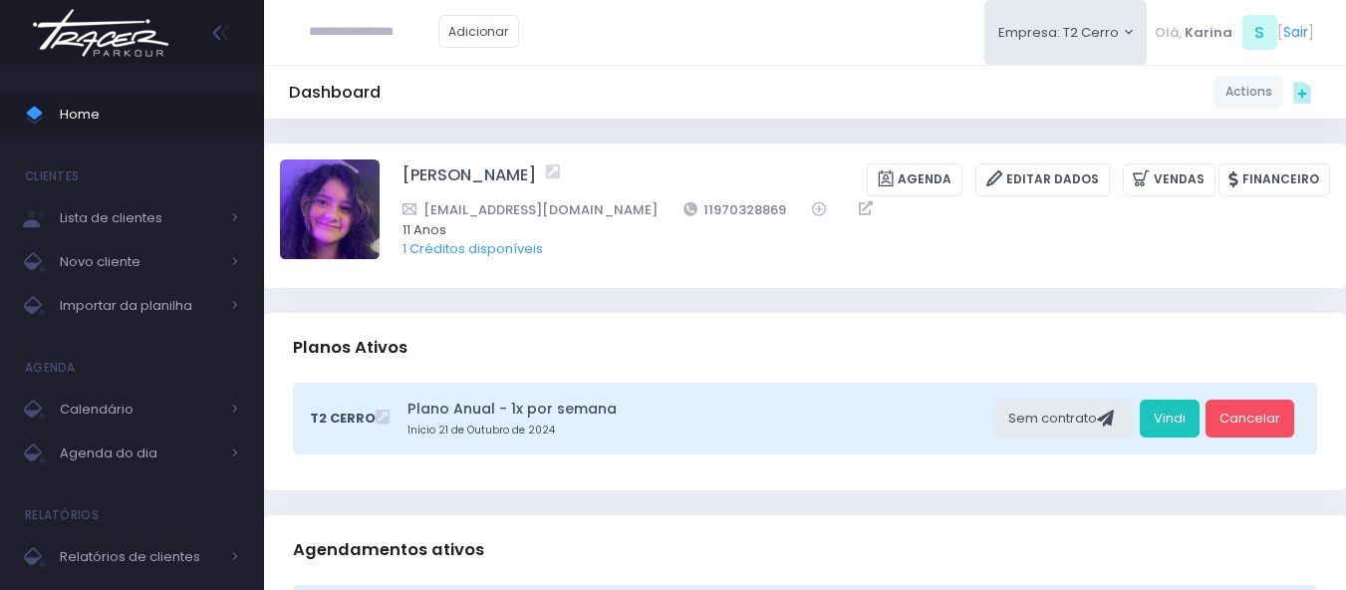
click at [363, 27] on input "text" at bounding box center [374, 32] width 130 height 38
type input "**********"
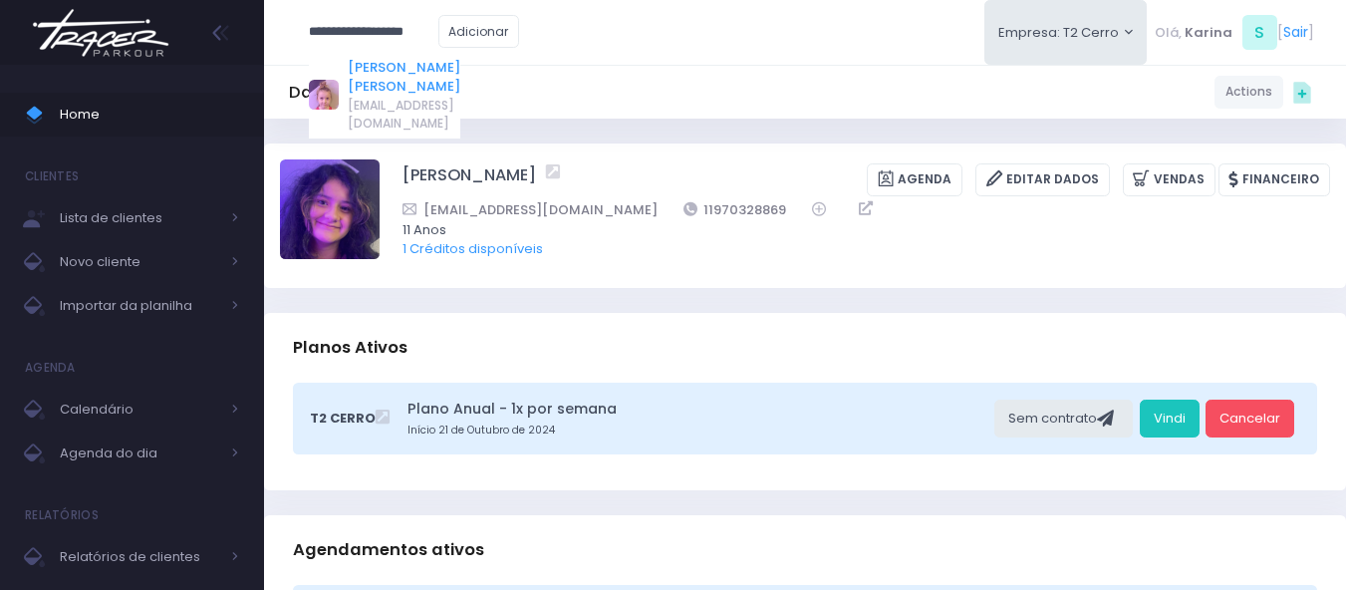
click at [393, 61] on link "Helena Marins Padua" at bounding box center [404, 77] width 113 height 39
type input "**********"
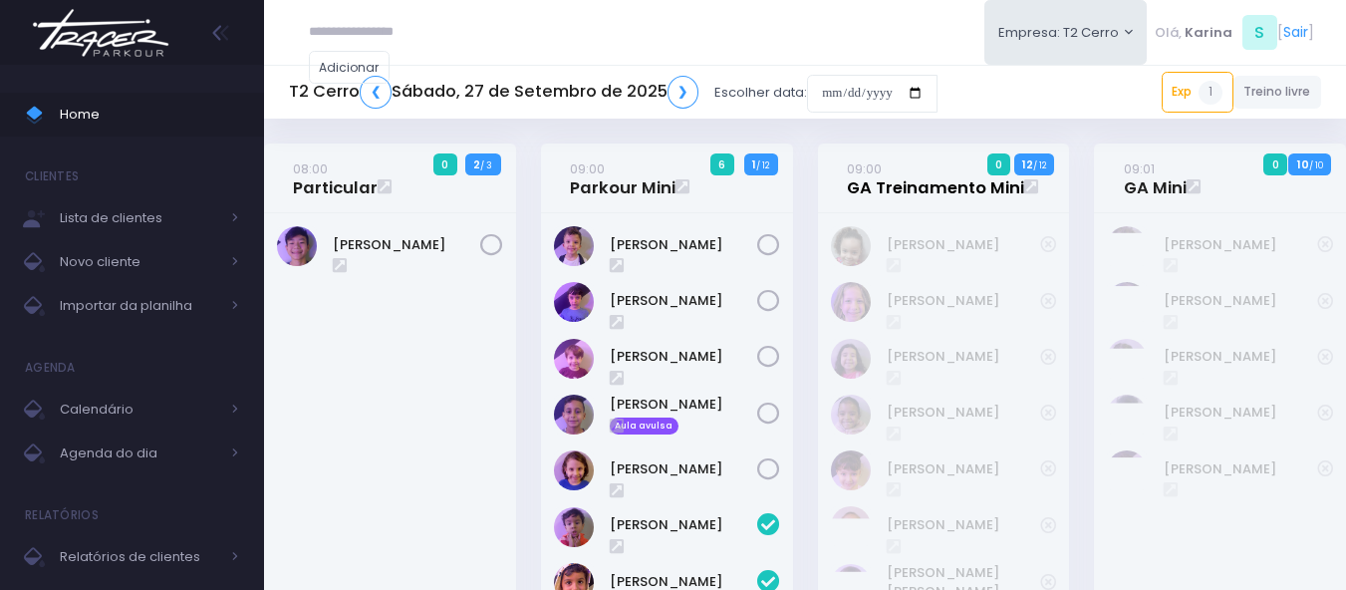
scroll to position [2361, 0]
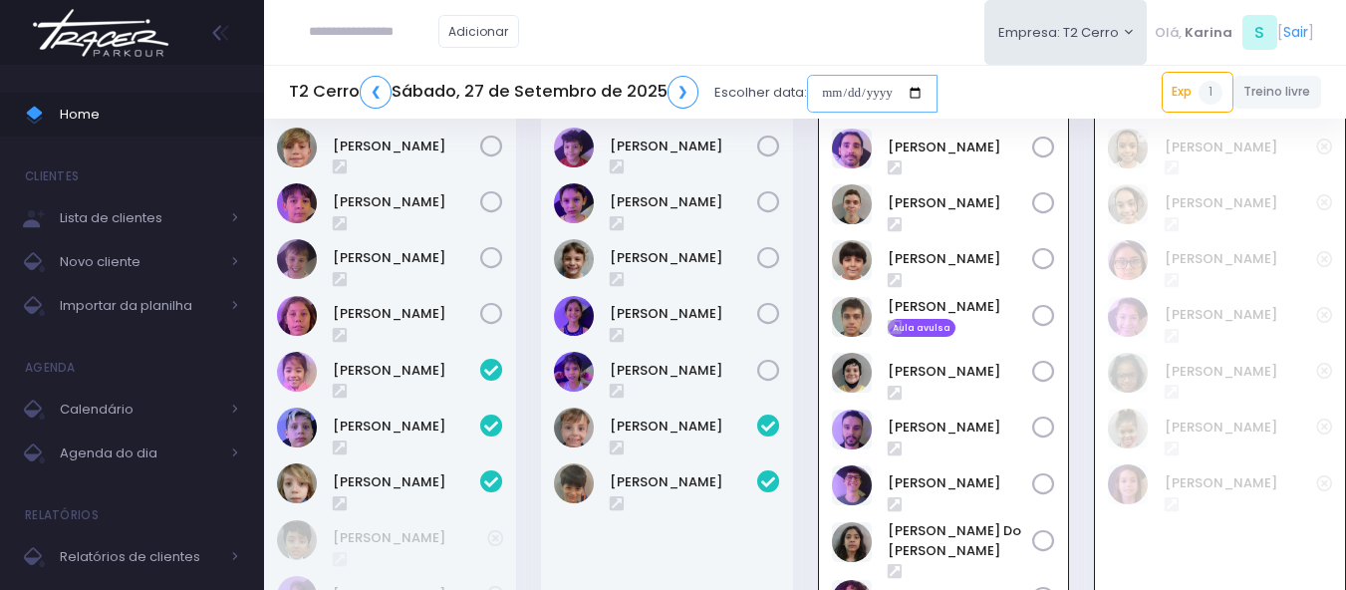
click at [875, 90] on input "date" at bounding box center [872, 94] width 131 height 38
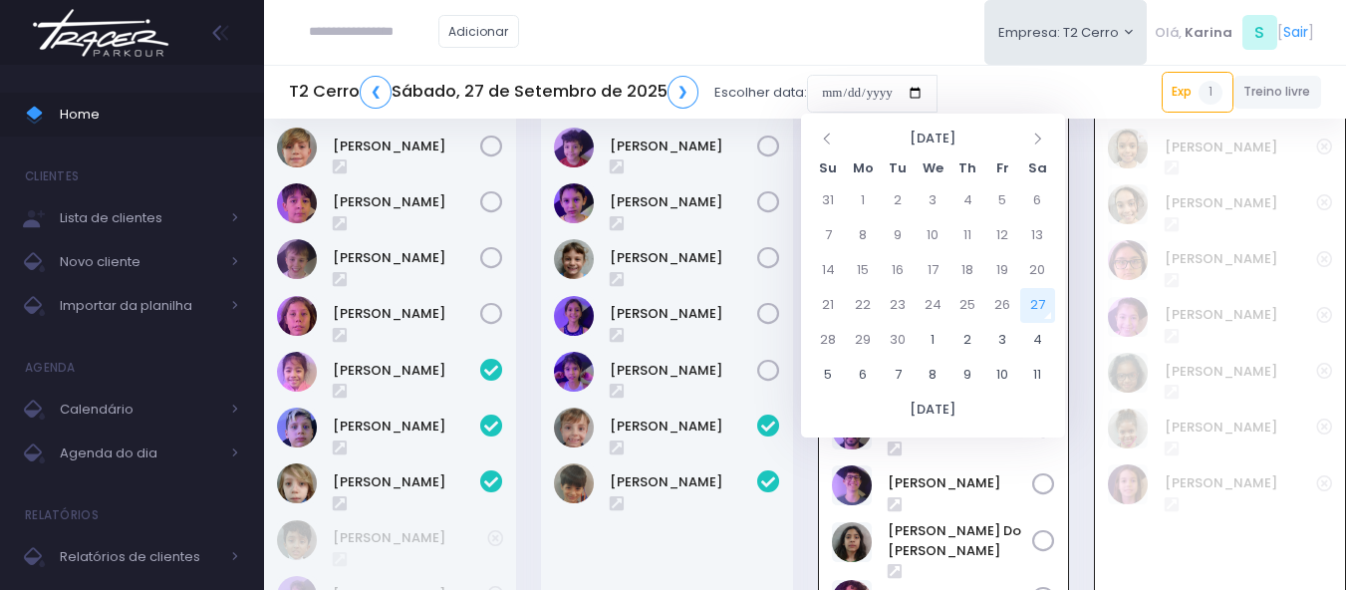
drag, startPoint x: 723, startPoint y: 36, endPoint x: 681, endPoint y: 36, distance: 42.9
click at [720, 36] on div "Adicionar Empresa: T2 Cerro T1 Faria T2 Cerro T3 Santana T4 Pompeia" at bounding box center [805, 32] width 1082 height 65
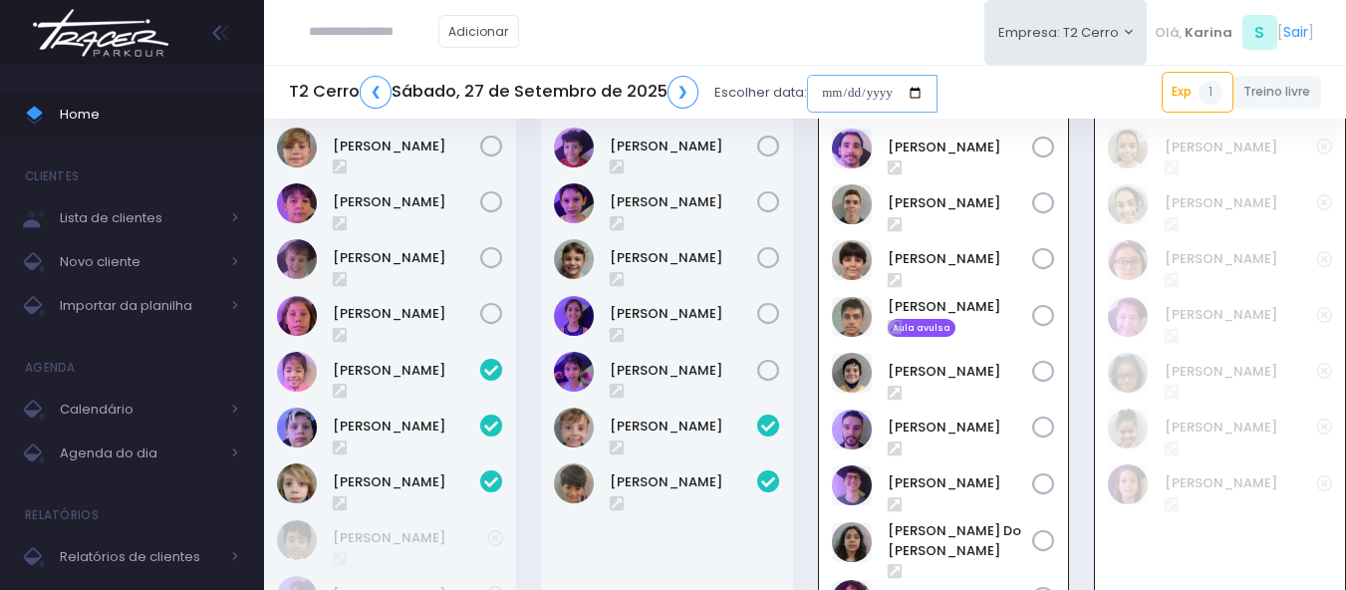
click at [844, 102] on input "date" at bounding box center [872, 94] width 131 height 38
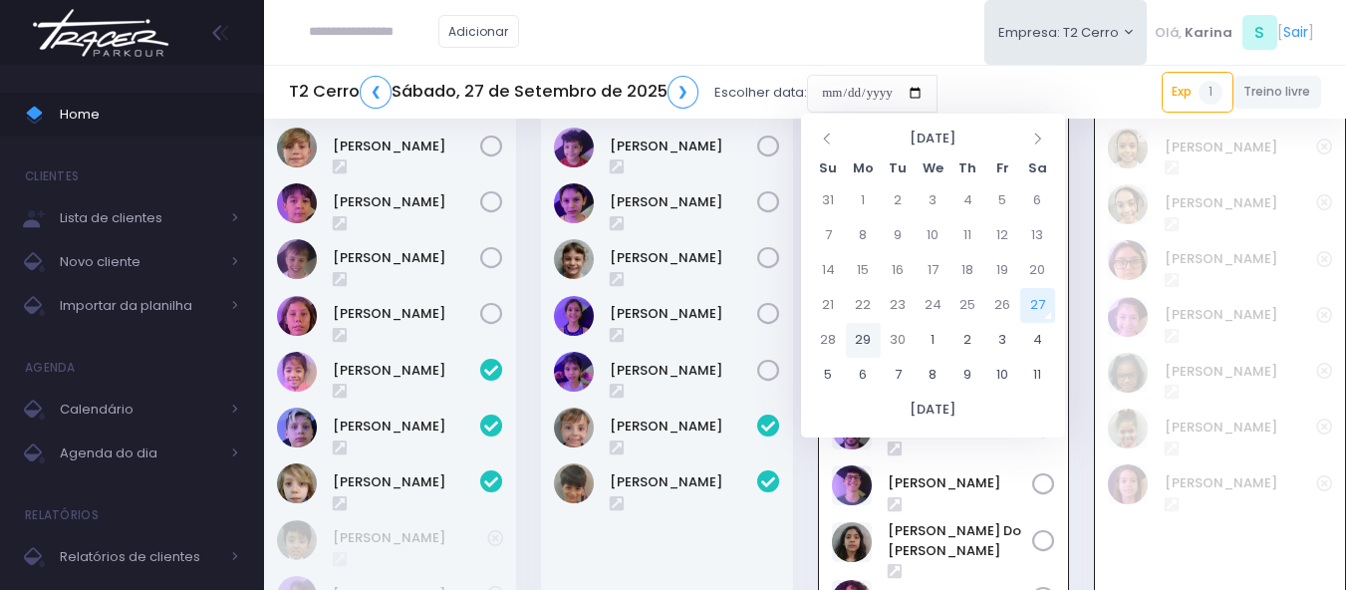
click at [870, 345] on td "29" at bounding box center [863, 340] width 35 height 35
type input "**********"
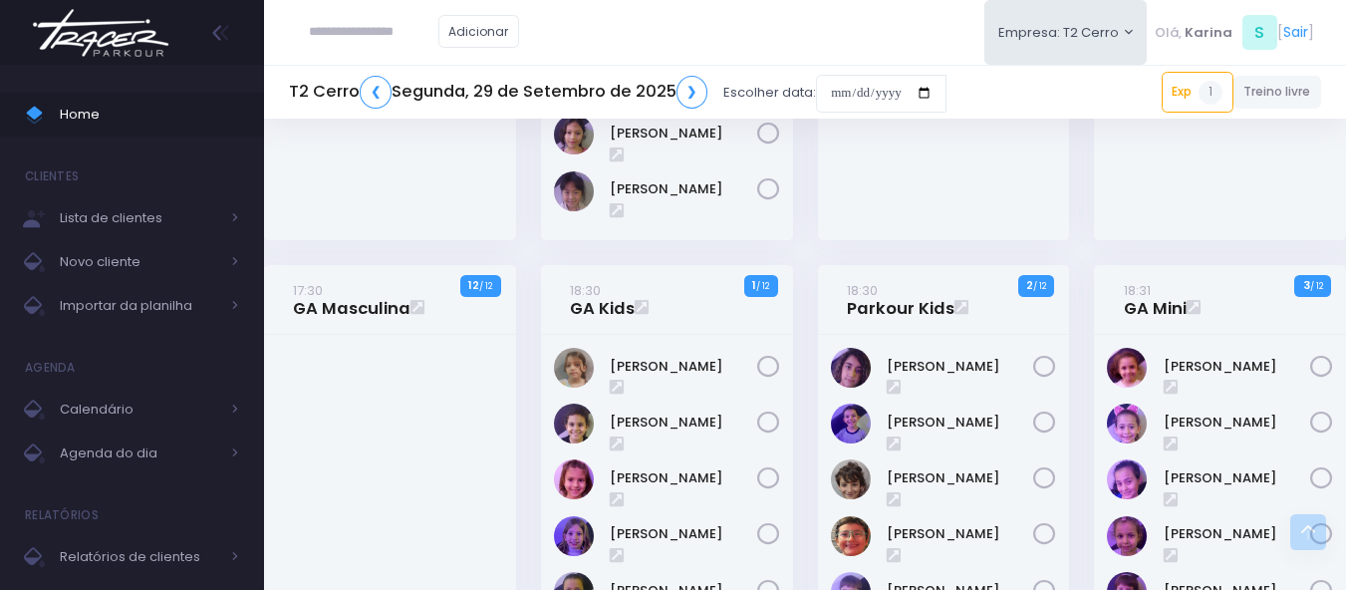
scroll to position [897, 0]
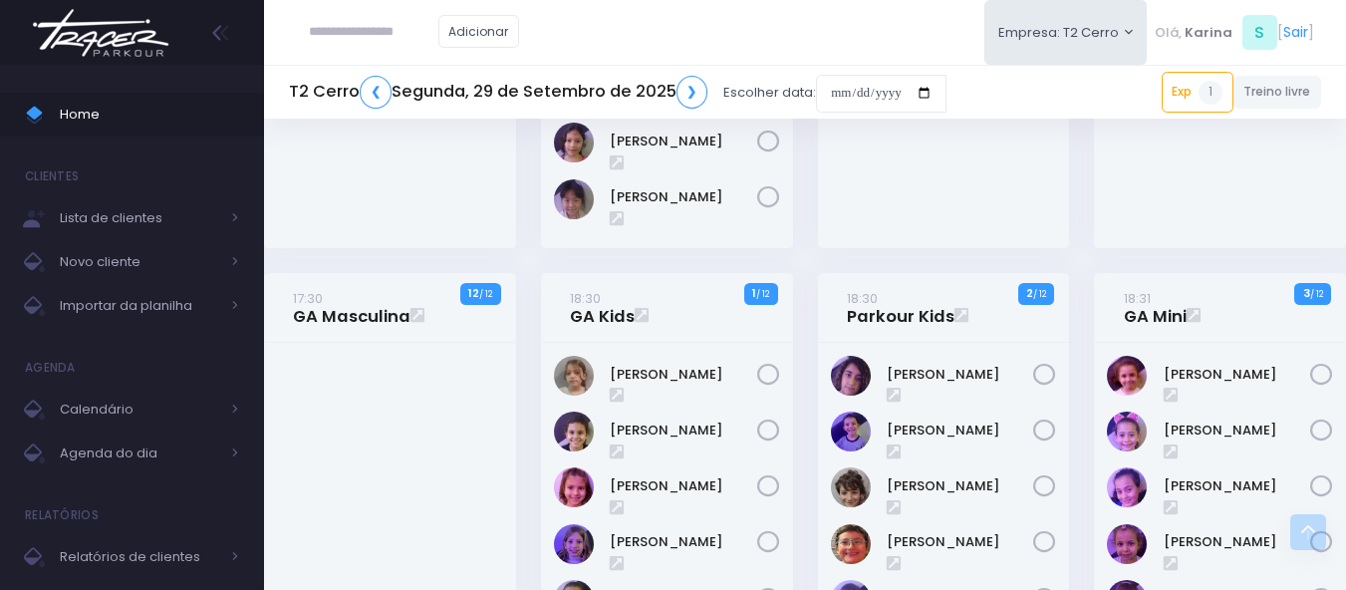
click at [72, 48] on img at bounding box center [100, 33] width 151 height 70
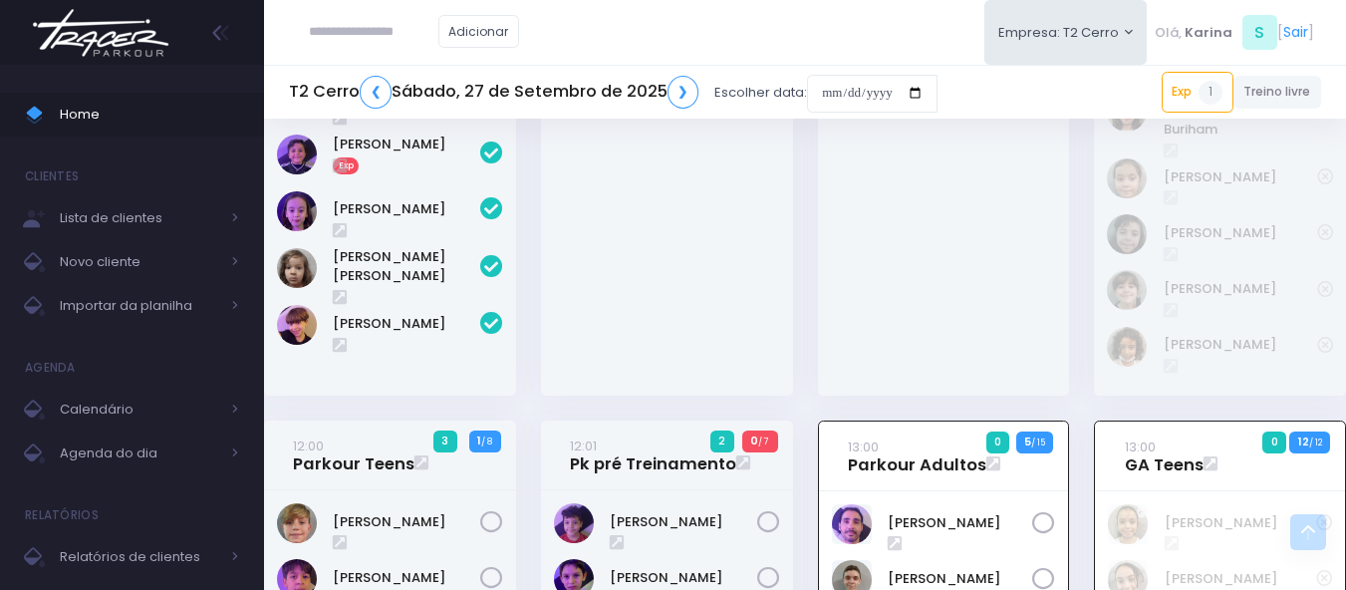
scroll to position [2192, 0]
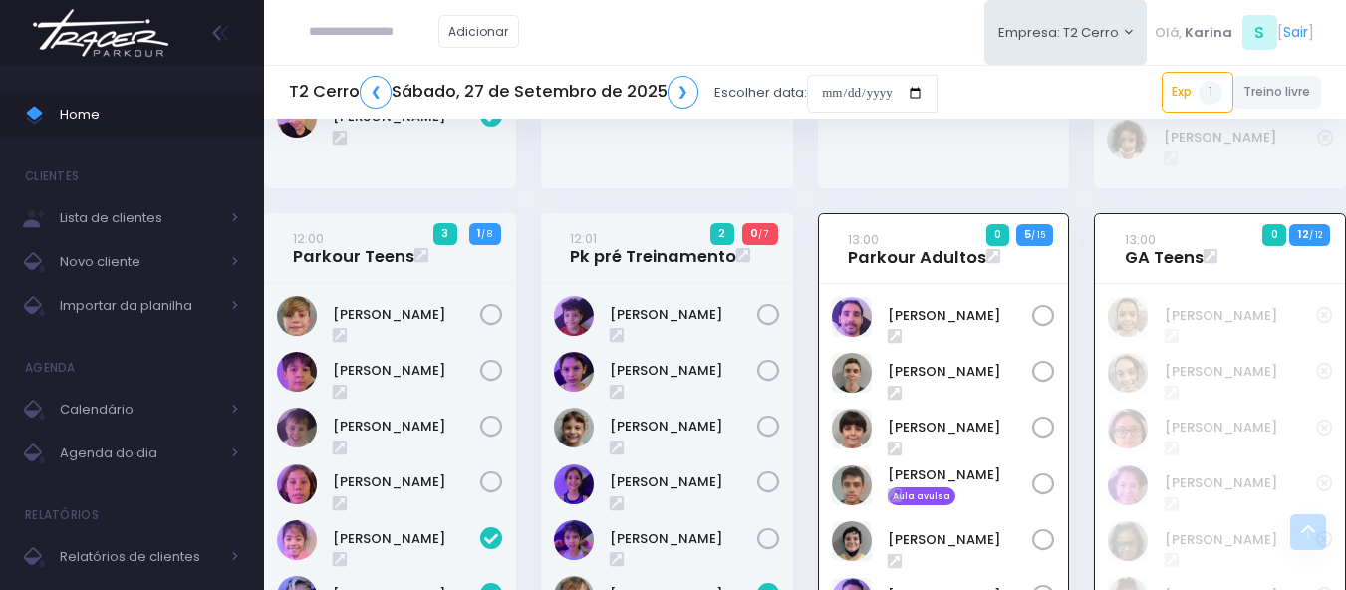
click at [489, 471] on icon at bounding box center [491, 482] width 23 height 23
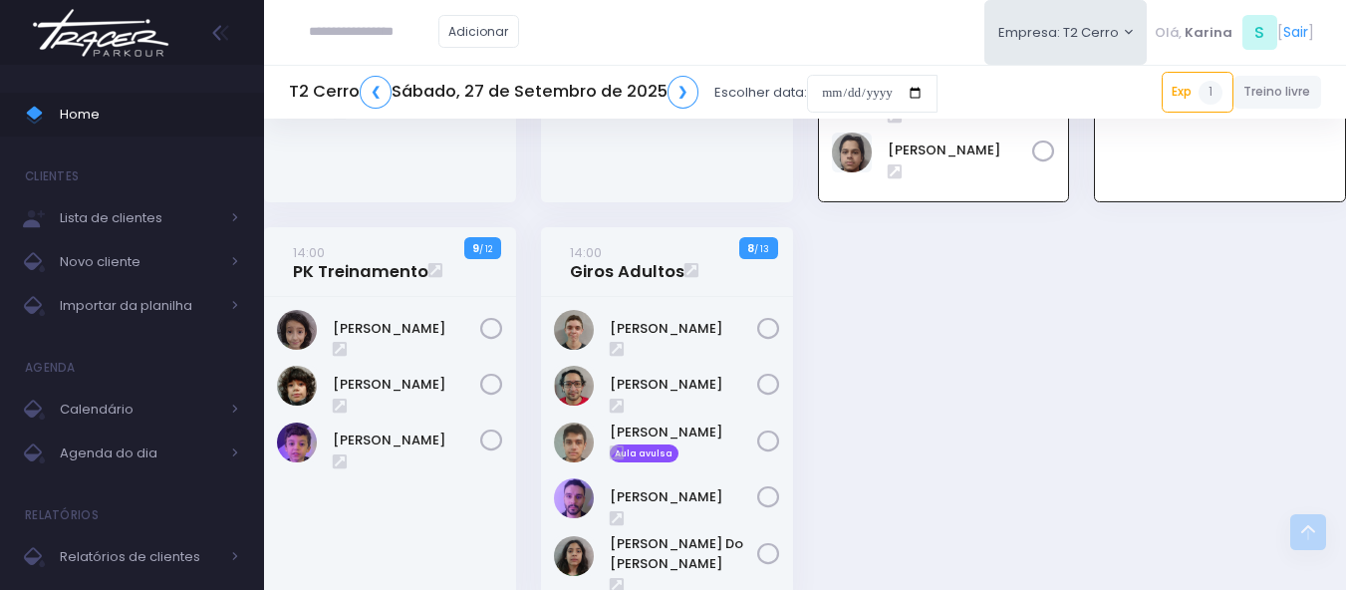
scroll to position [2846, 0]
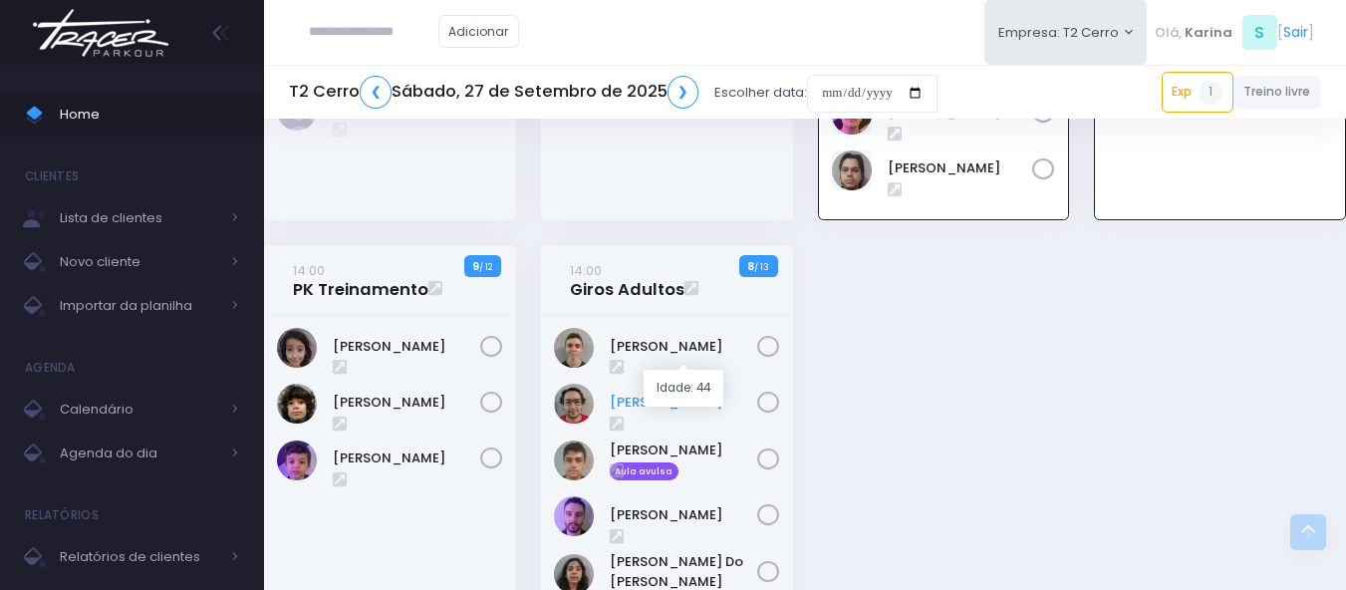
click at [660, 393] on link "Claudio Rodrigues" at bounding box center [683, 403] width 147 height 20
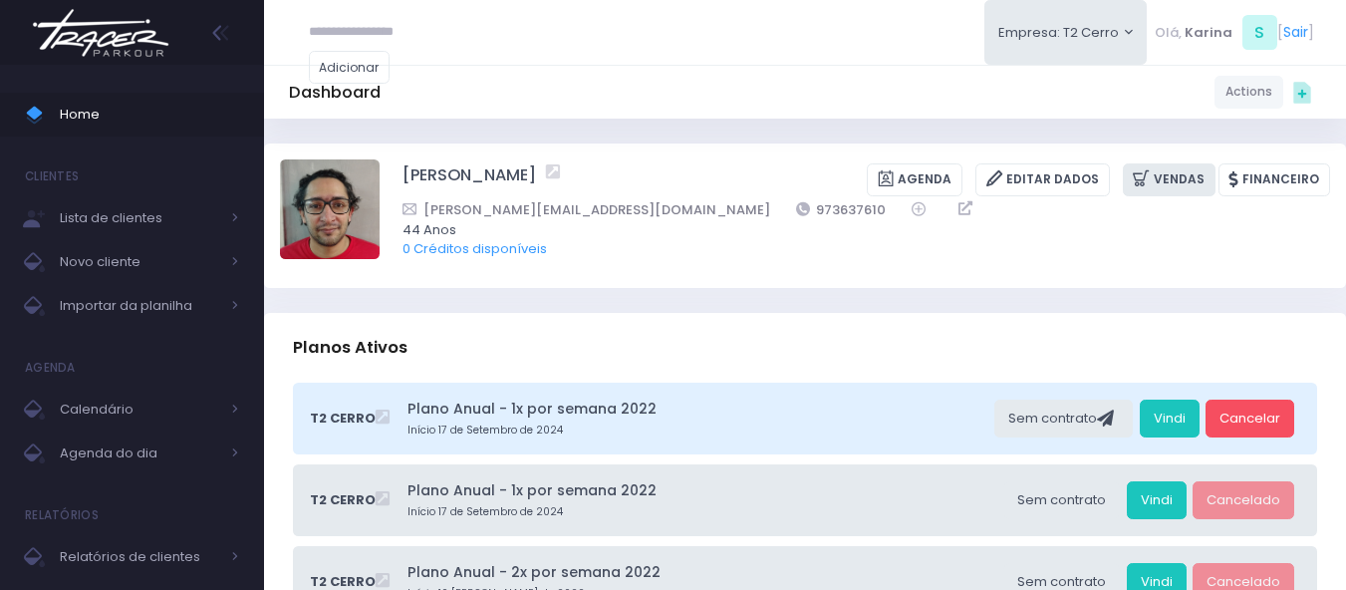
click at [1167, 173] on link "Vendas" at bounding box center [1169, 179] width 93 height 33
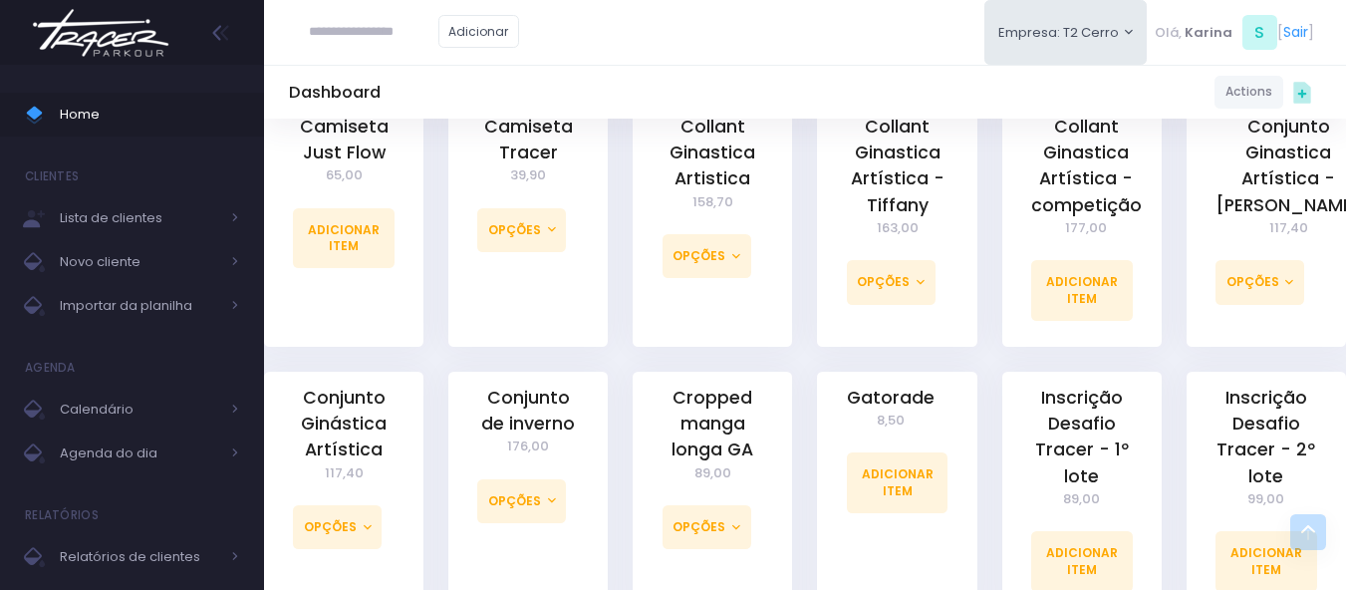
scroll to position [1096, 0]
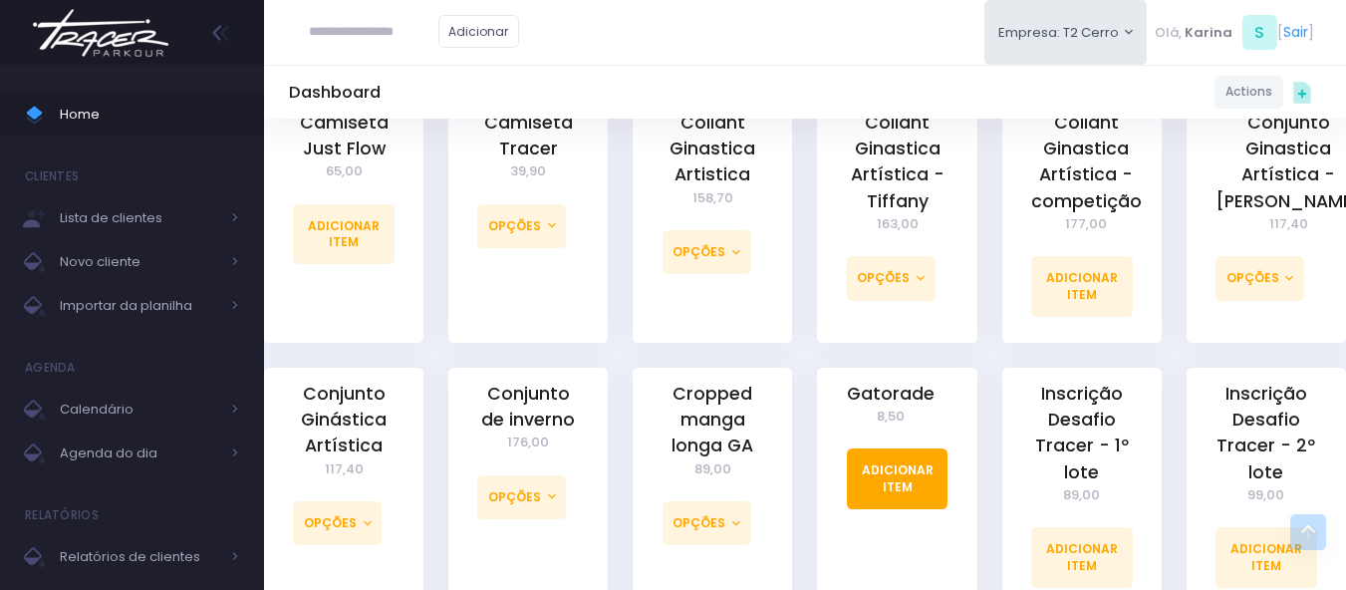
click at [880, 456] on link "Adicionar Item" at bounding box center [898, 478] width 102 height 60
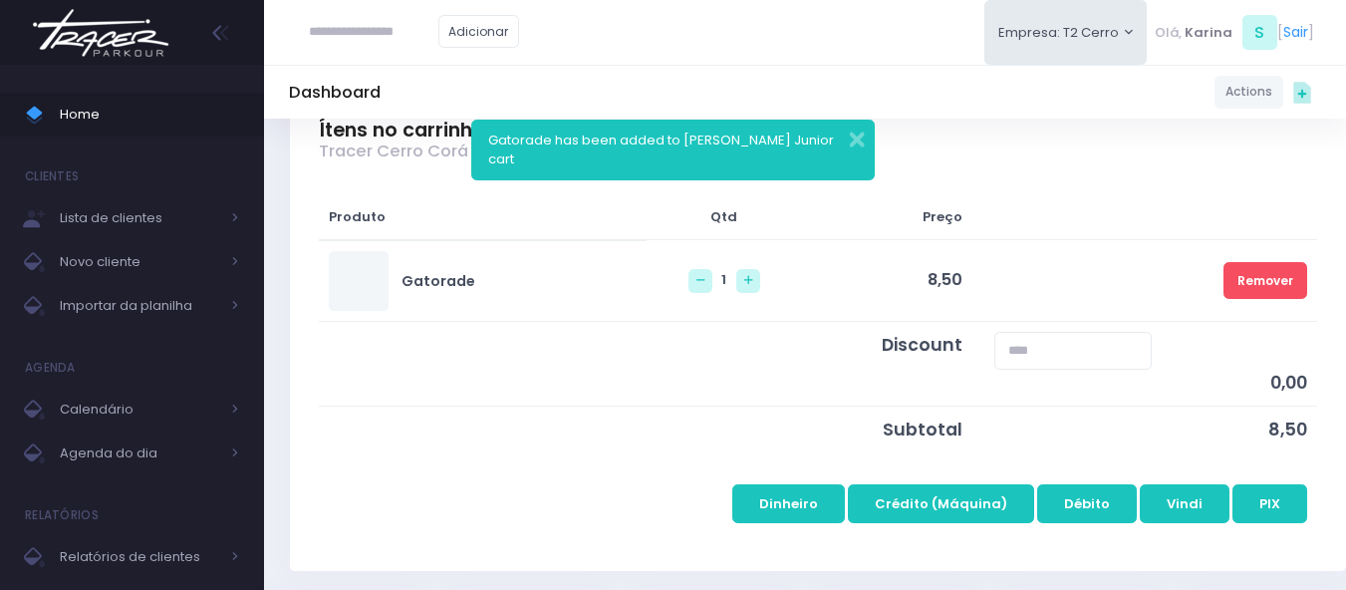
scroll to position [299, 0]
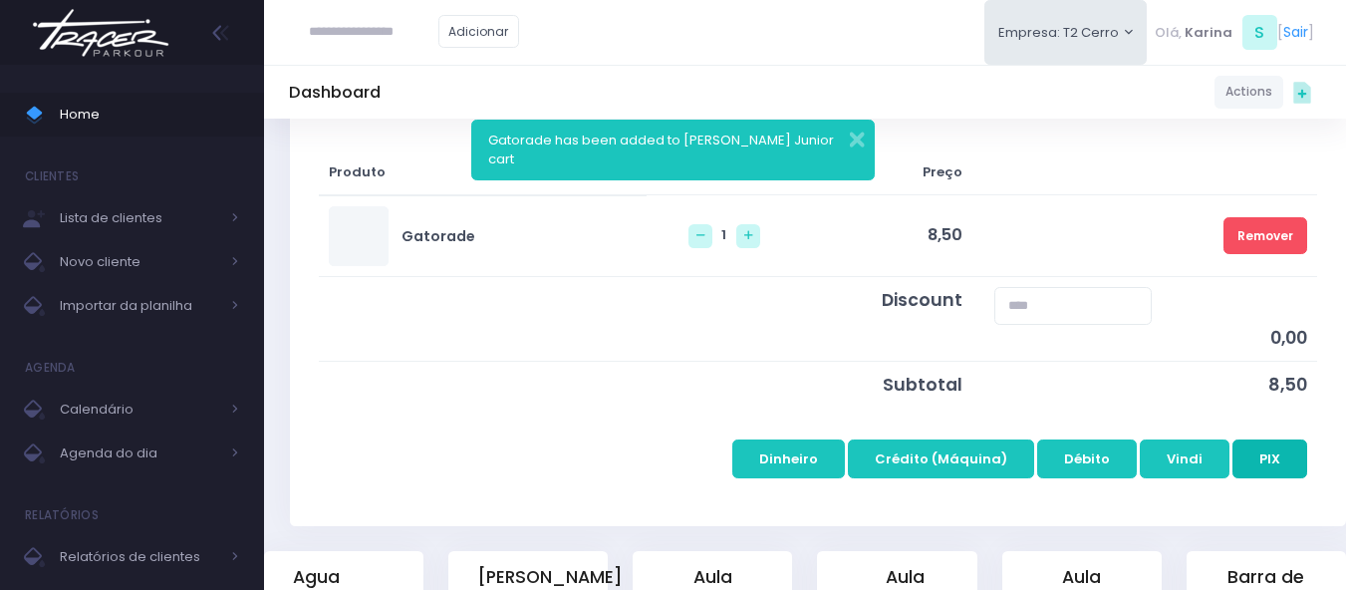
click at [1263, 449] on button "PIX" at bounding box center [1270, 458] width 75 height 38
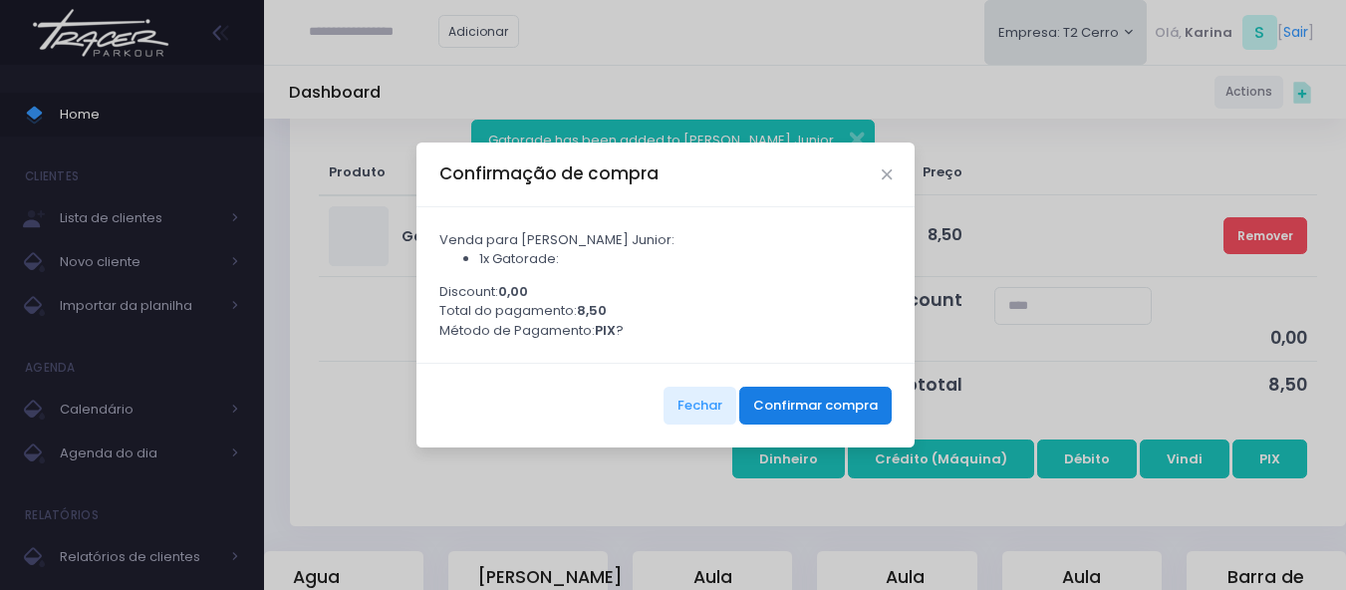
click at [854, 405] on button "Confirmar compra" at bounding box center [815, 406] width 152 height 38
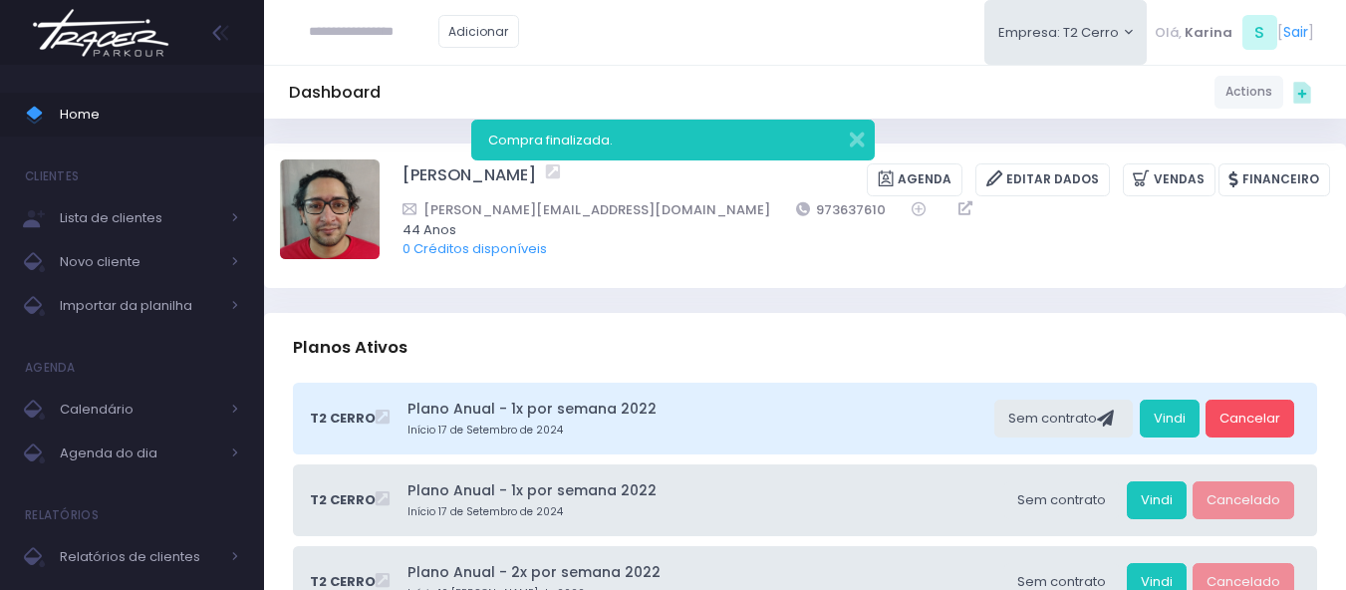
click at [135, 31] on img at bounding box center [100, 33] width 151 height 70
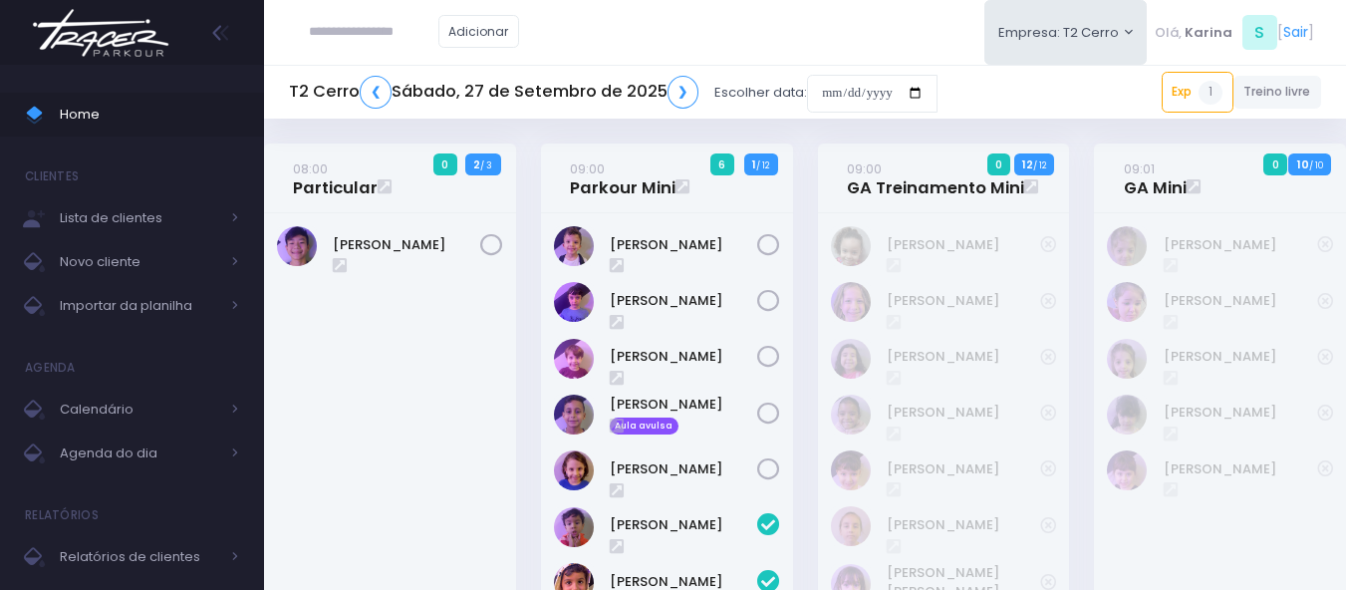
scroll to position [2946, 0]
